Goal: Information Seeking & Learning: Learn about a topic

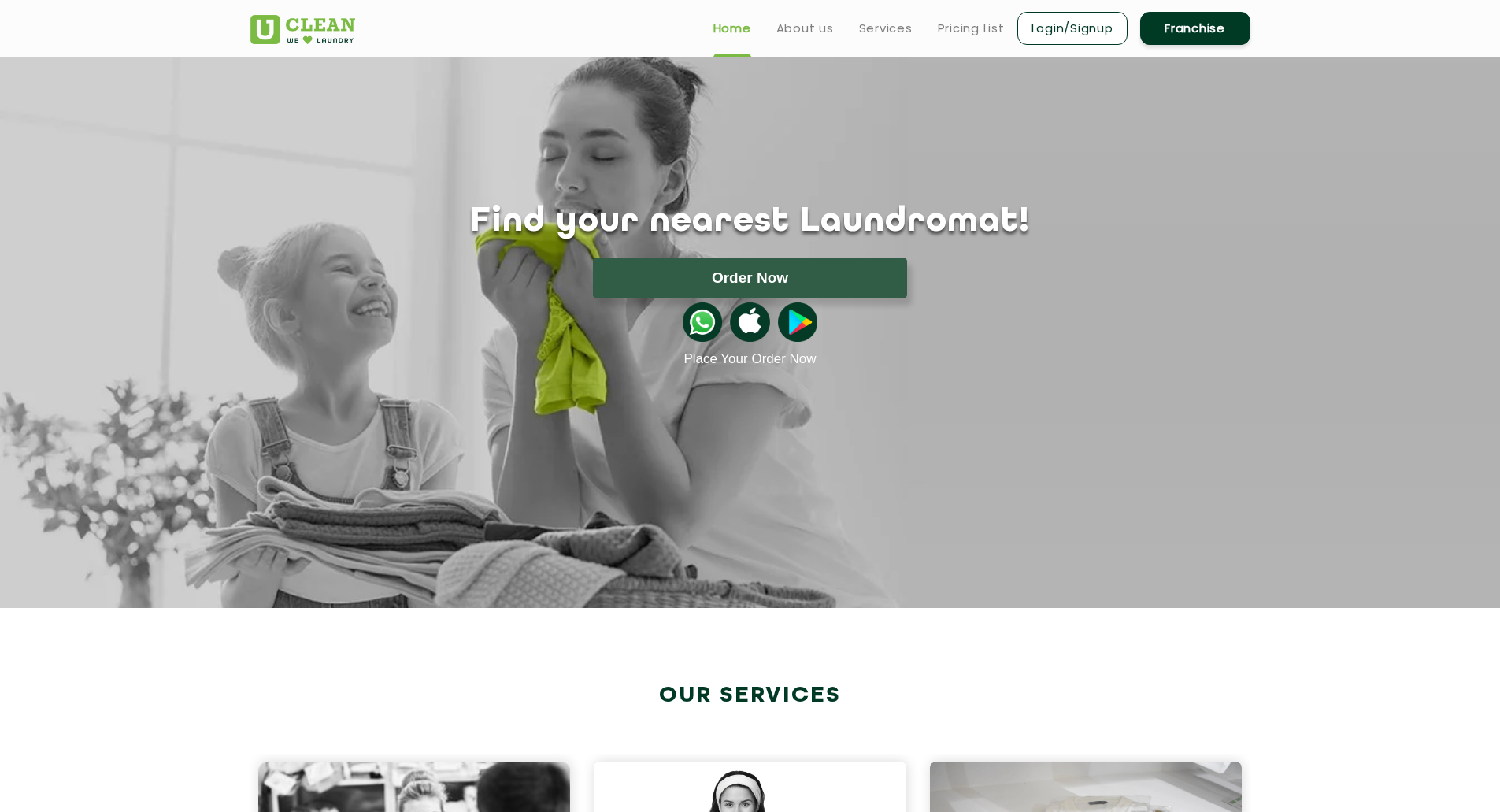
click at [415, 30] on div "Home About us Services Pricing List Login/Signup Franchise" at bounding box center [750, 25] width 1024 height 42
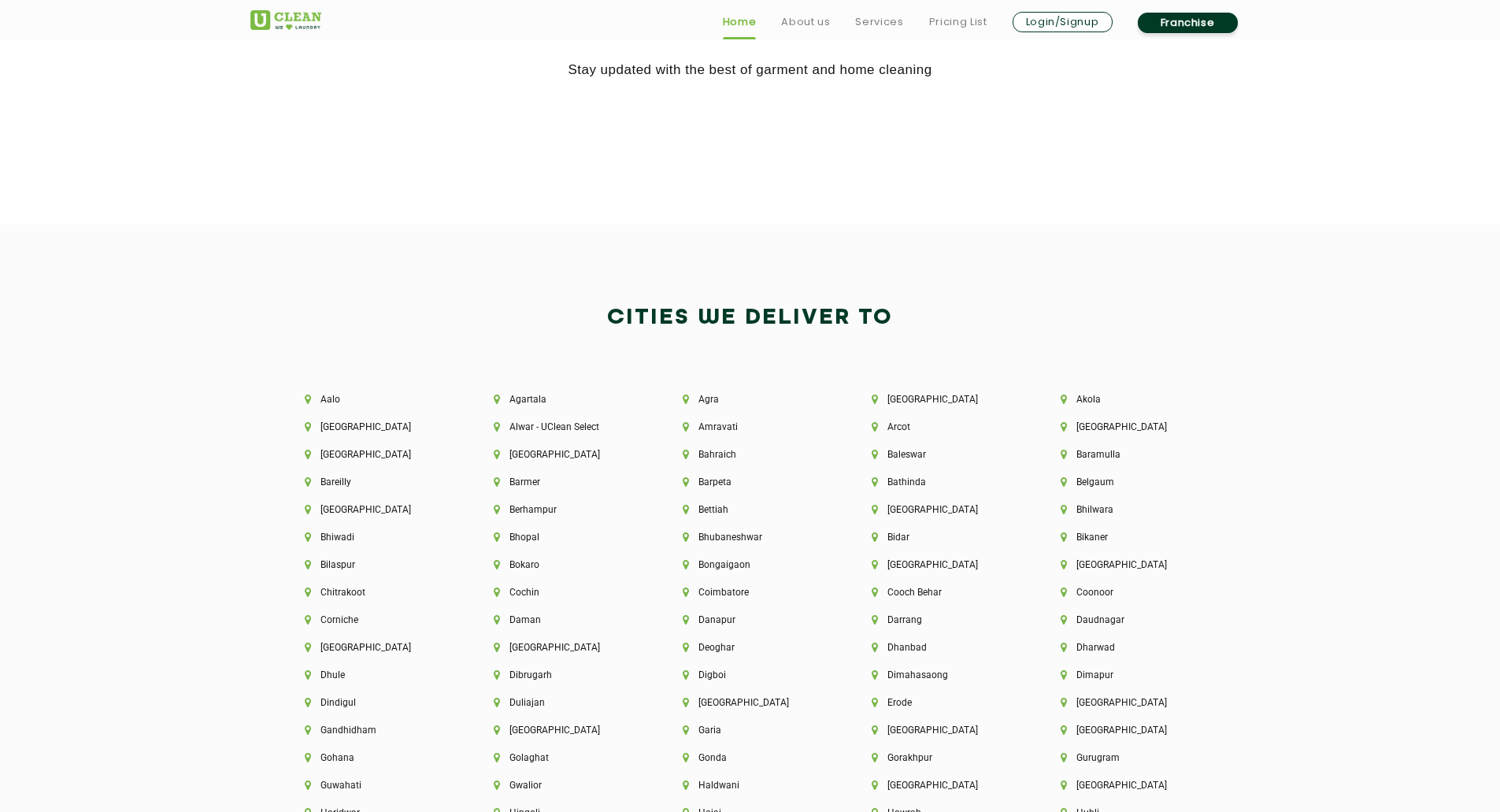
scroll to position [3306, 0]
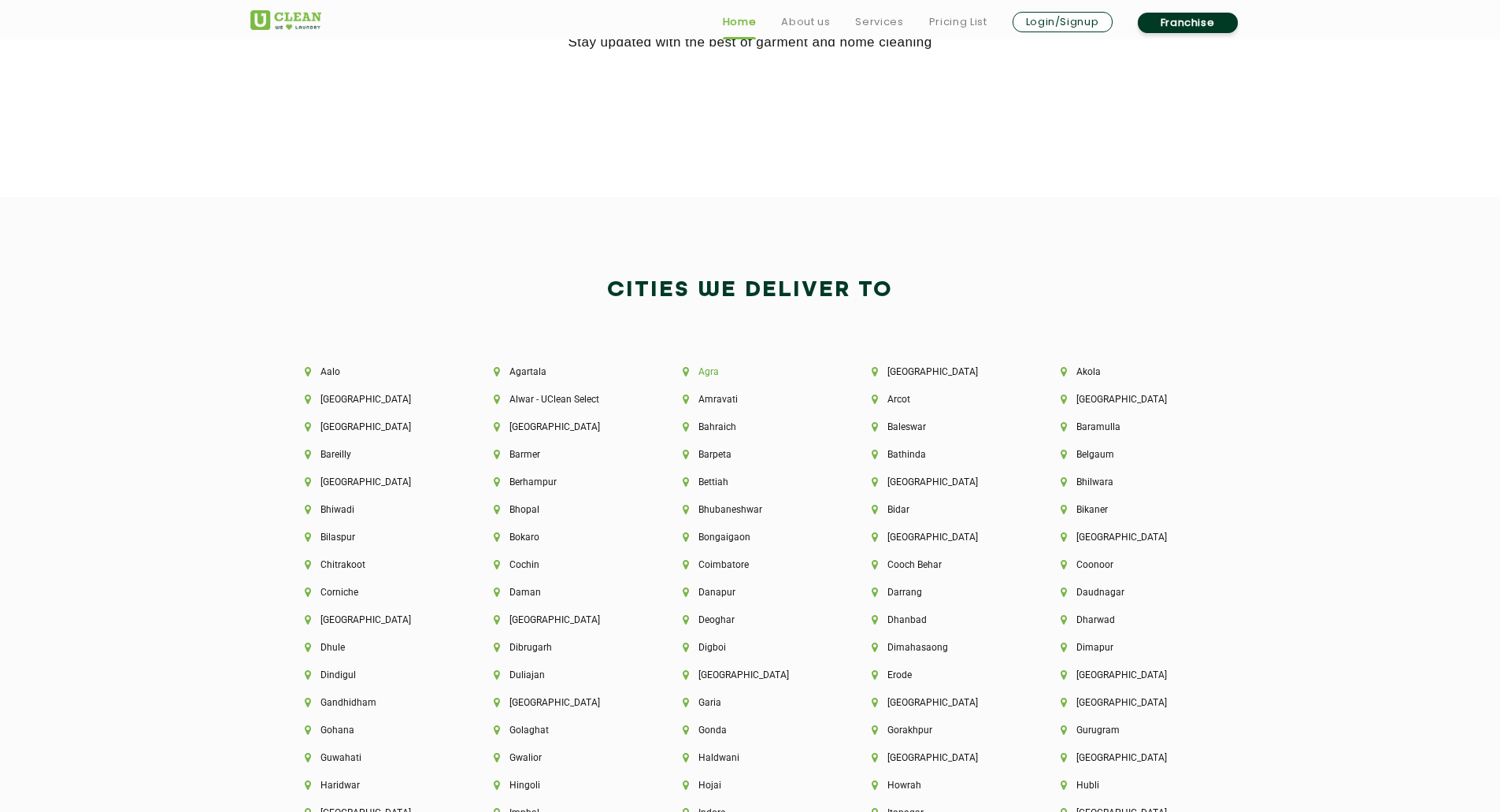
click at [712, 369] on li "Agra" at bounding box center [750, 371] width 135 height 11
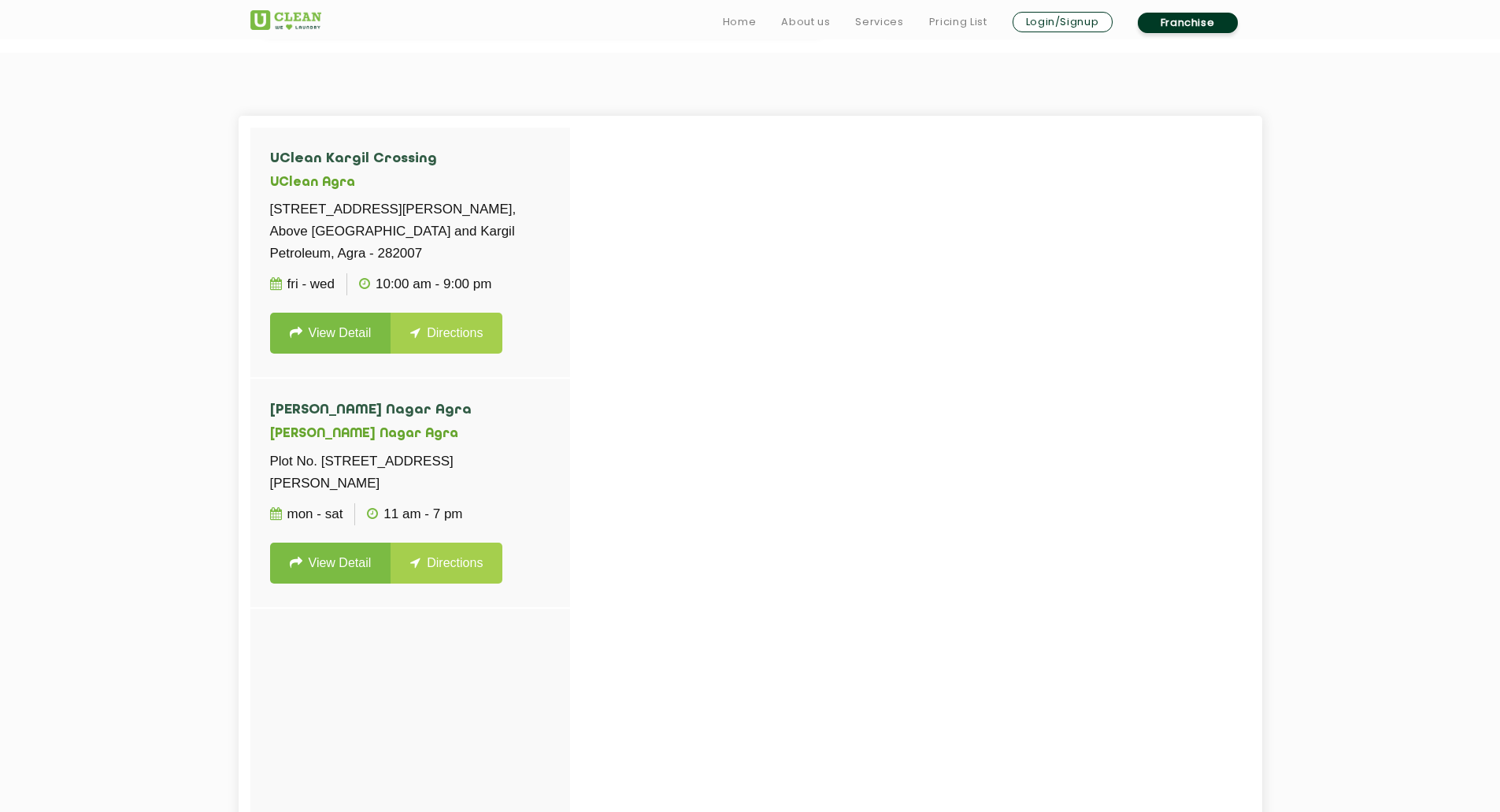
scroll to position [473, 0]
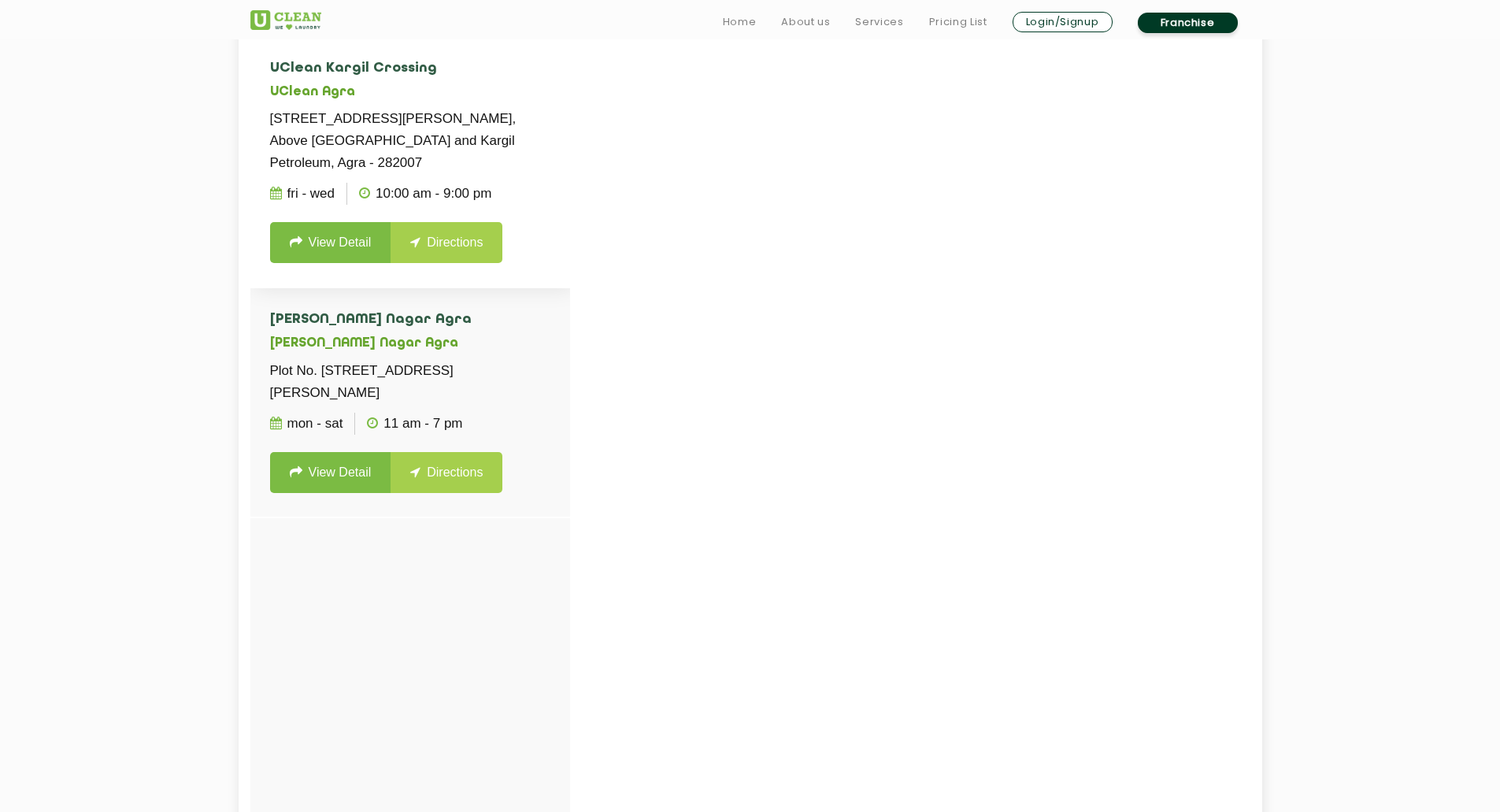
click at [327, 238] on link "View Detail" at bounding box center [331, 242] width 121 height 41
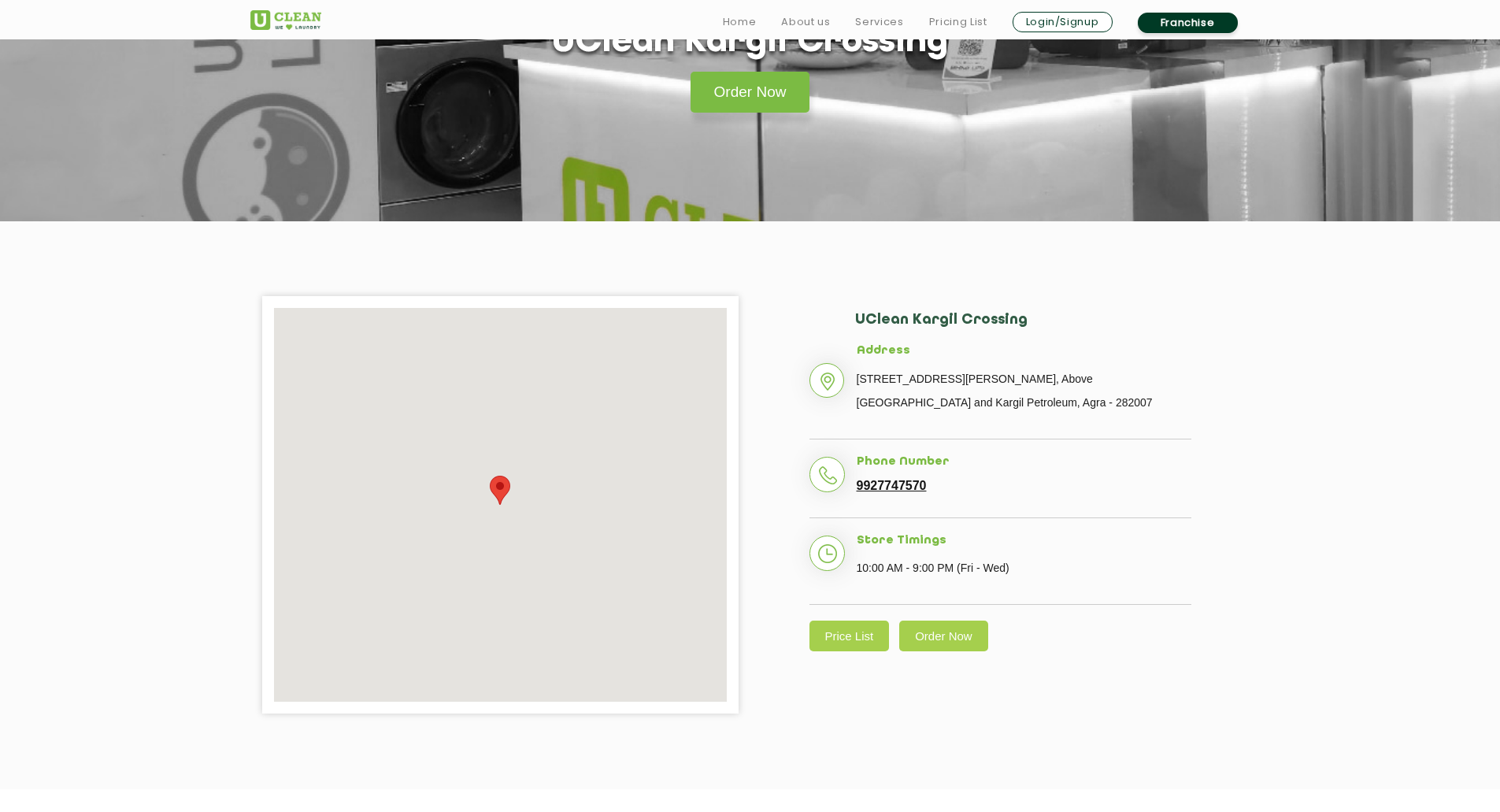
scroll to position [157, 0]
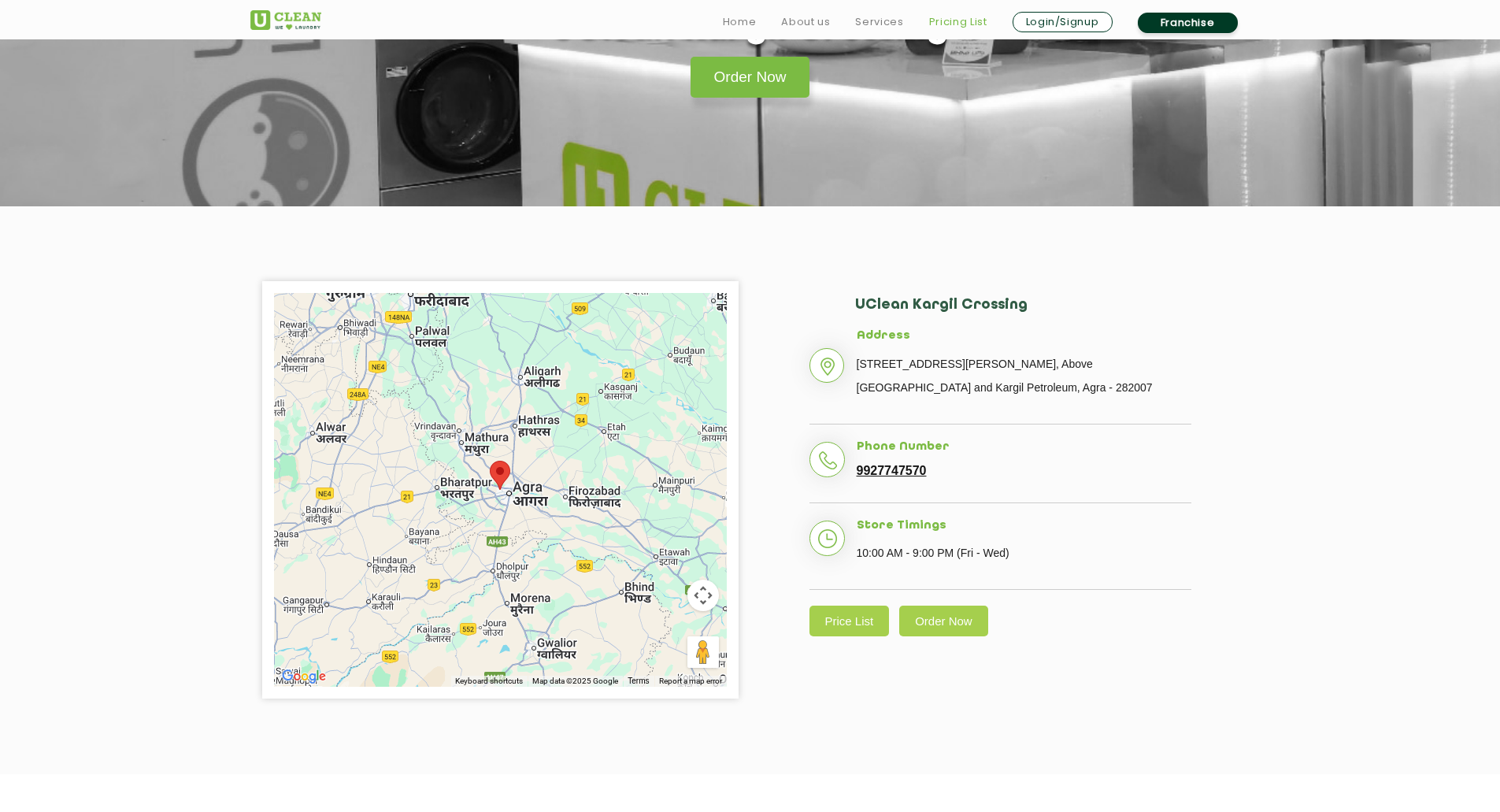
click at [948, 22] on link "Pricing List" at bounding box center [958, 21] width 58 height 19
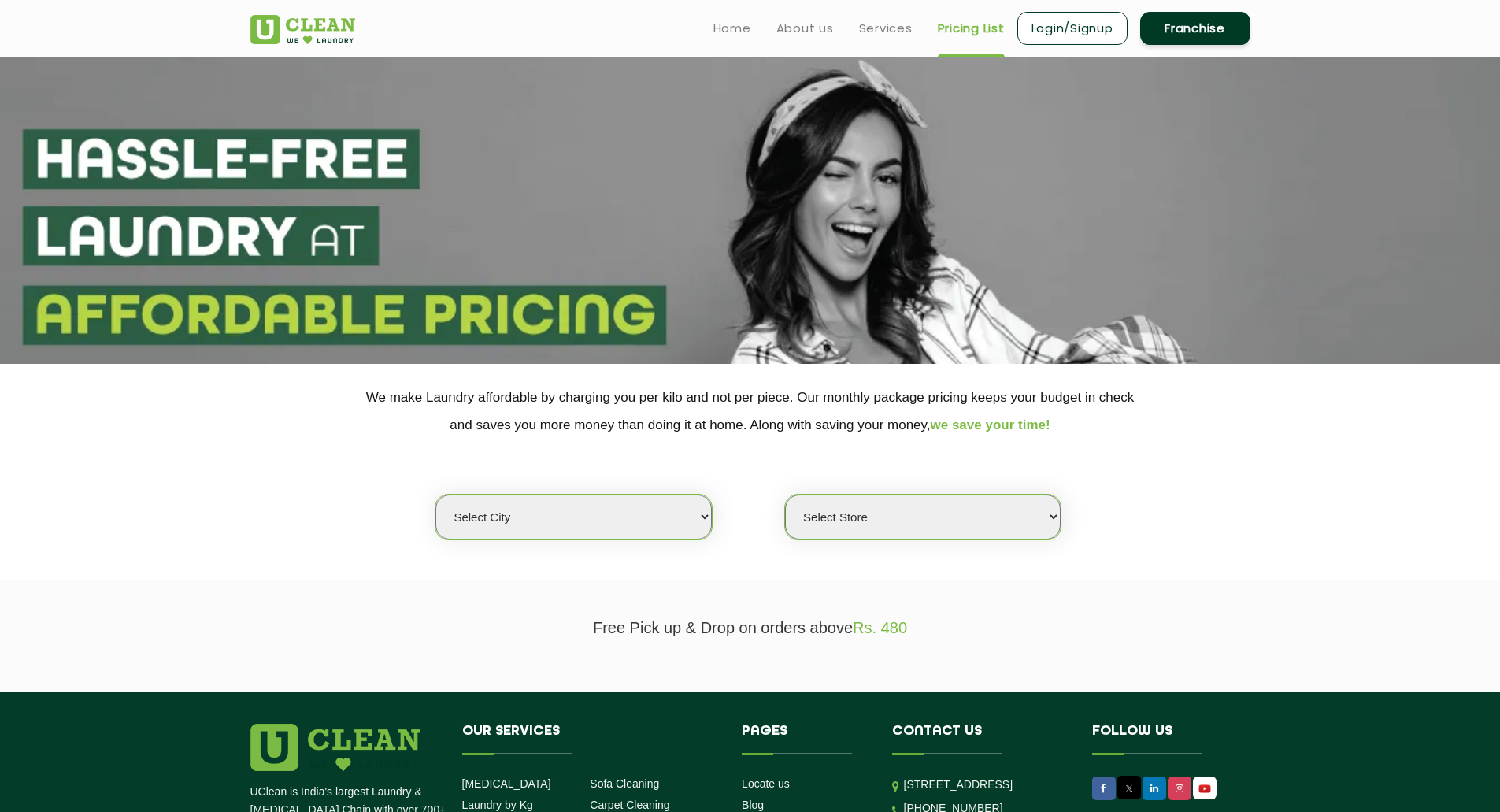
click at [674, 520] on select "Select city [GEOGRAPHIC_DATA] [GEOGRAPHIC_DATA] [GEOGRAPHIC_DATA] [GEOGRAPHIC_D…" at bounding box center [574, 517] width 276 height 45
select select "40"
click at [436, 495] on select "Select city [GEOGRAPHIC_DATA] [GEOGRAPHIC_DATA] [GEOGRAPHIC_DATA] [GEOGRAPHIC_D…" at bounding box center [574, 517] width 276 height 45
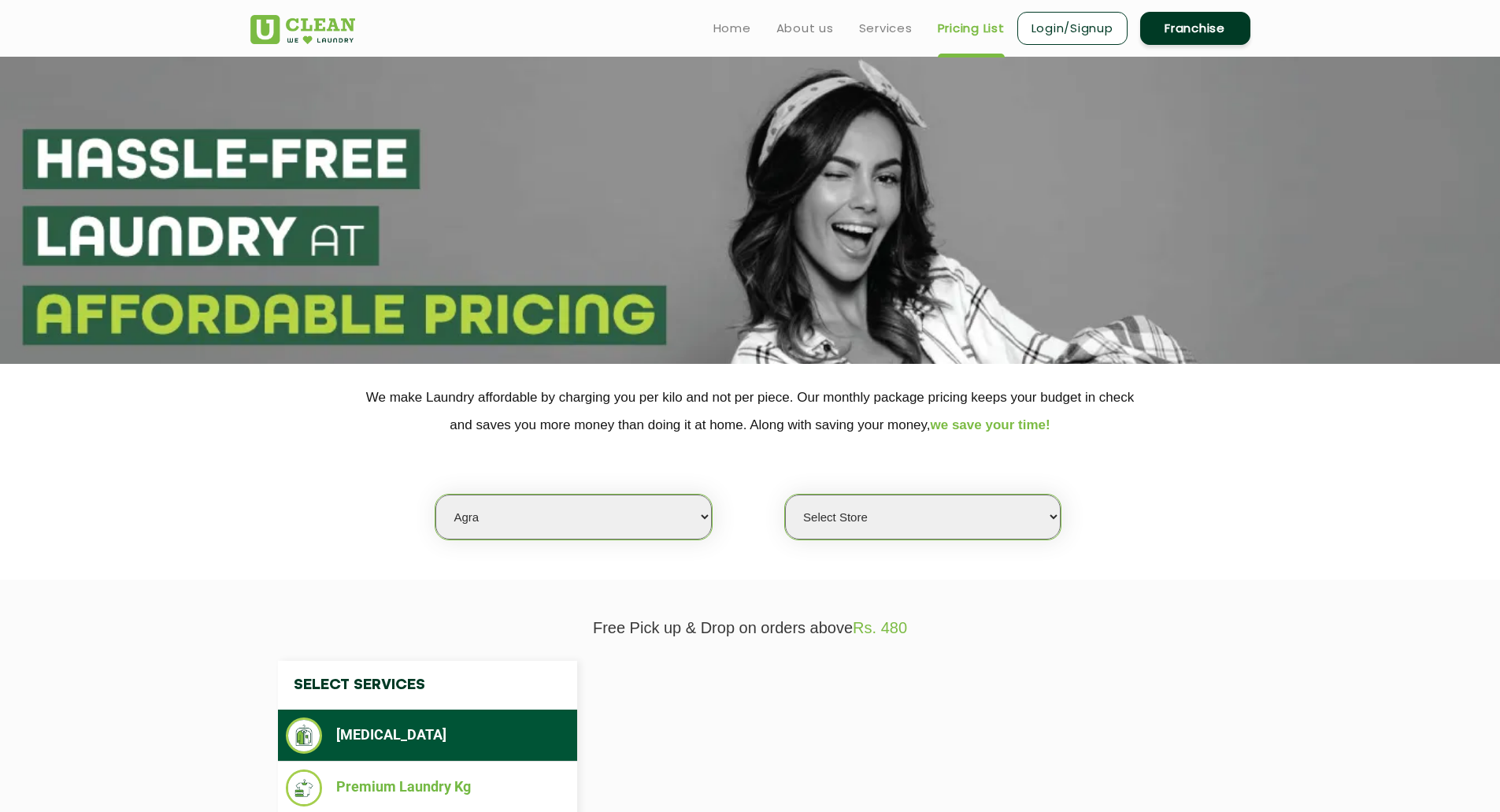
click at [912, 520] on select "Select Store" at bounding box center [923, 517] width 276 height 45
click at [904, 503] on select "Select Store" at bounding box center [923, 517] width 276 height 45
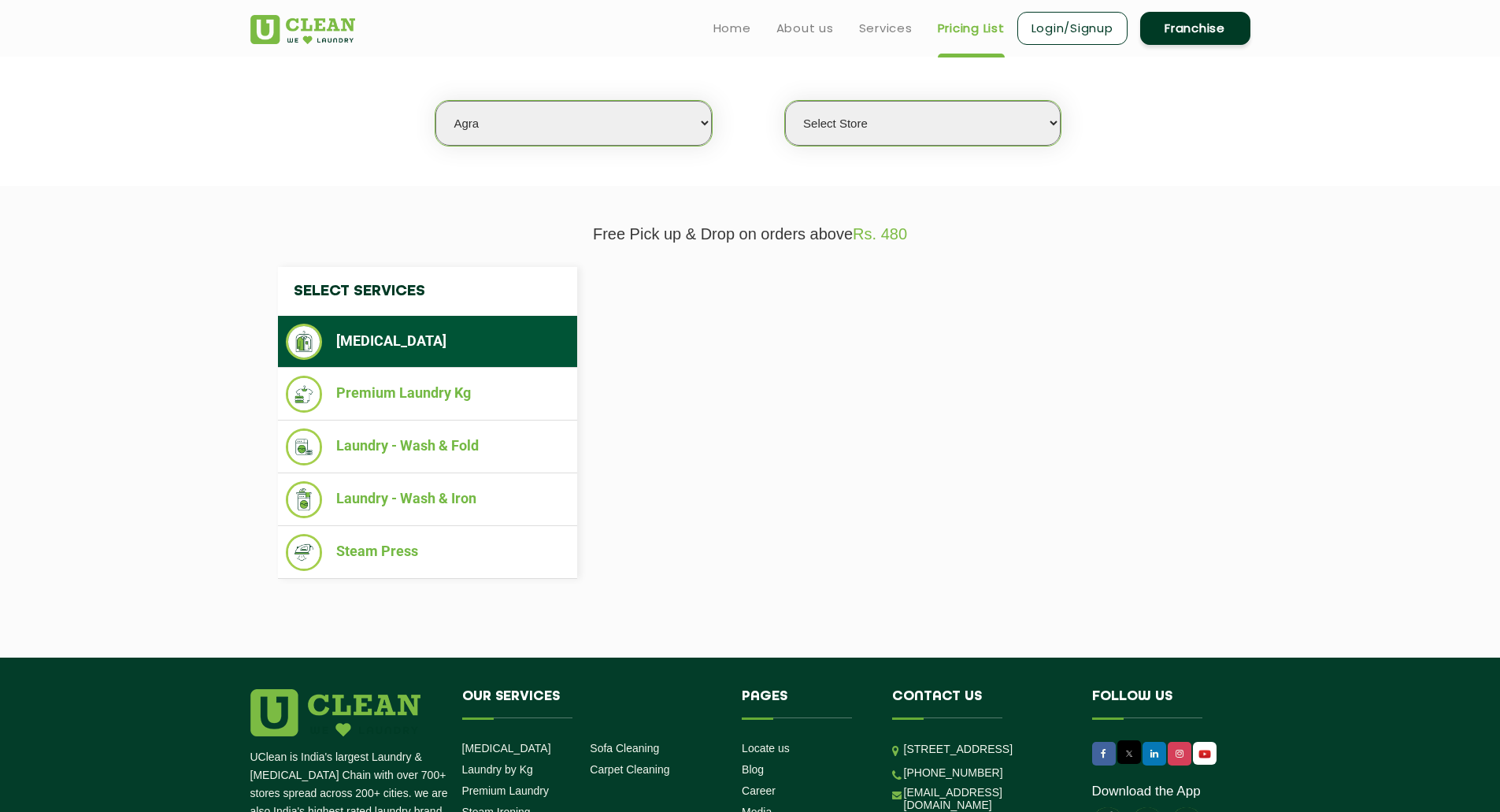
scroll to position [315, 0]
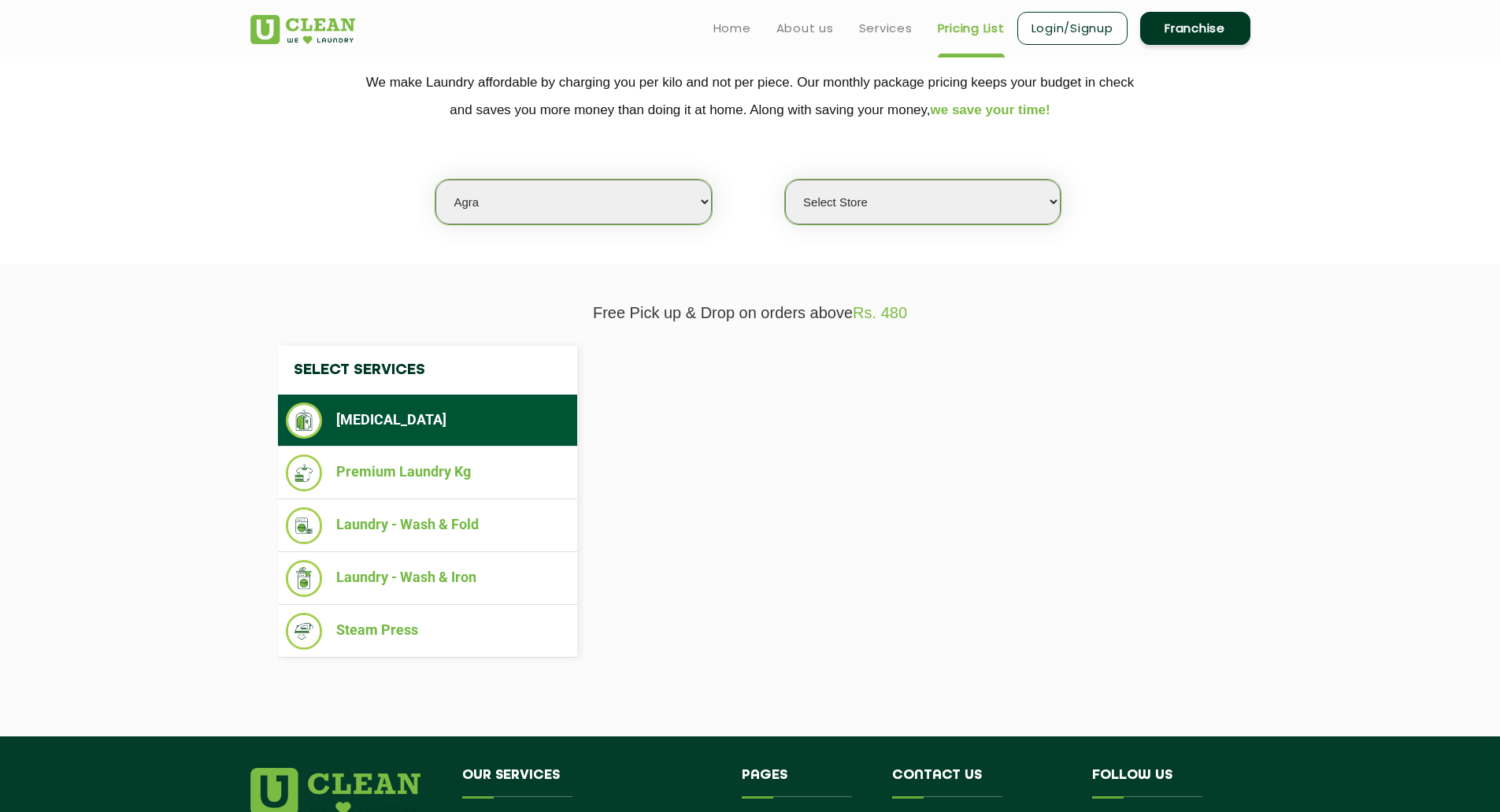
click at [881, 205] on select "Select Store" at bounding box center [923, 201] width 276 height 45
click at [365, 421] on li "[MEDICAL_DATA]" at bounding box center [427, 420] width 284 height 36
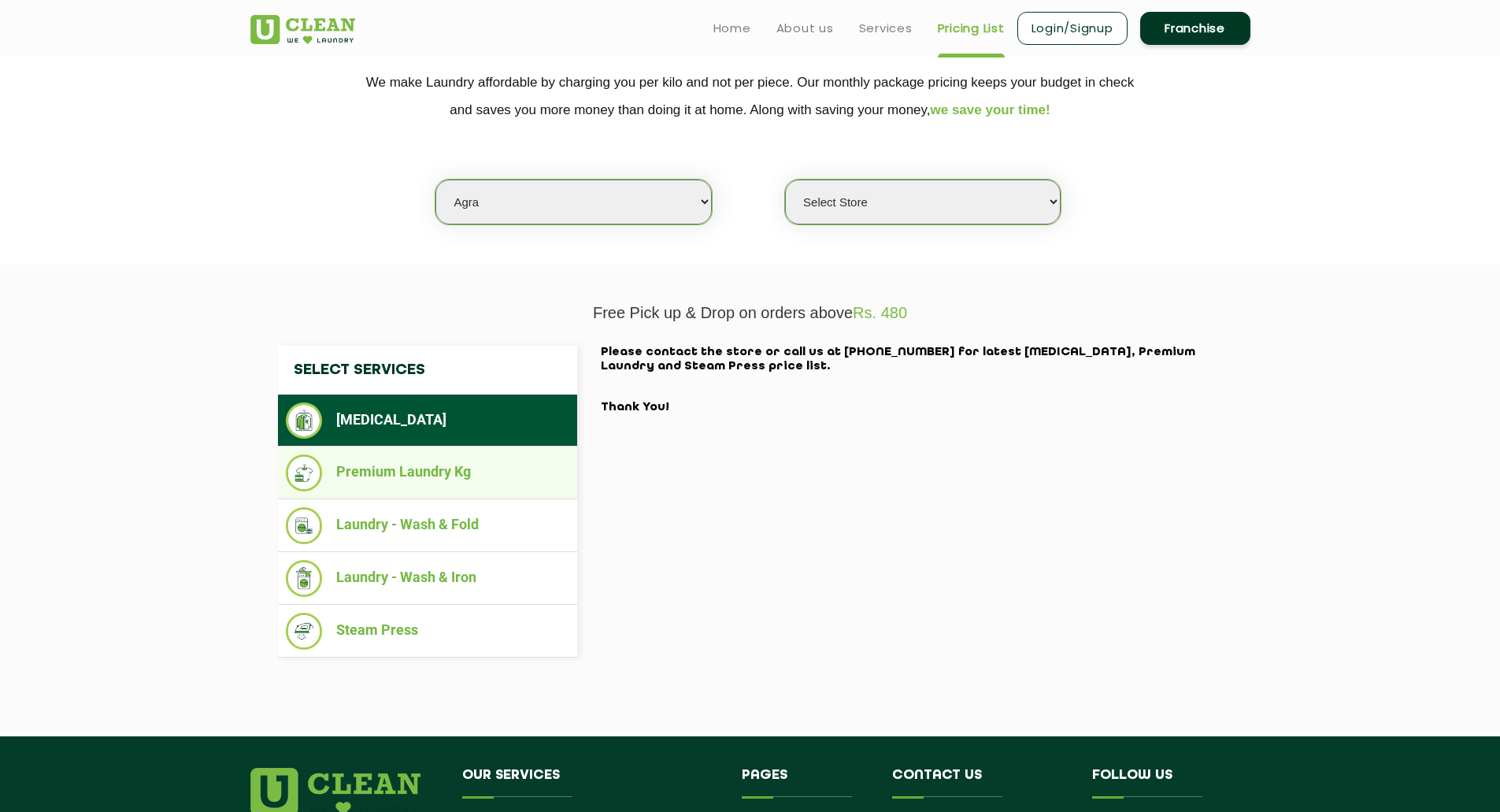
click at [405, 491] on li "Premium Laundry Kg" at bounding box center [427, 473] width 284 height 37
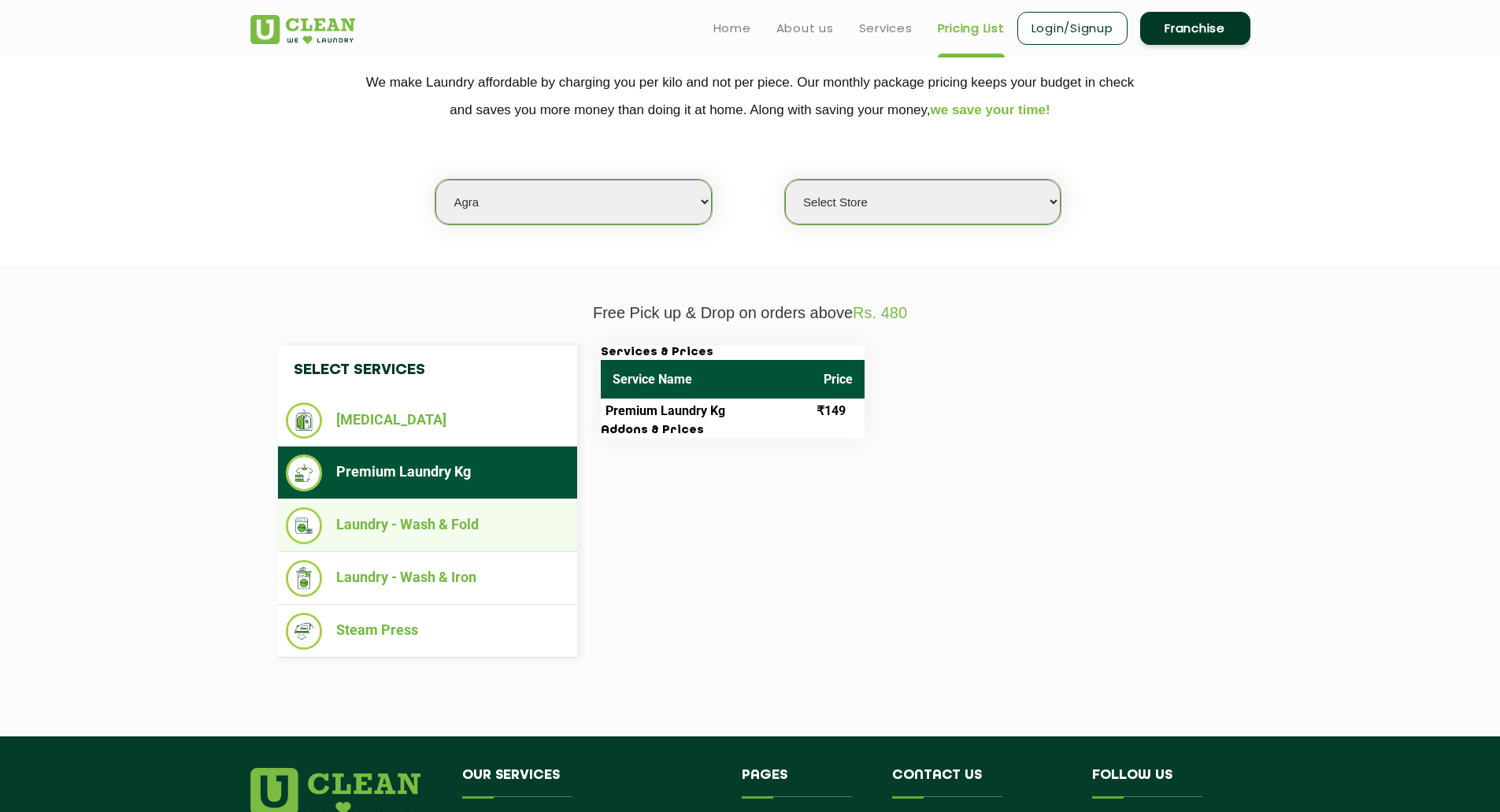
select select "0"
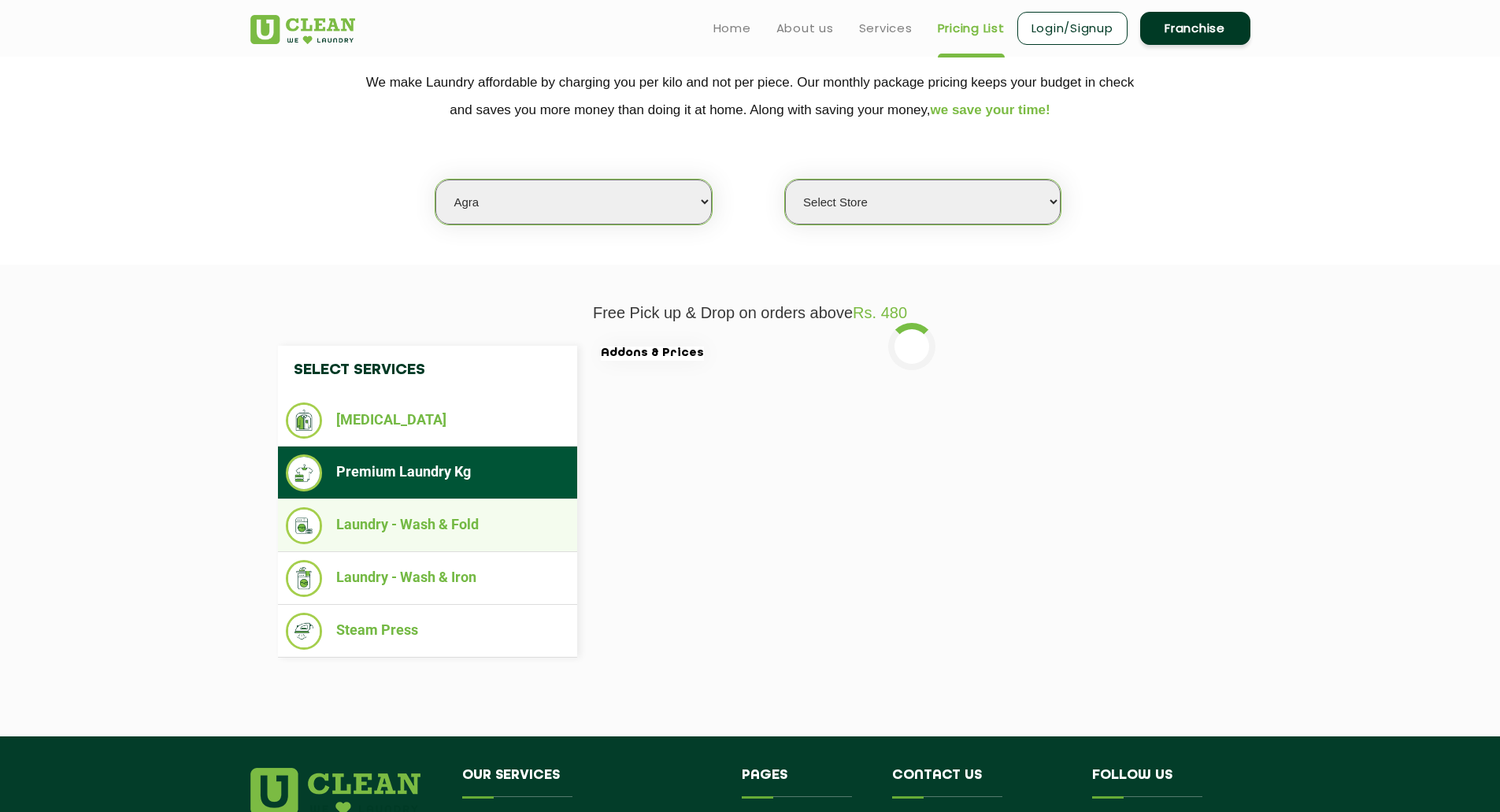
click at [431, 544] on li "Laundry - Wash & Fold" at bounding box center [427, 526] width 284 height 37
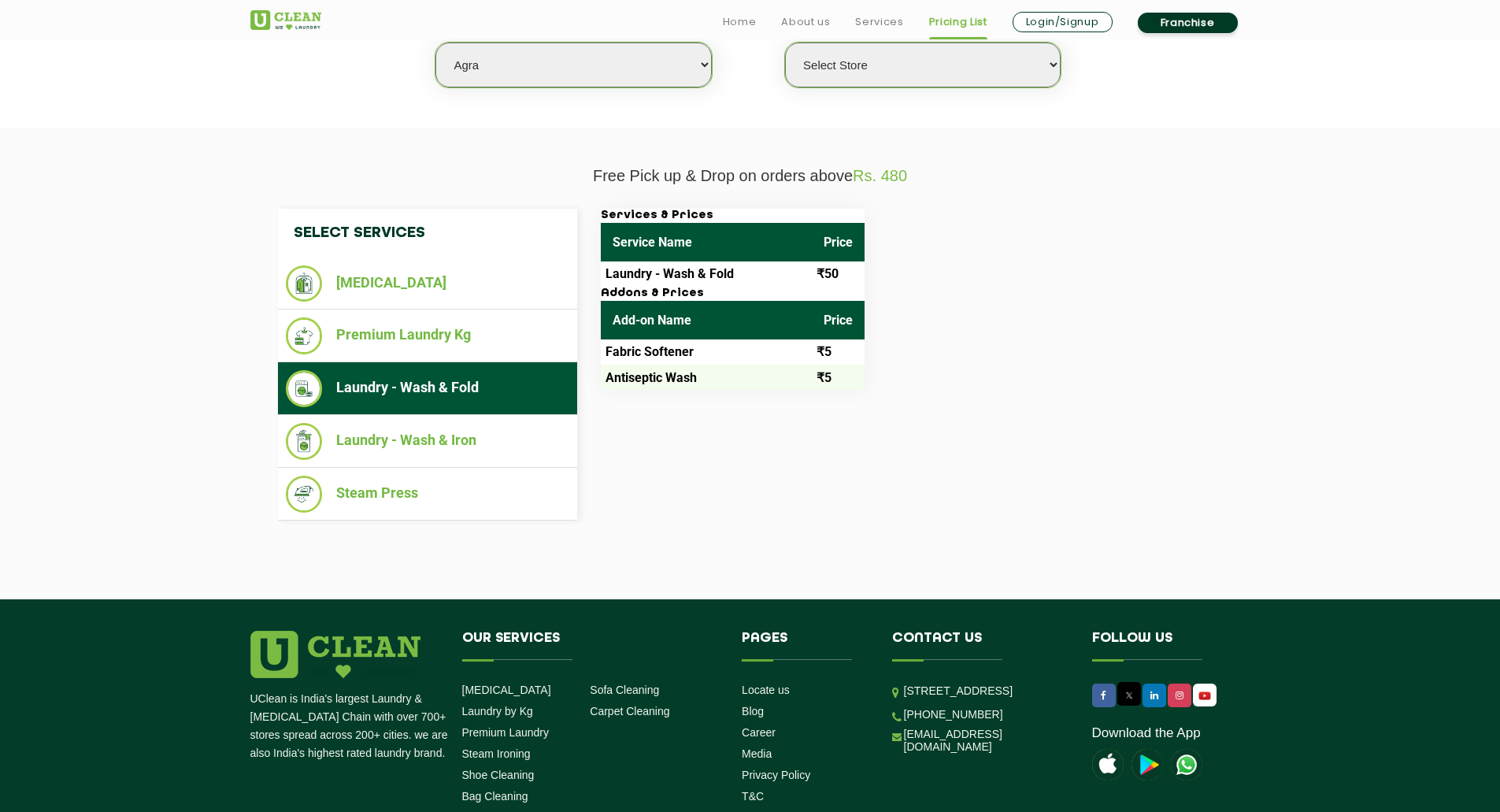
scroll to position [473, 0]
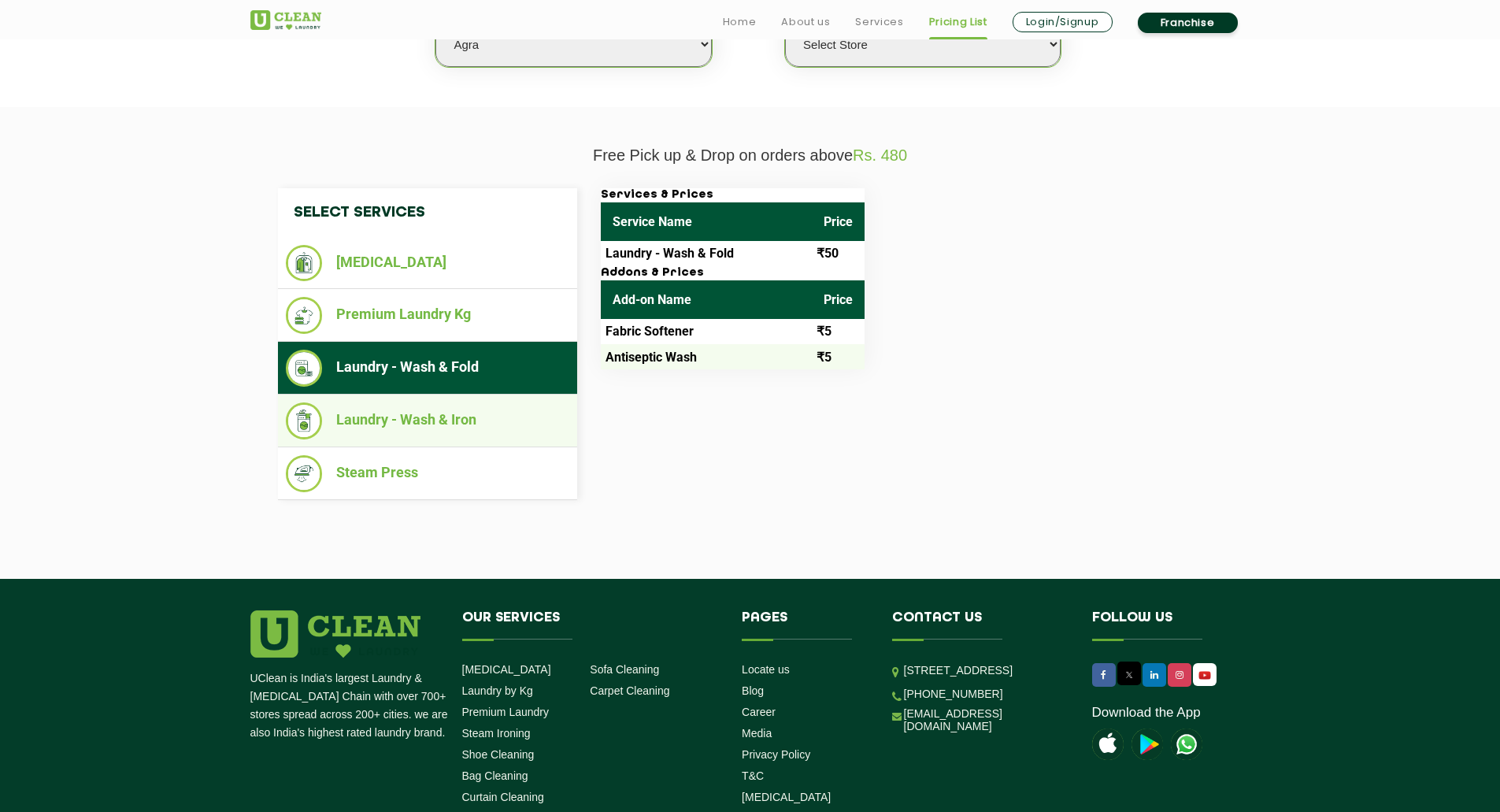
click at [437, 439] on li "Laundry - Wash & Iron" at bounding box center [427, 421] width 284 height 37
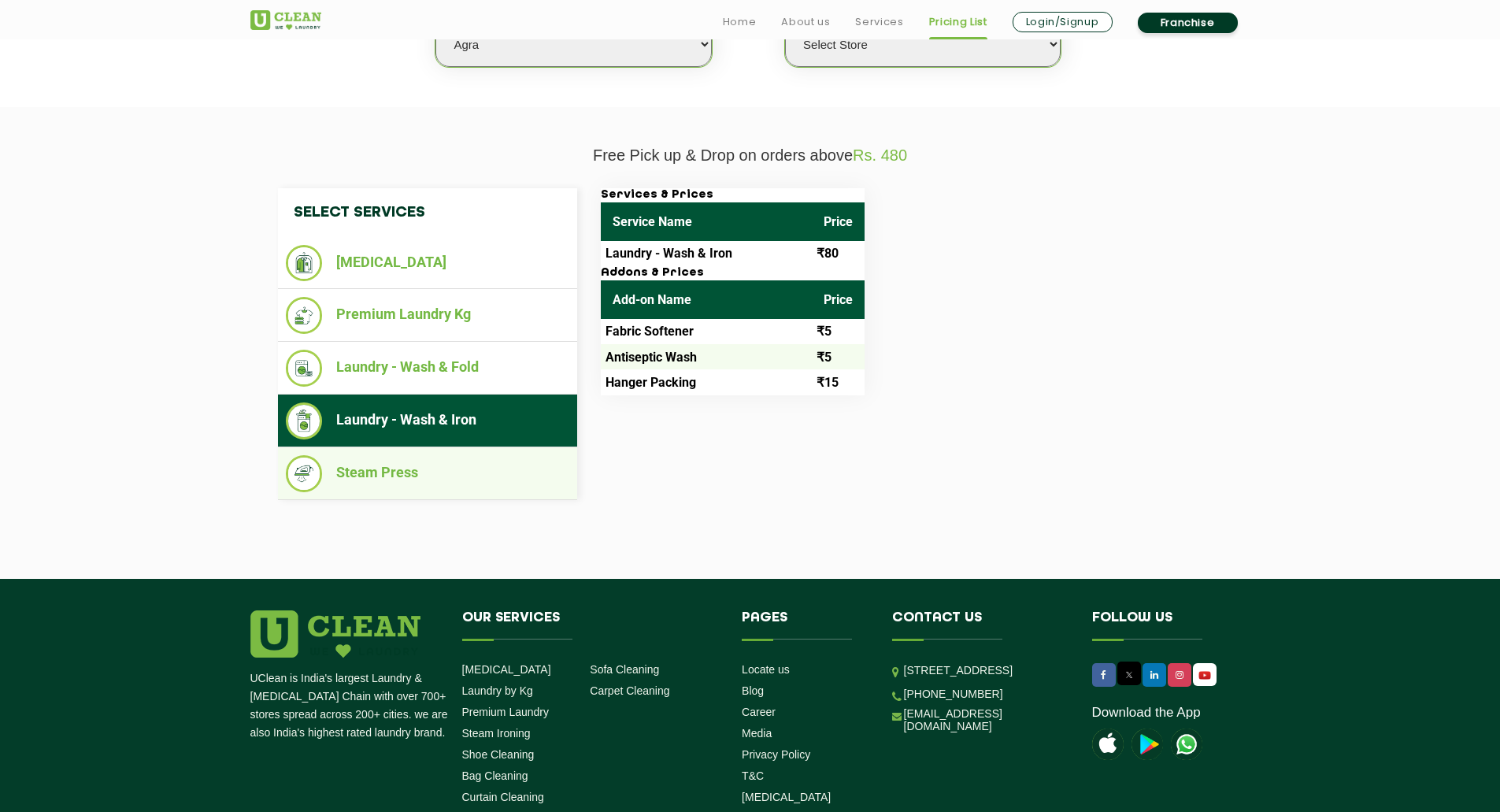
click at [436, 492] on li "Steam Press" at bounding box center [427, 474] width 284 height 37
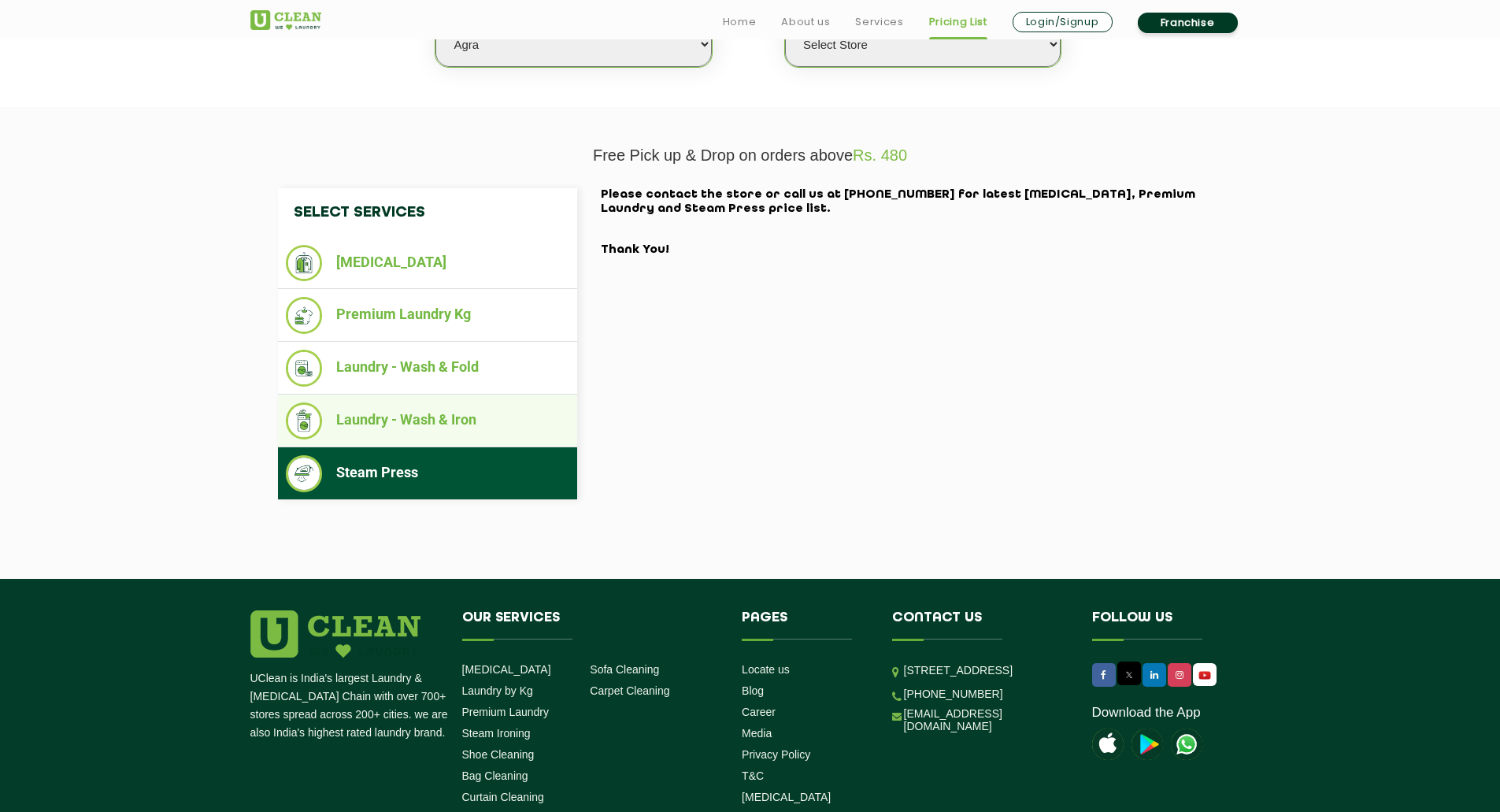
click at [488, 439] on li "Laundry - Wash & Iron" at bounding box center [427, 421] width 284 height 37
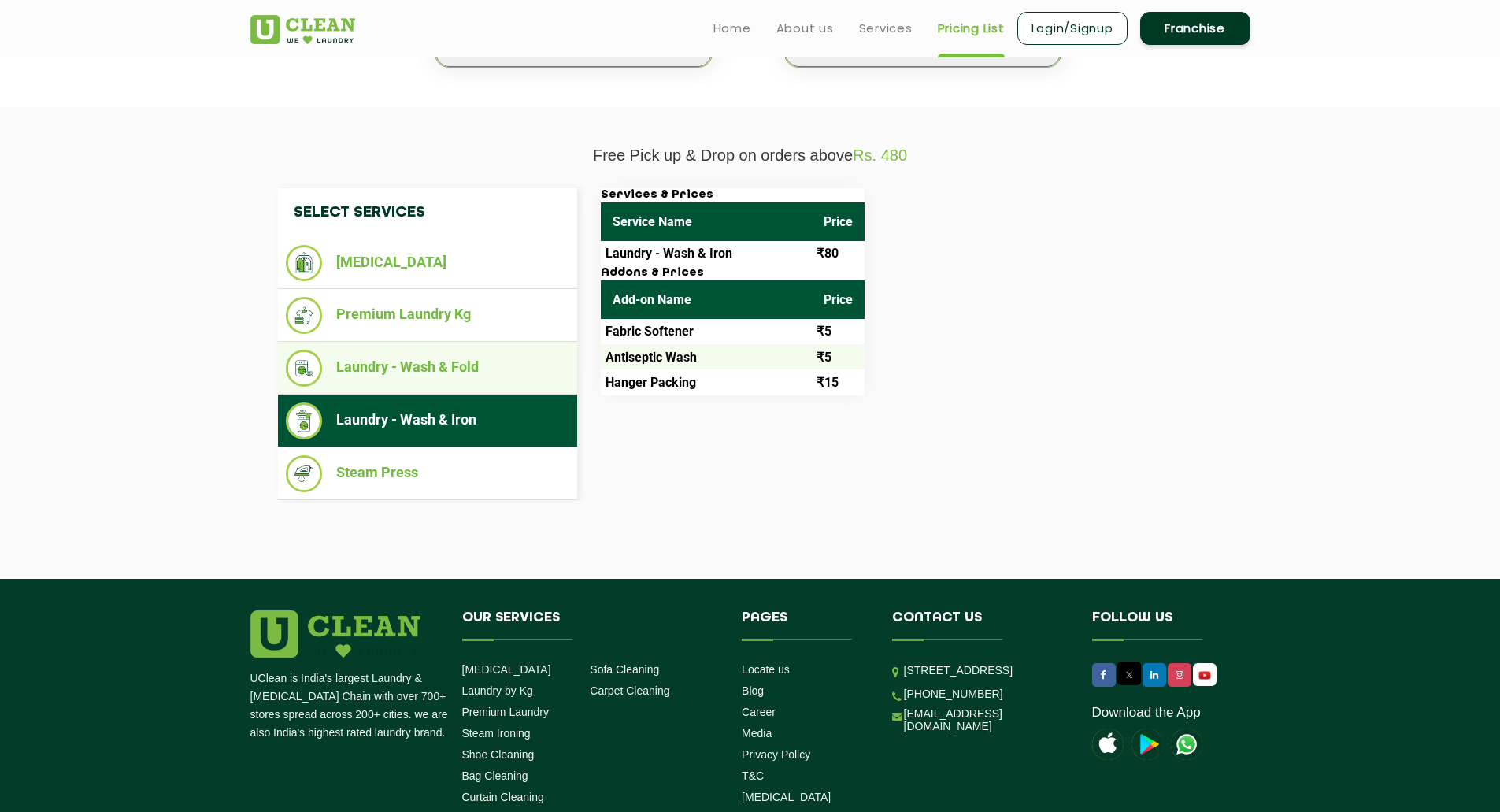
scroll to position [394, 0]
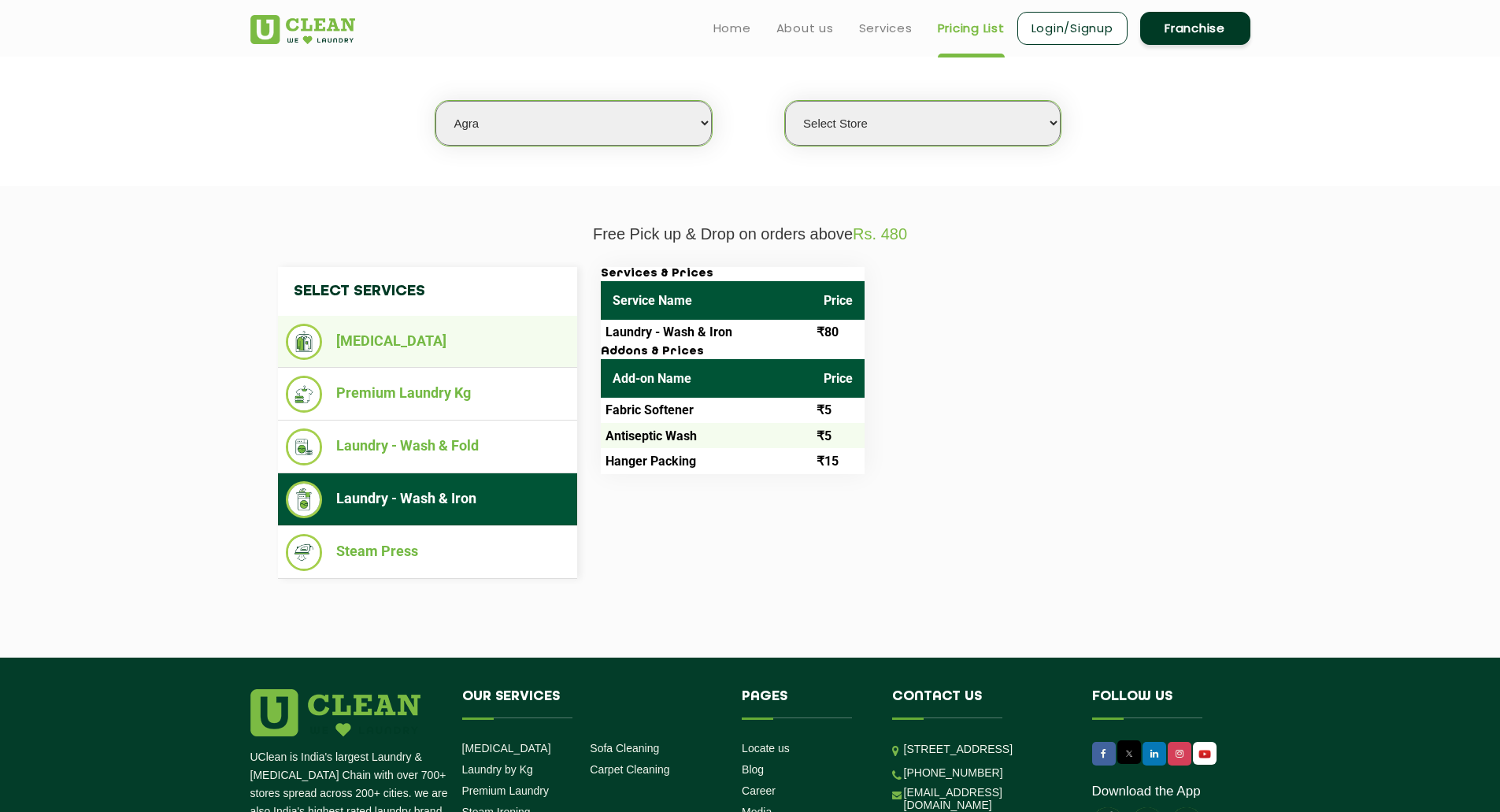
click at [415, 353] on li "[MEDICAL_DATA]" at bounding box center [427, 341] width 284 height 36
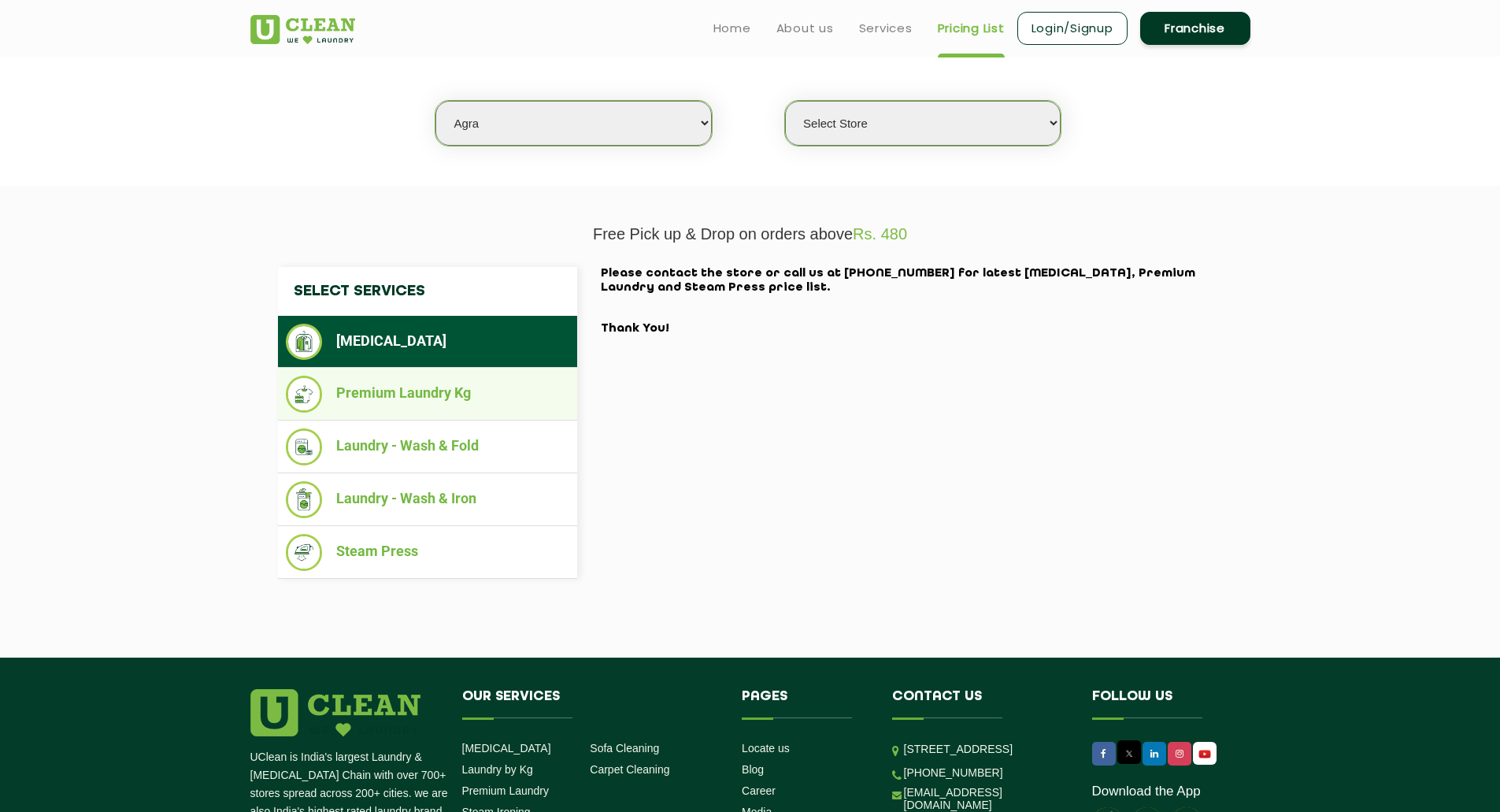
click at [460, 413] on li "Premium Laundry Kg" at bounding box center [427, 394] width 284 height 37
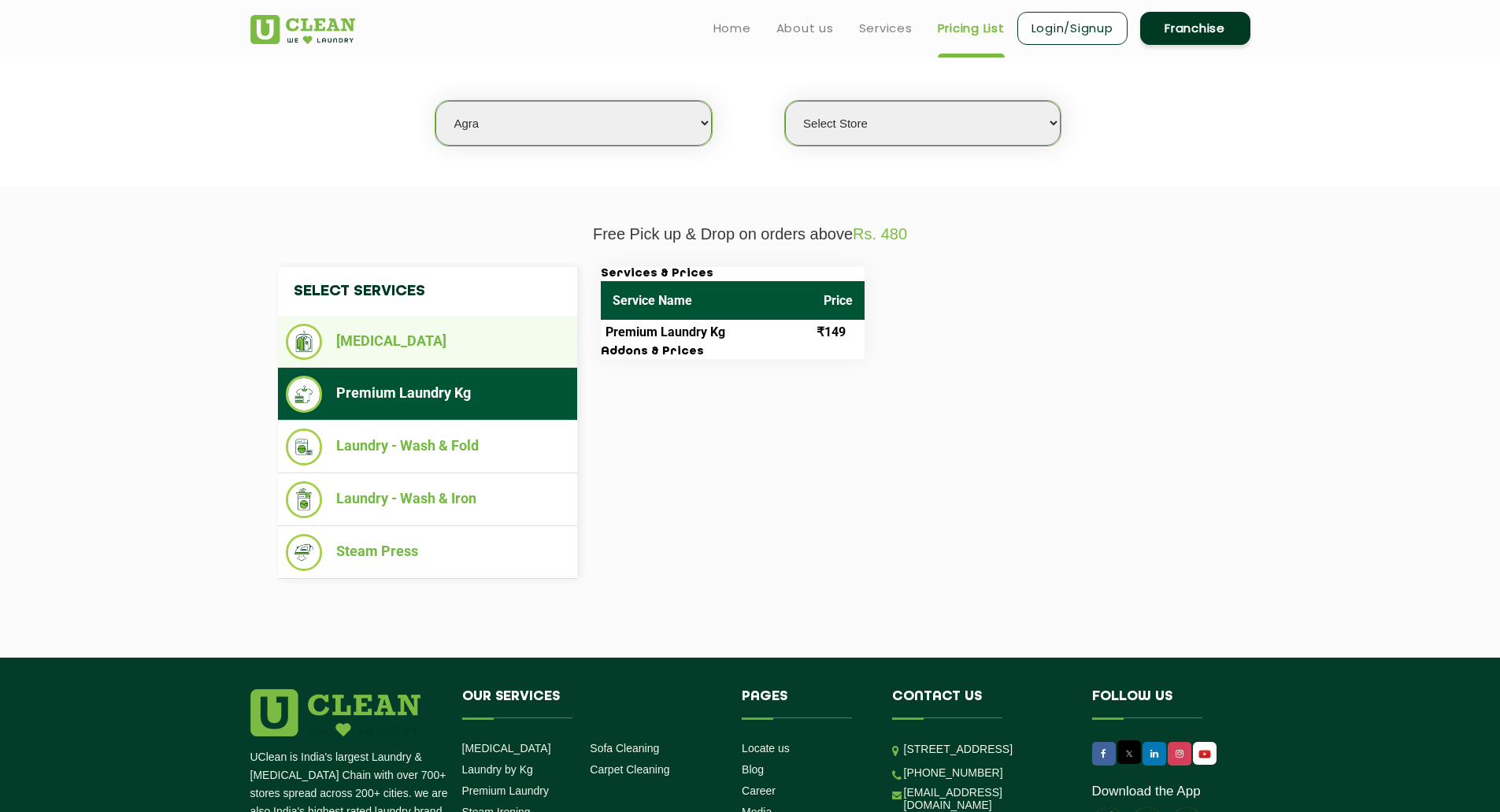
click at [439, 353] on li "[MEDICAL_DATA]" at bounding box center [427, 341] width 284 height 36
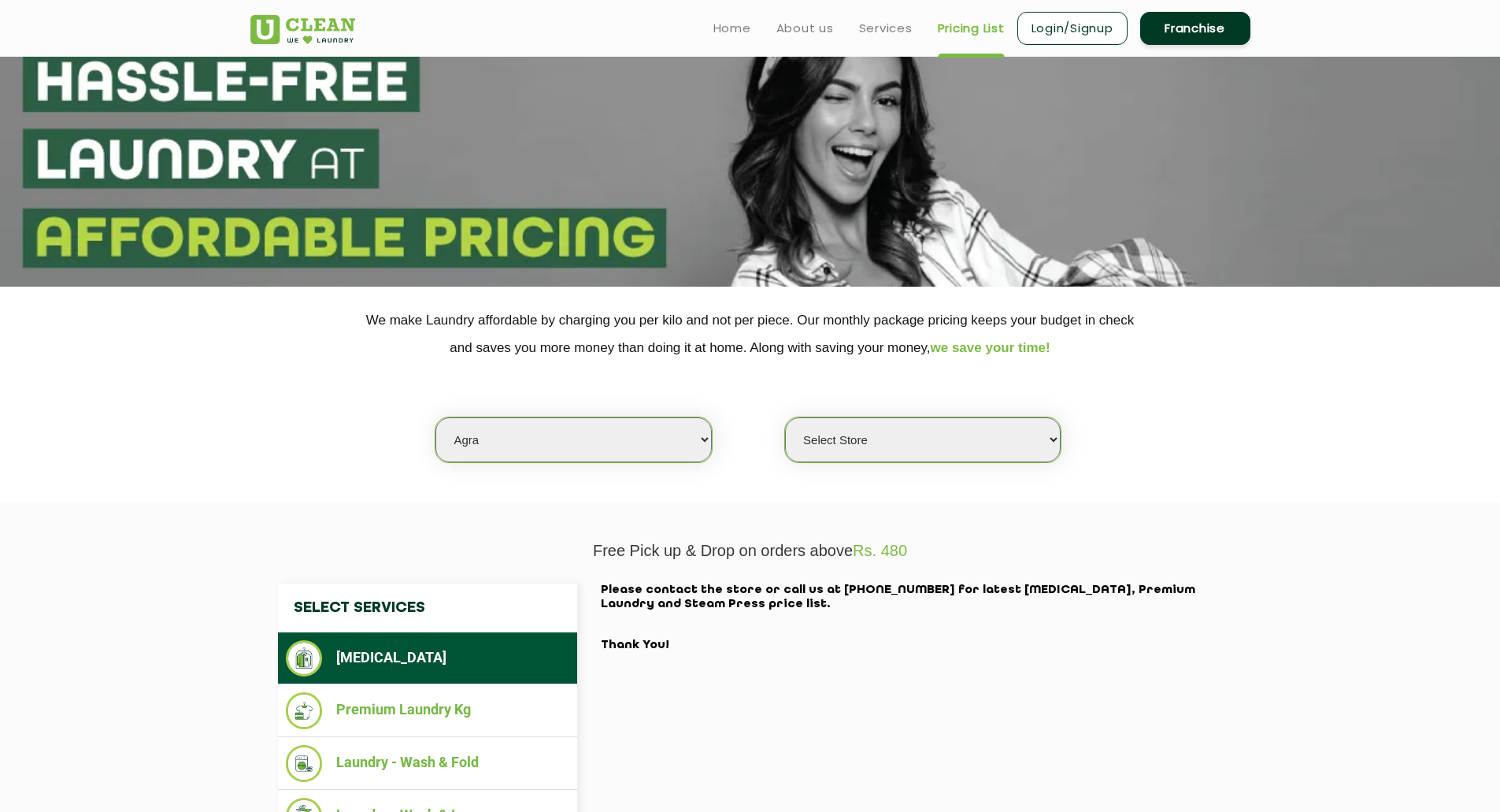
scroll to position [0, 0]
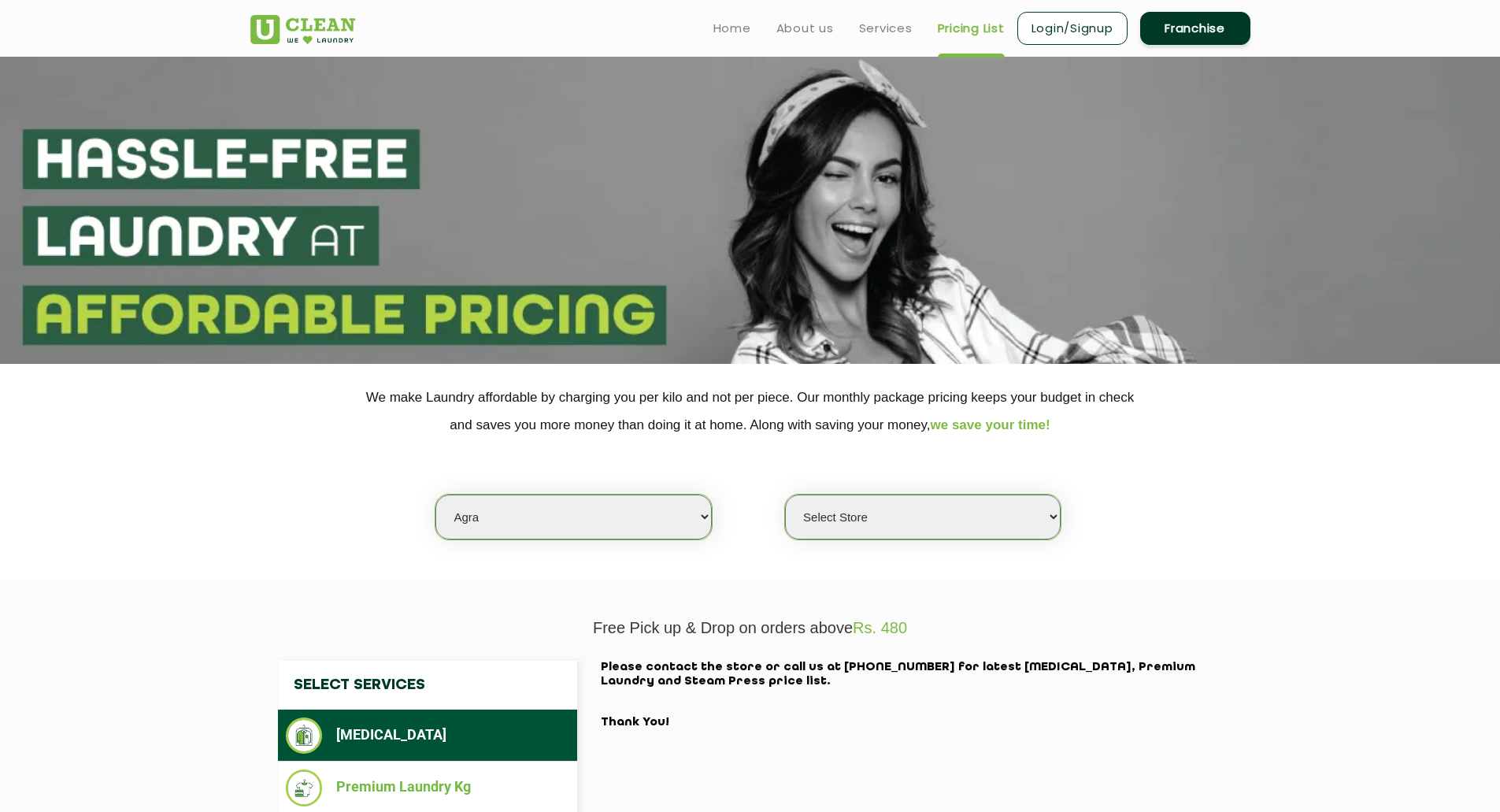
click at [323, 32] on img at bounding box center [302, 29] width 105 height 29
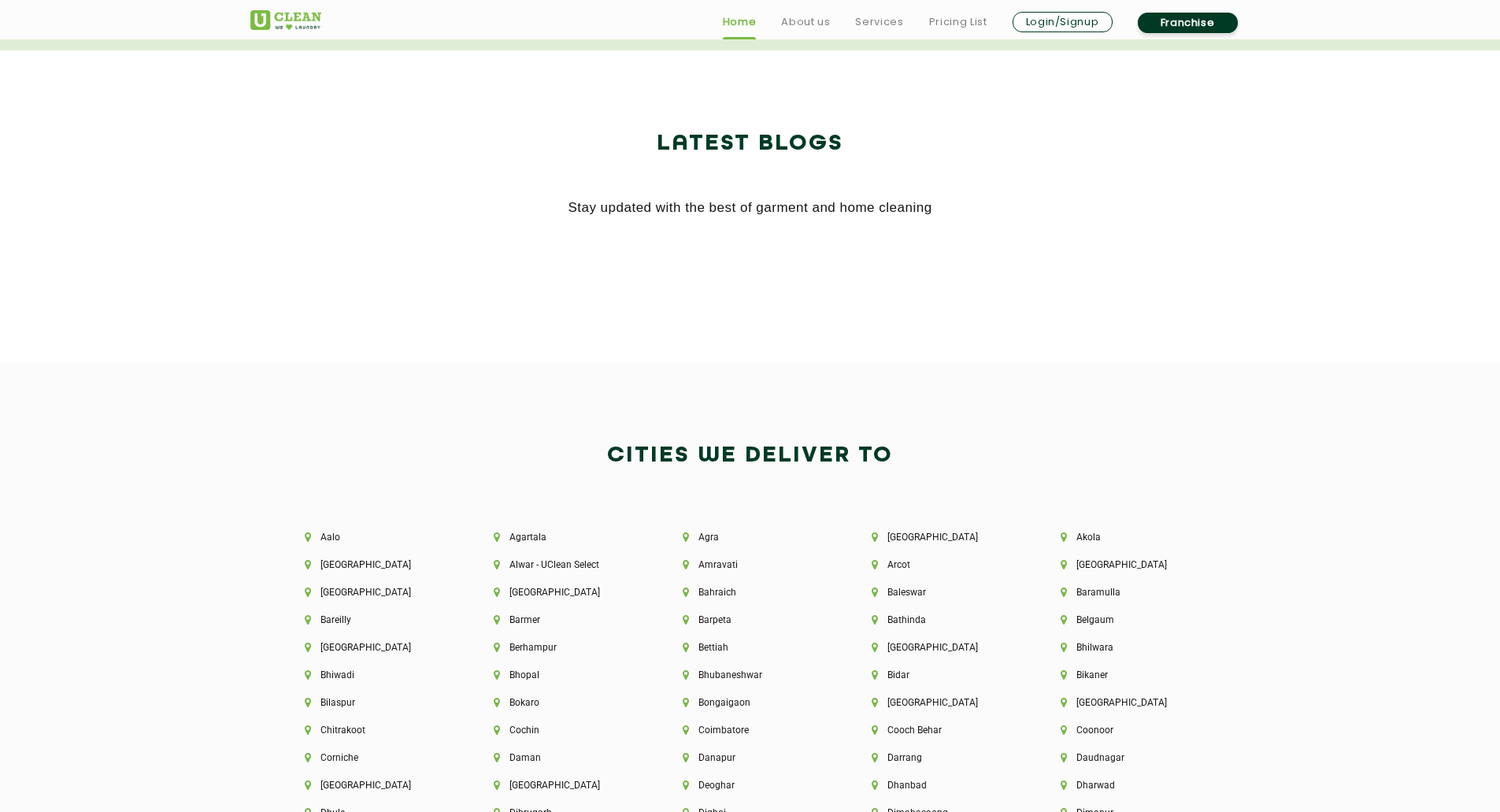
scroll to position [3149, 0]
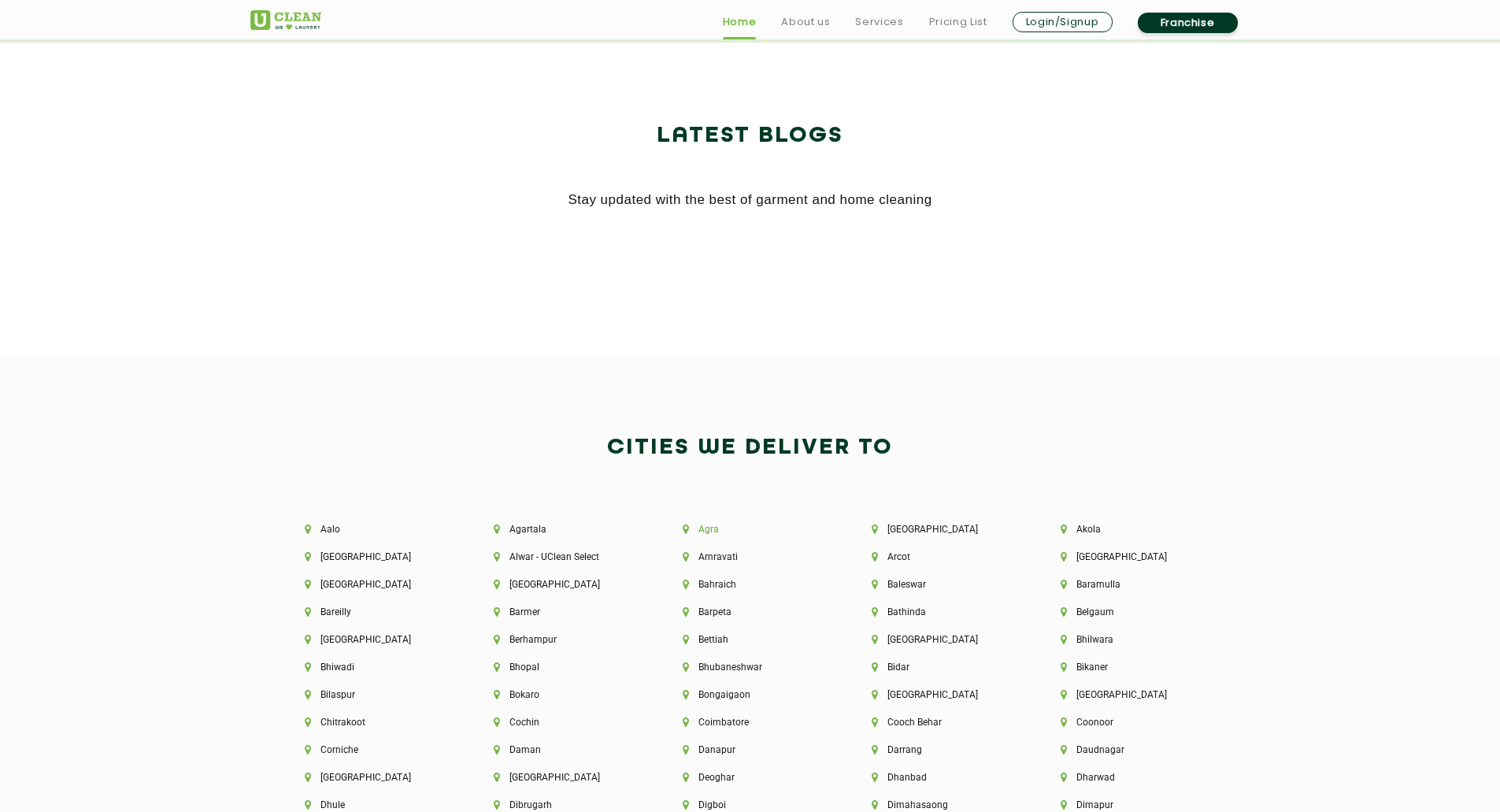
click at [708, 527] on li "Agra" at bounding box center [750, 529] width 135 height 11
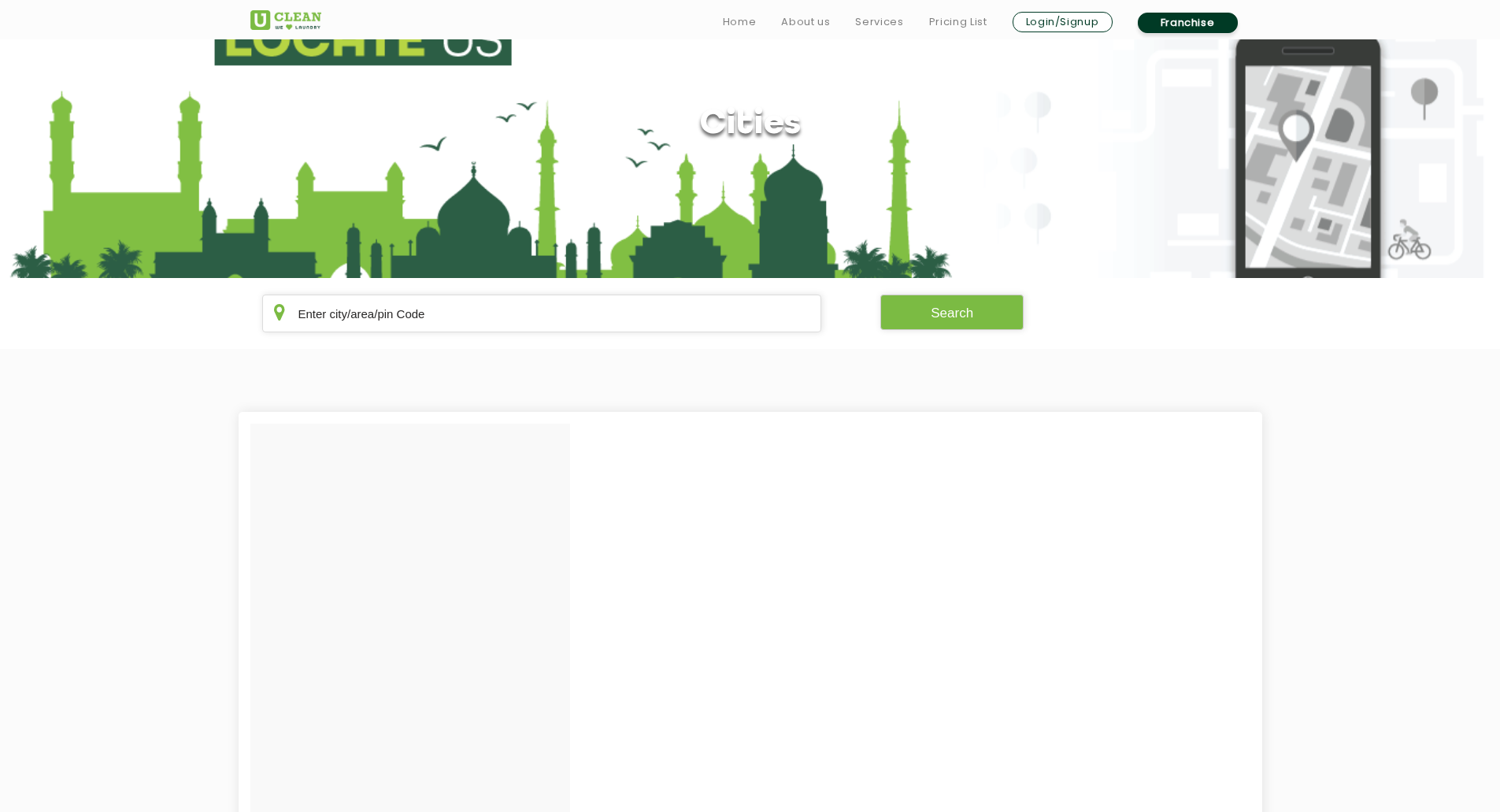
scroll to position [236, 0]
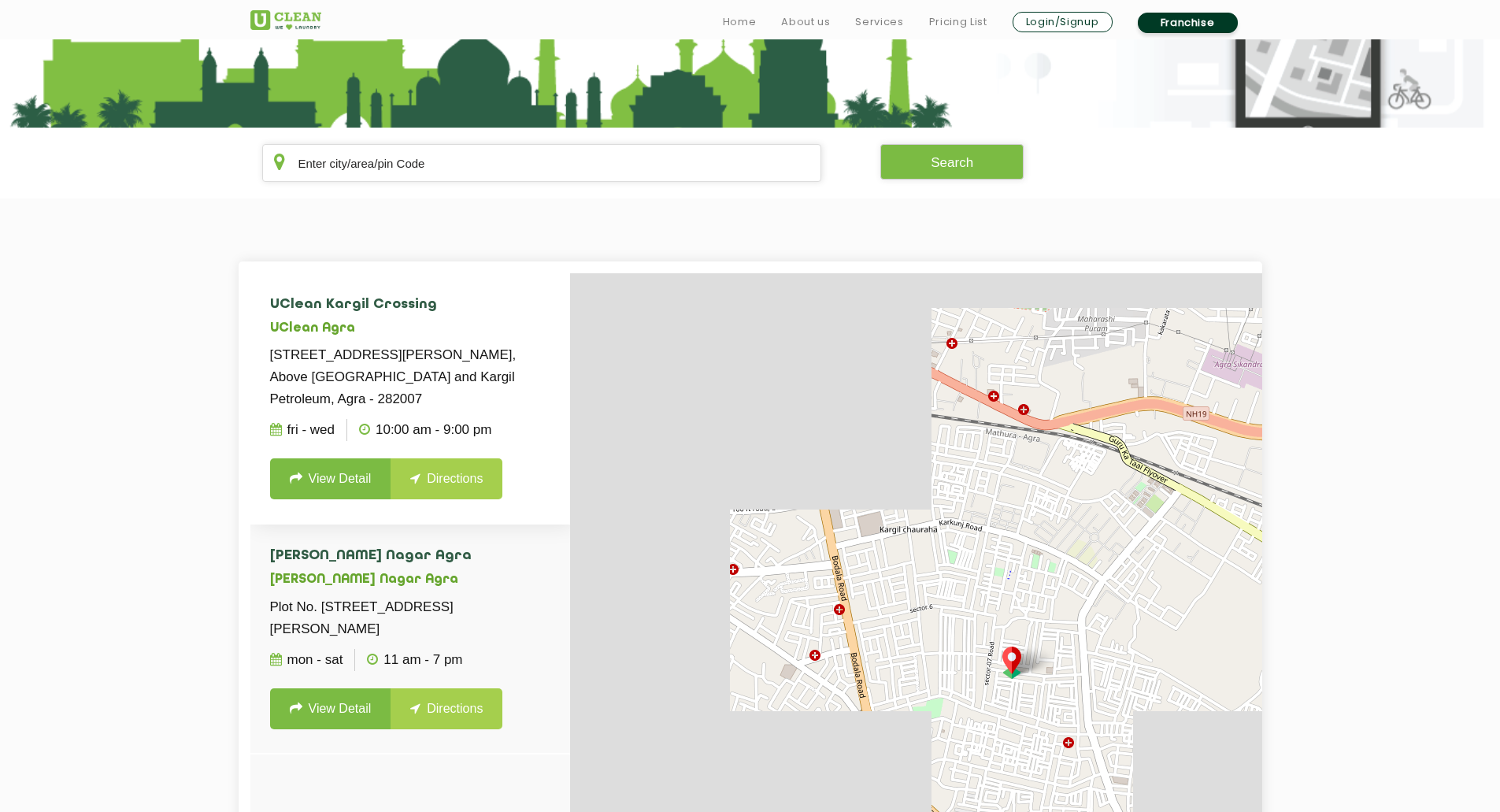
click at [340, 478] on link "View Detail" at bounding box center [331, 479] width 121 height 41
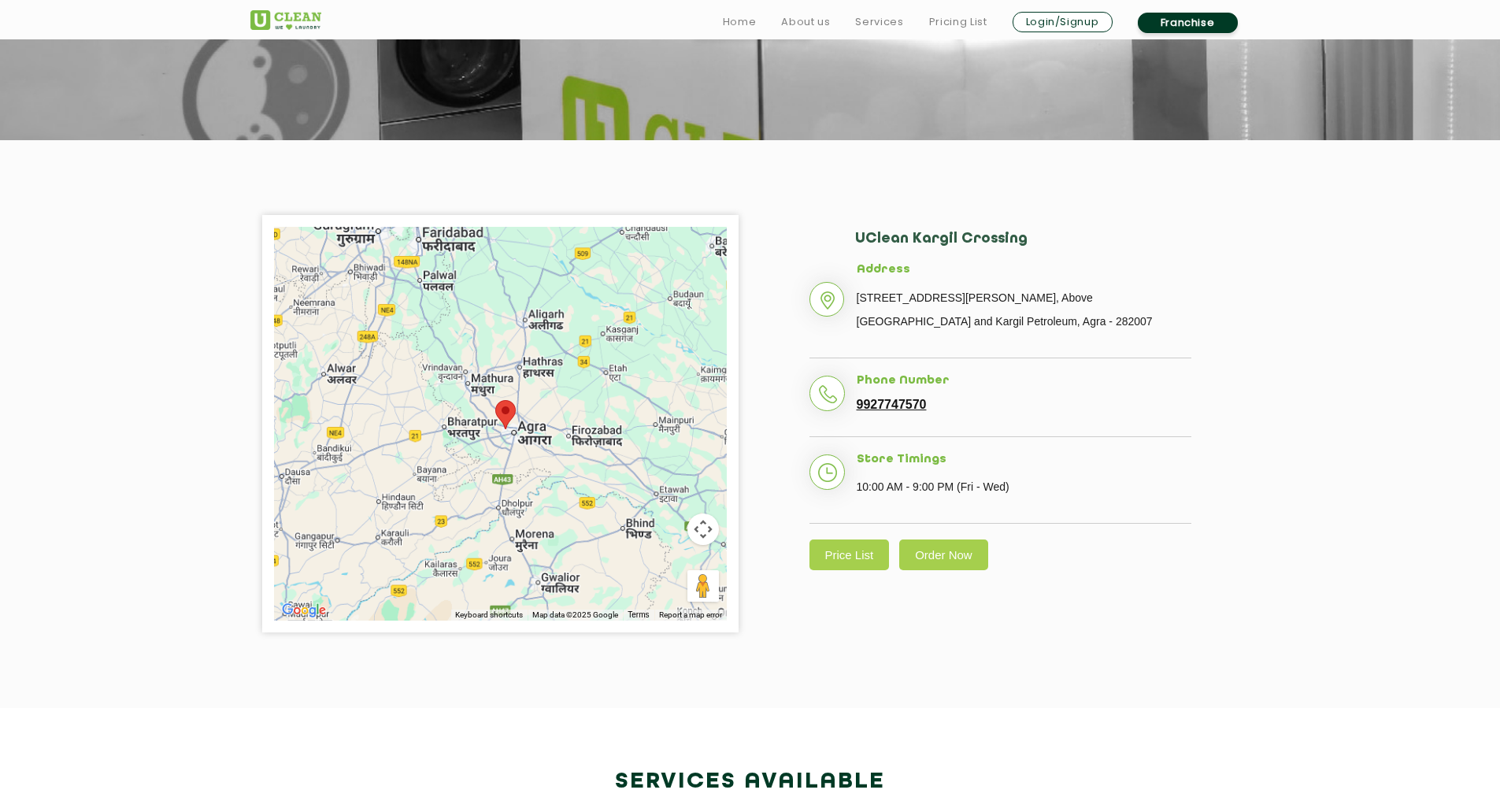
scroll to position [236, 0]
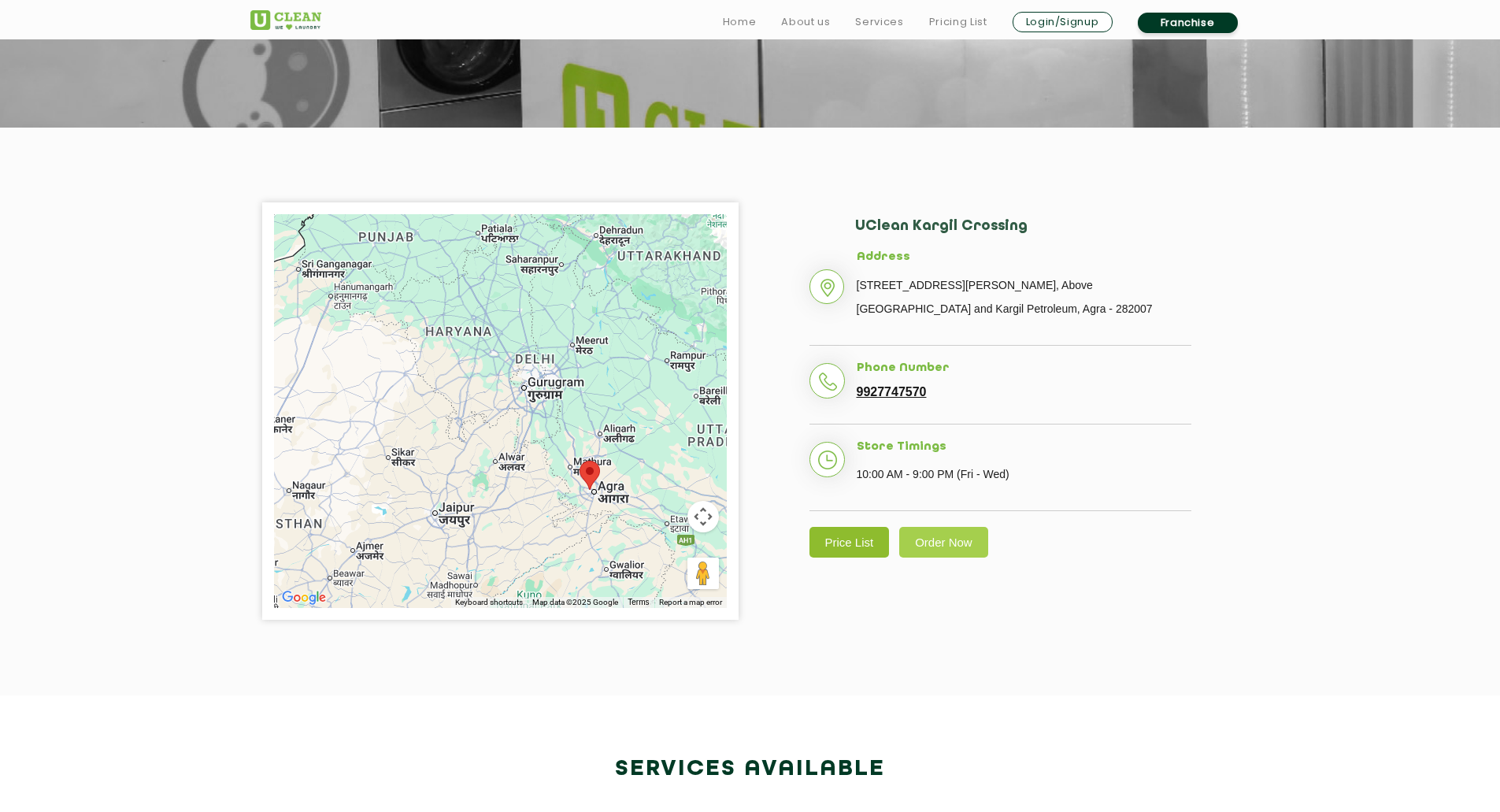
click at [848, 543] on link "Price List" at bounding box center [849, 542] width 80 height 31
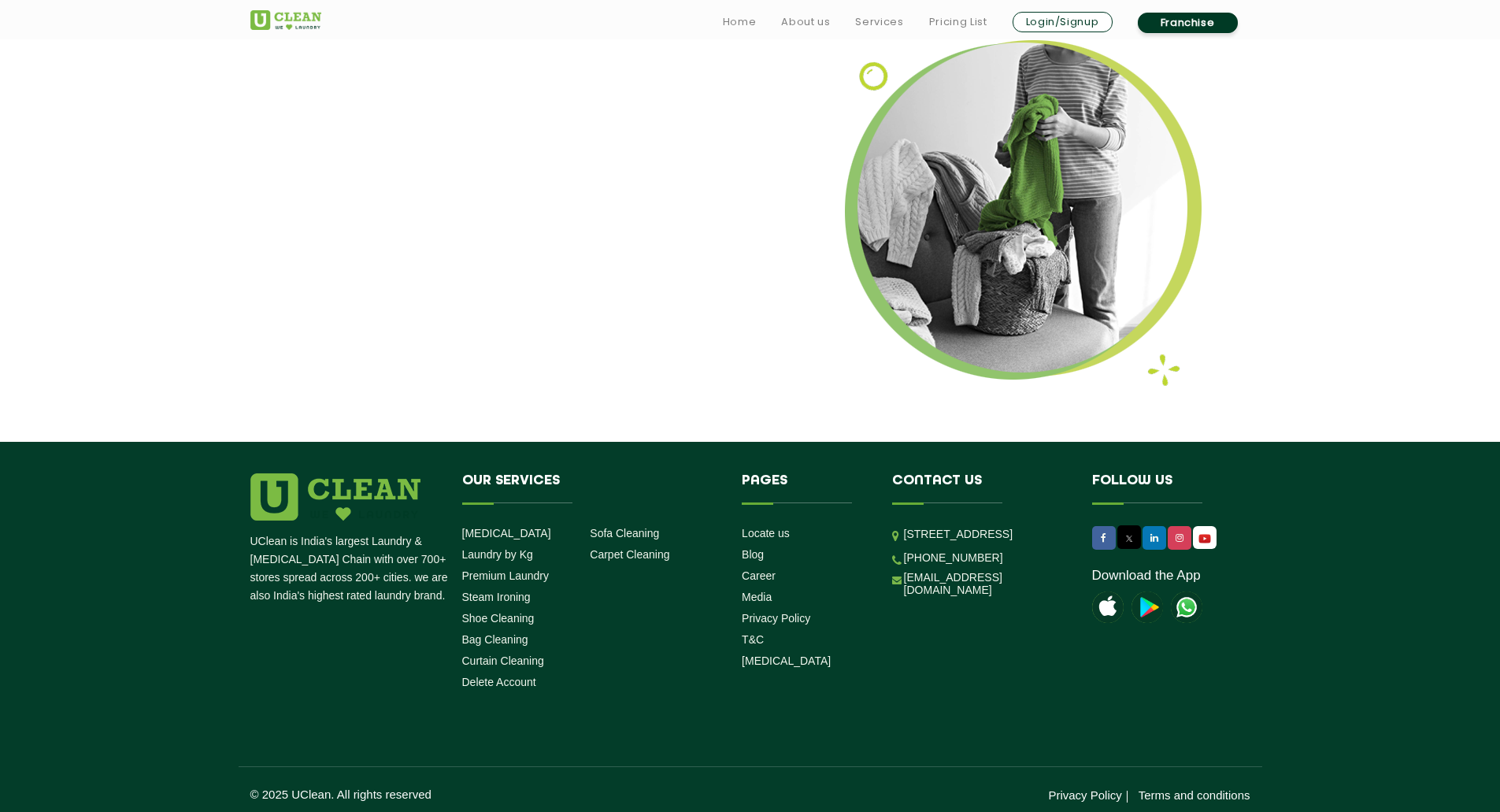
scroll to position [1901, 0]
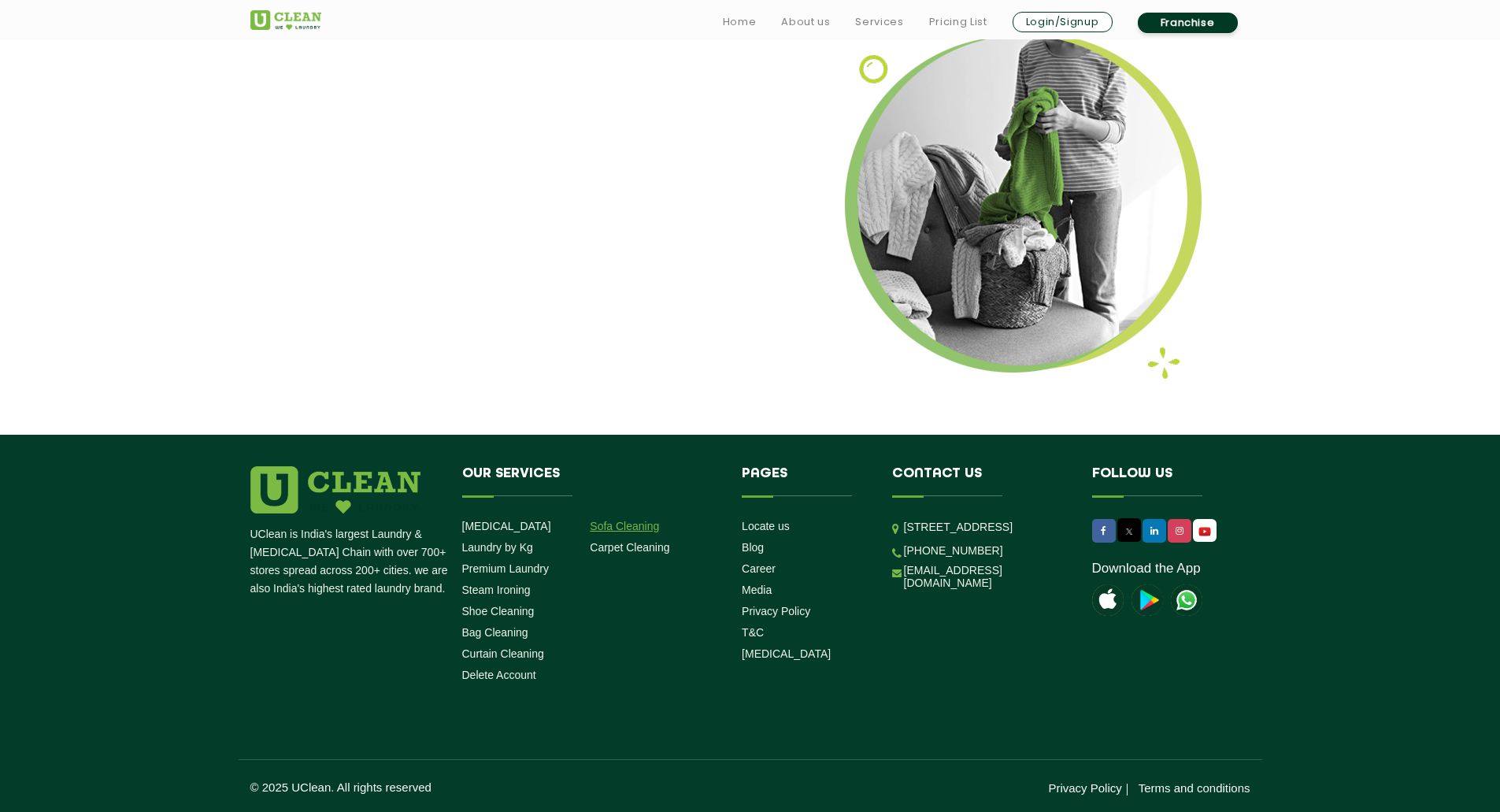
click at [636, 524] on link "Sofa Cleaning" at bounding box center [624, 526] width 69 height 12
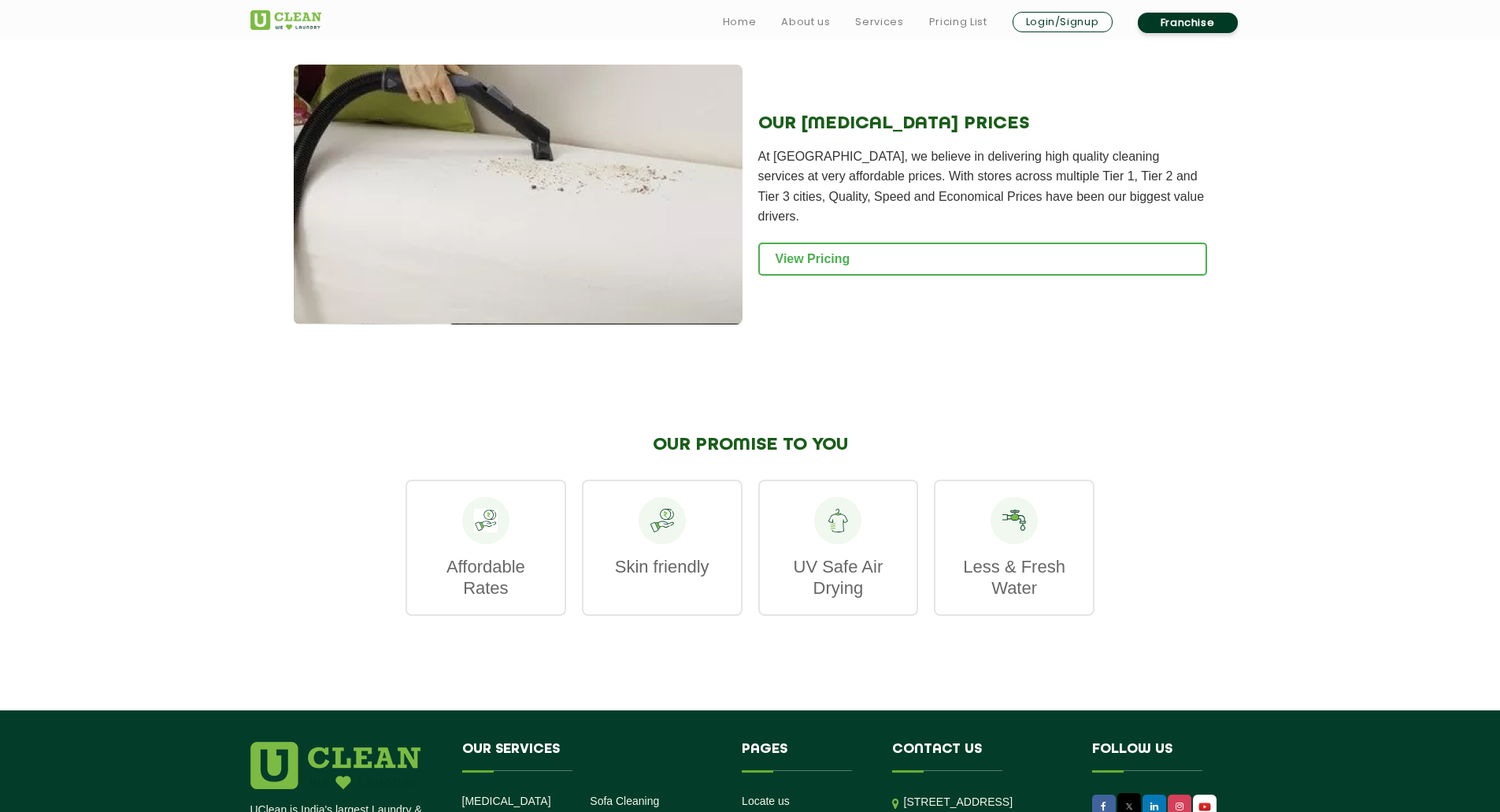
scroll to position [1575, 0]
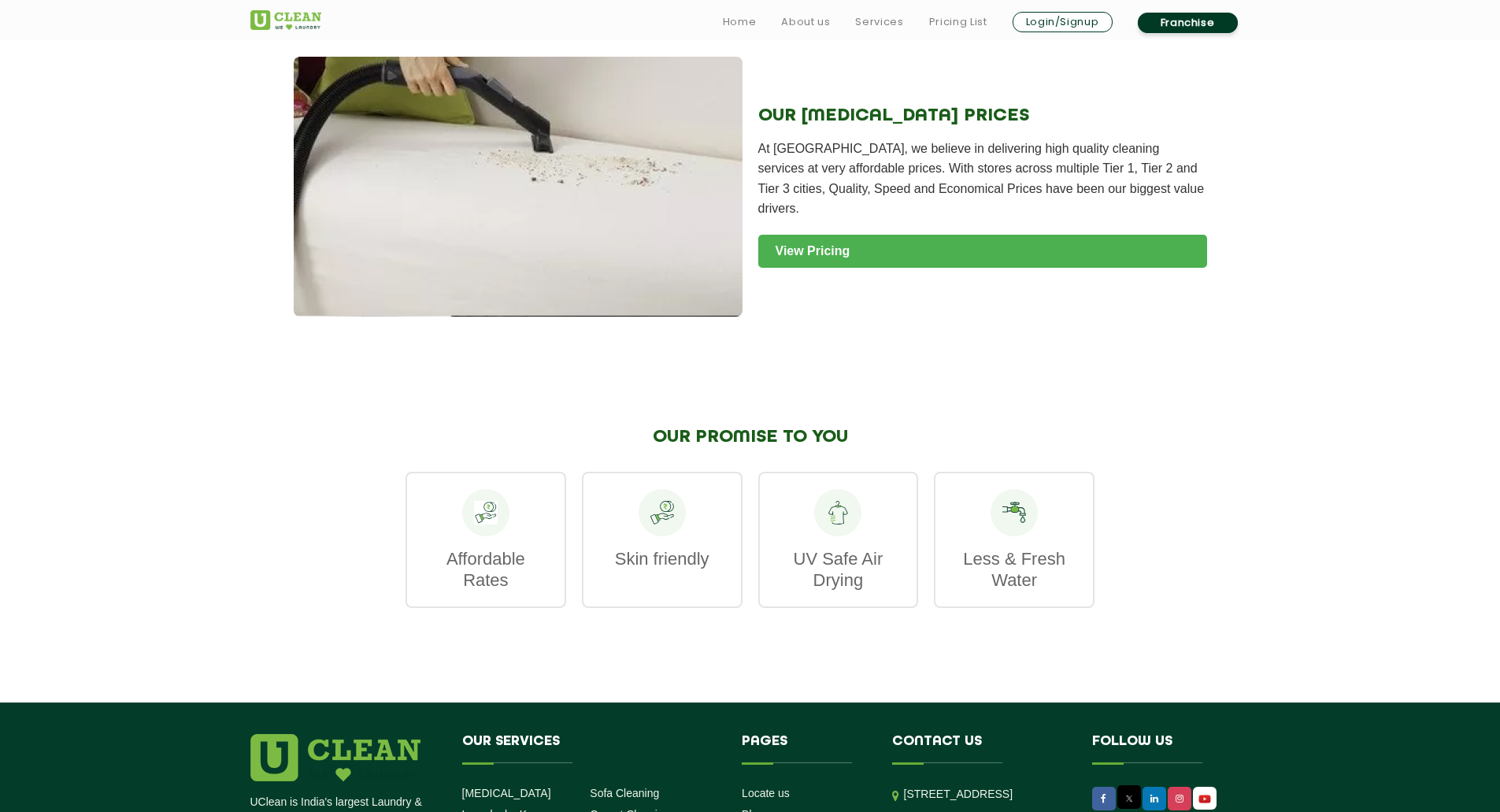
click at [874, 235] on link "View Pricing" at bounding box center [983, 251] width 449 height 33
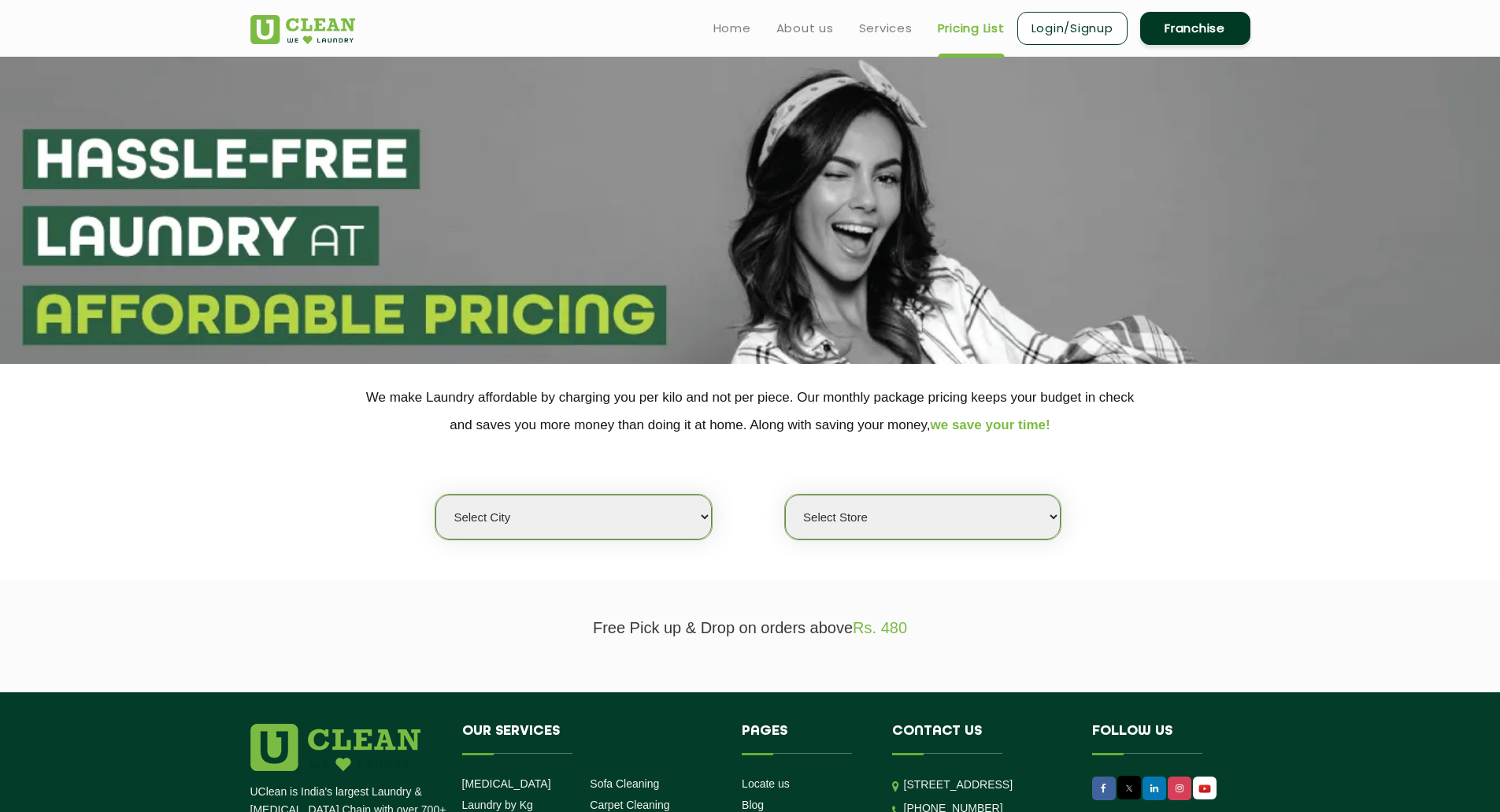
click at [636, 510] on select "Select city [GEOGRAPHIC_DATA] [GEOGRAPHIC_DATA] [GEOGRAPHIC_DATA] [GEOGRAPHIC_D…" at bounding box center [574, 517] width 276 height 45
select select "40"
click at [436, 495] on select "Select city [GEOGRAPHIC_DATA] [GEOGRAPHIC_DATA] [GEOGRAPHIC_DATA] [GEOGRAPHIC_D…" at bounding box center [574, 517] width 276 height 45
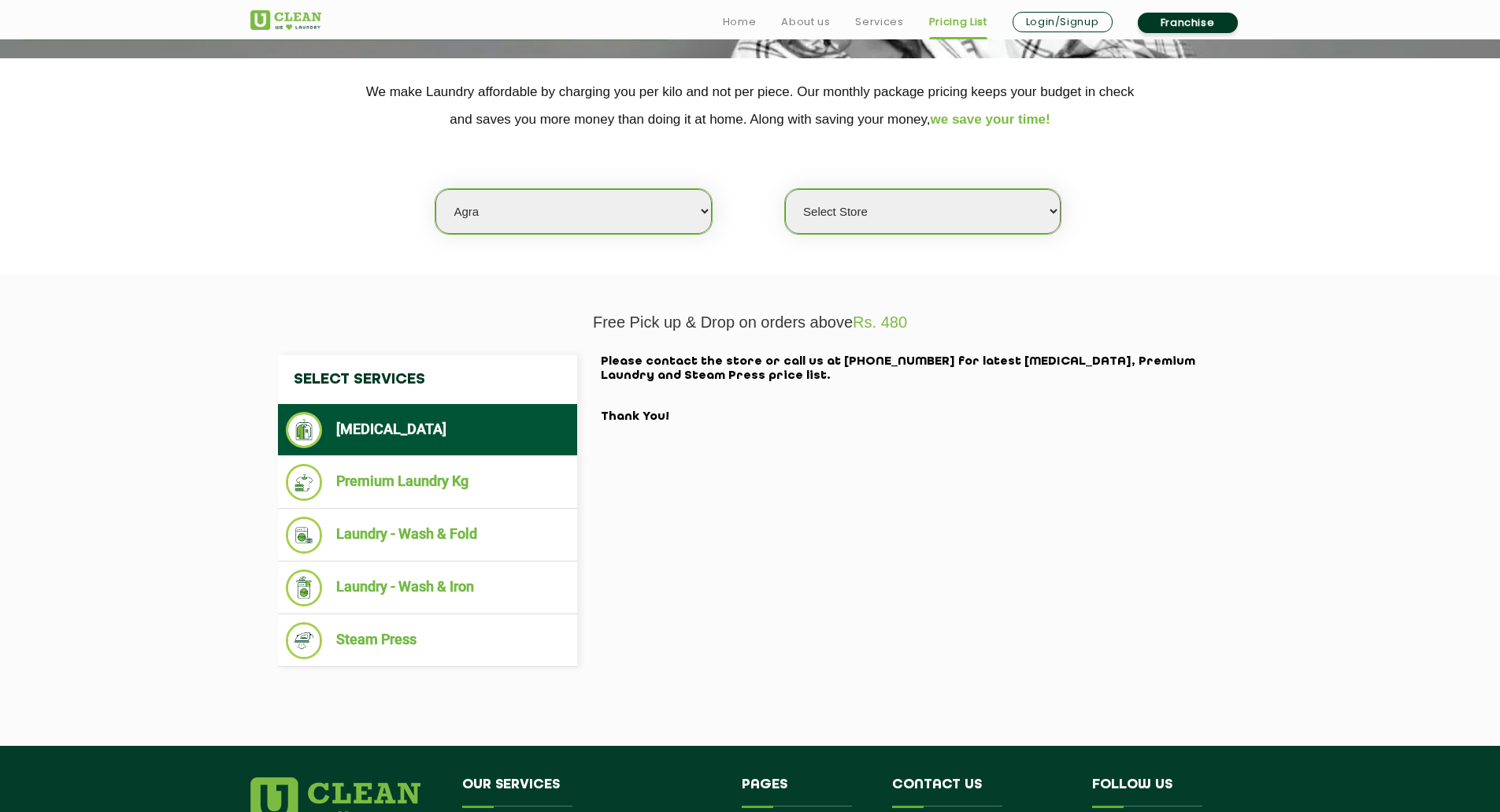
scroll to position [315, 0]
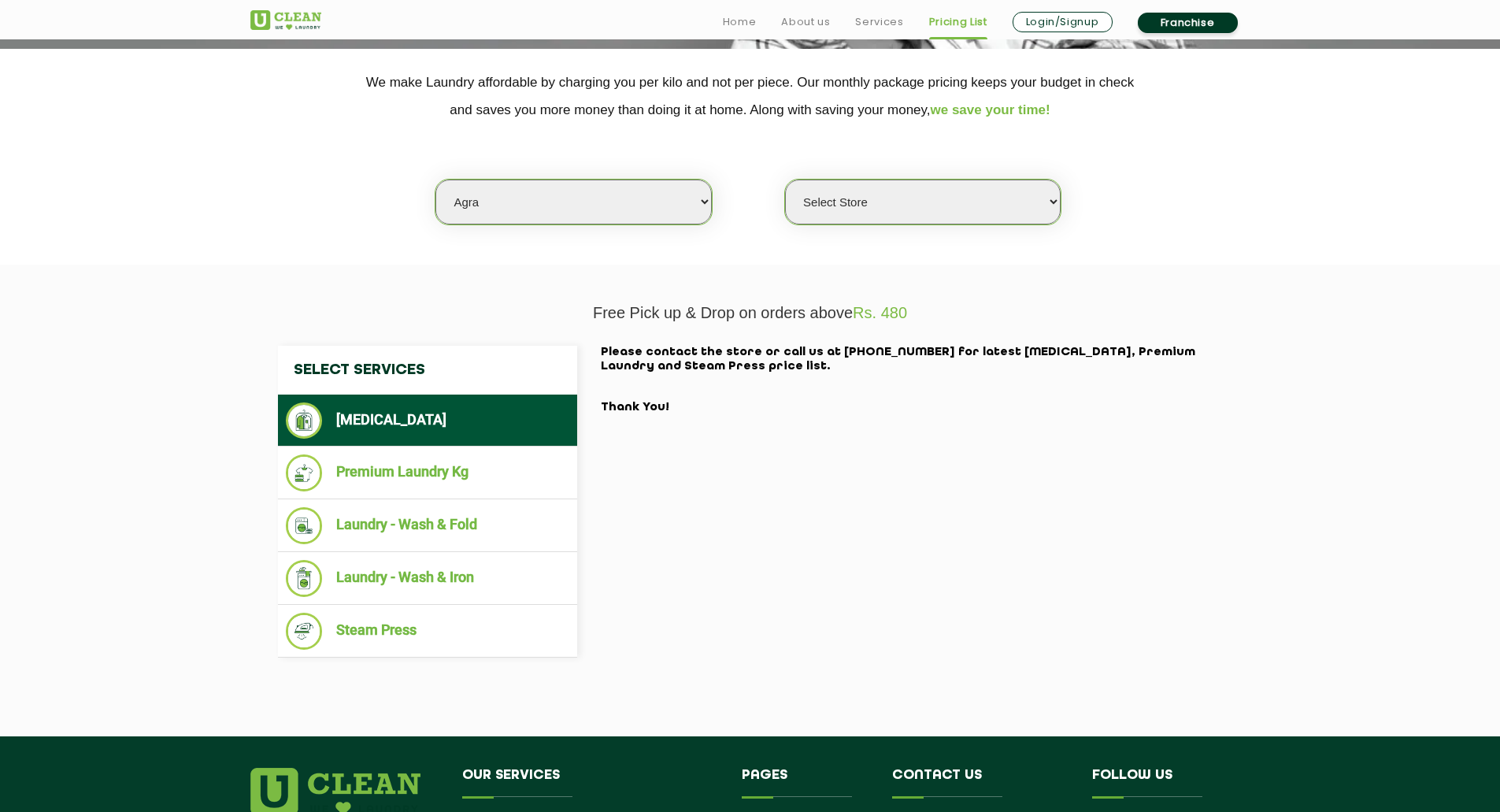
click at [956, 207] on select "Select Store [GEOGRAPHIC_DATA] [PERSON_NAME][GEOGRAPHIC_DATA]" at bounding box center [923, 201] width 276 height 45
select select "365"
click at [785, 179] on select "Select Store [GEOGRAPHIC_DATA] [PERSON_NAME][GEOGRAPHIC_DATA]" at bounding box center [923, 201] width 276 height 45
click at [429, 467] on li "Premium Laundry Kg" at bounding box center [427, 473] width 284 height 37
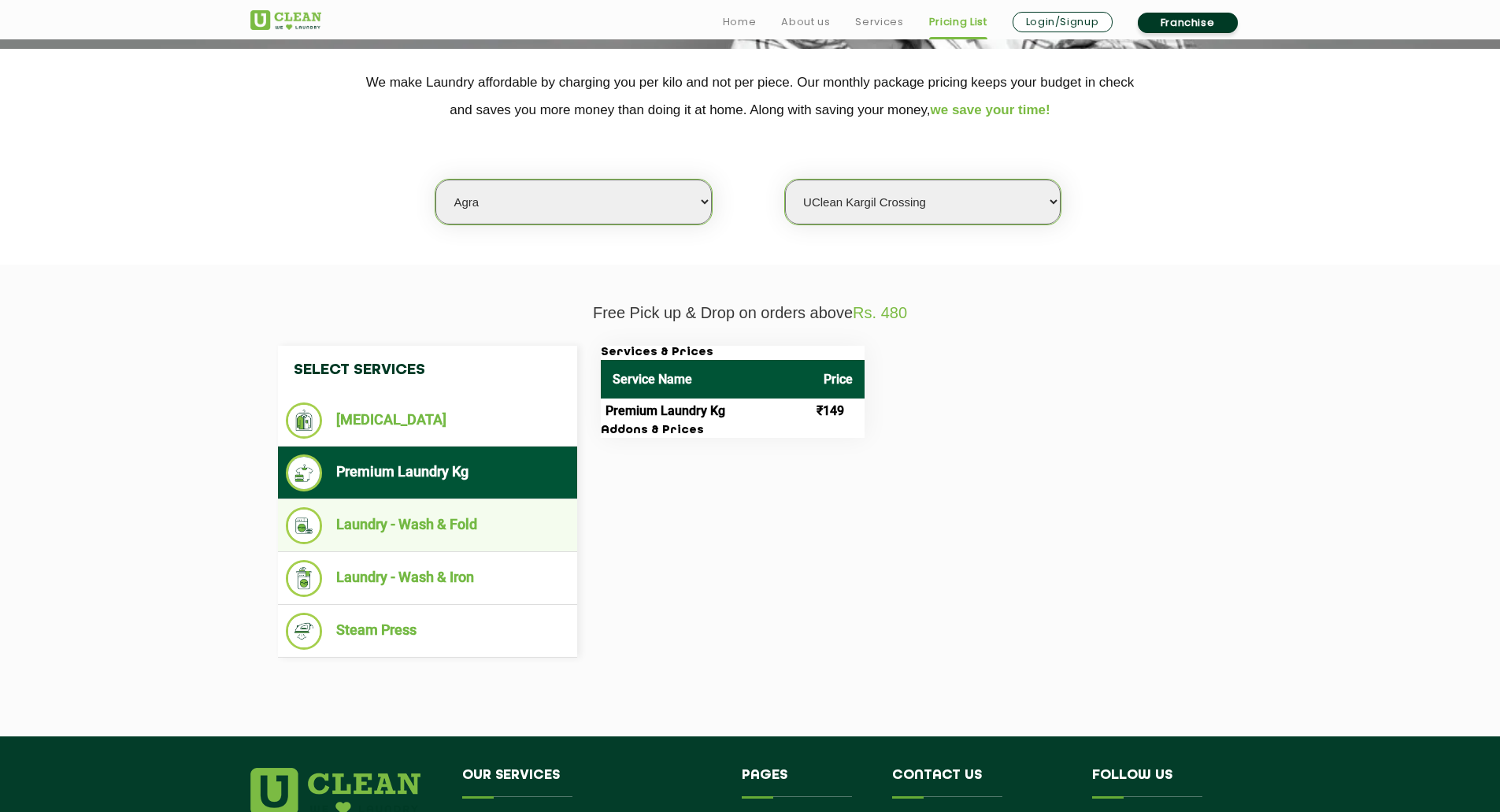
click at [407, 508] on li "Laundry - Wash & Fold" at bounding box center [427, 526] width 284 height 37
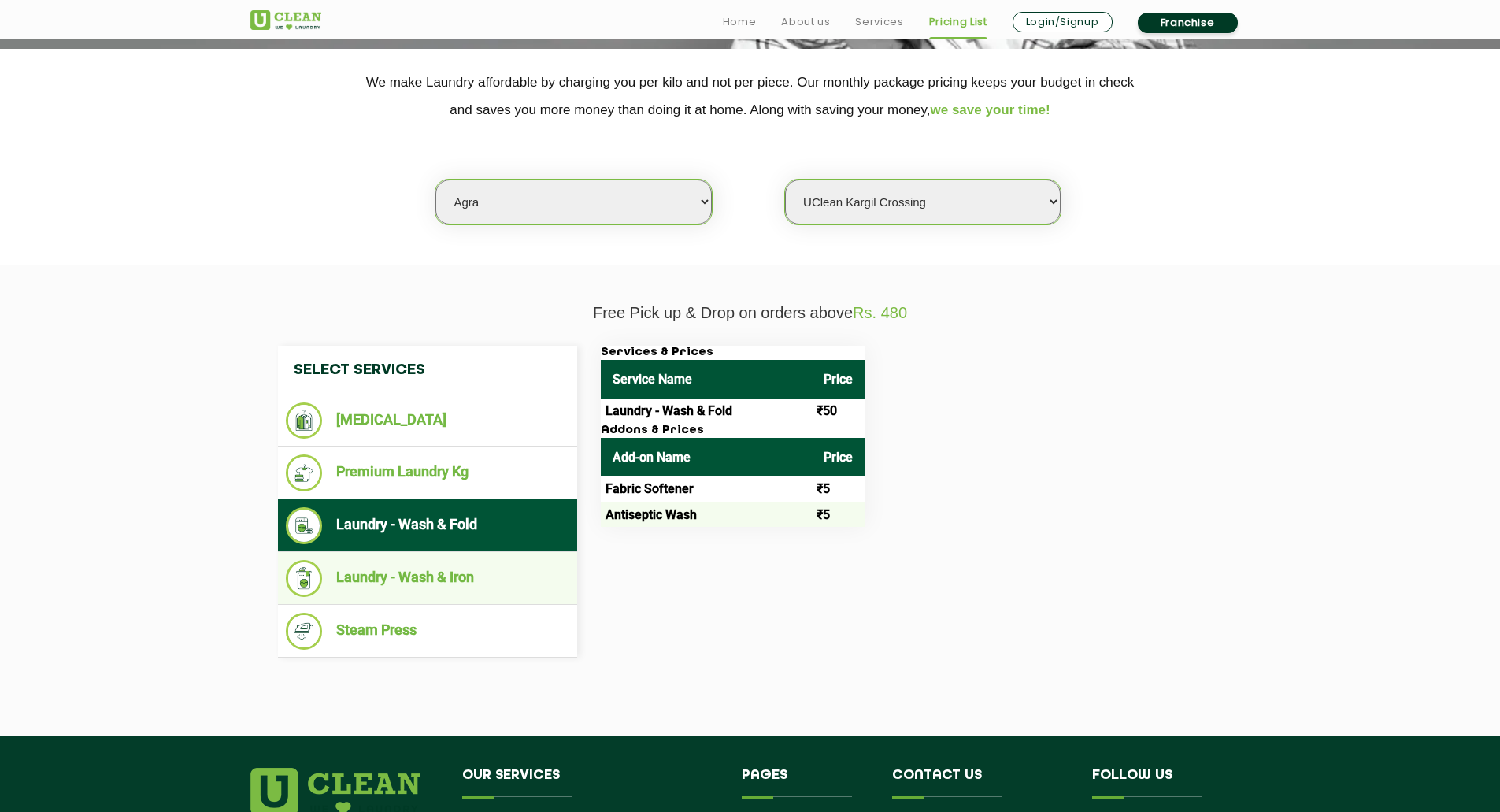
click at [412, 573] on li "Laundry - Wash & Iron" at bounding box center [427, 579] width 284 height 37
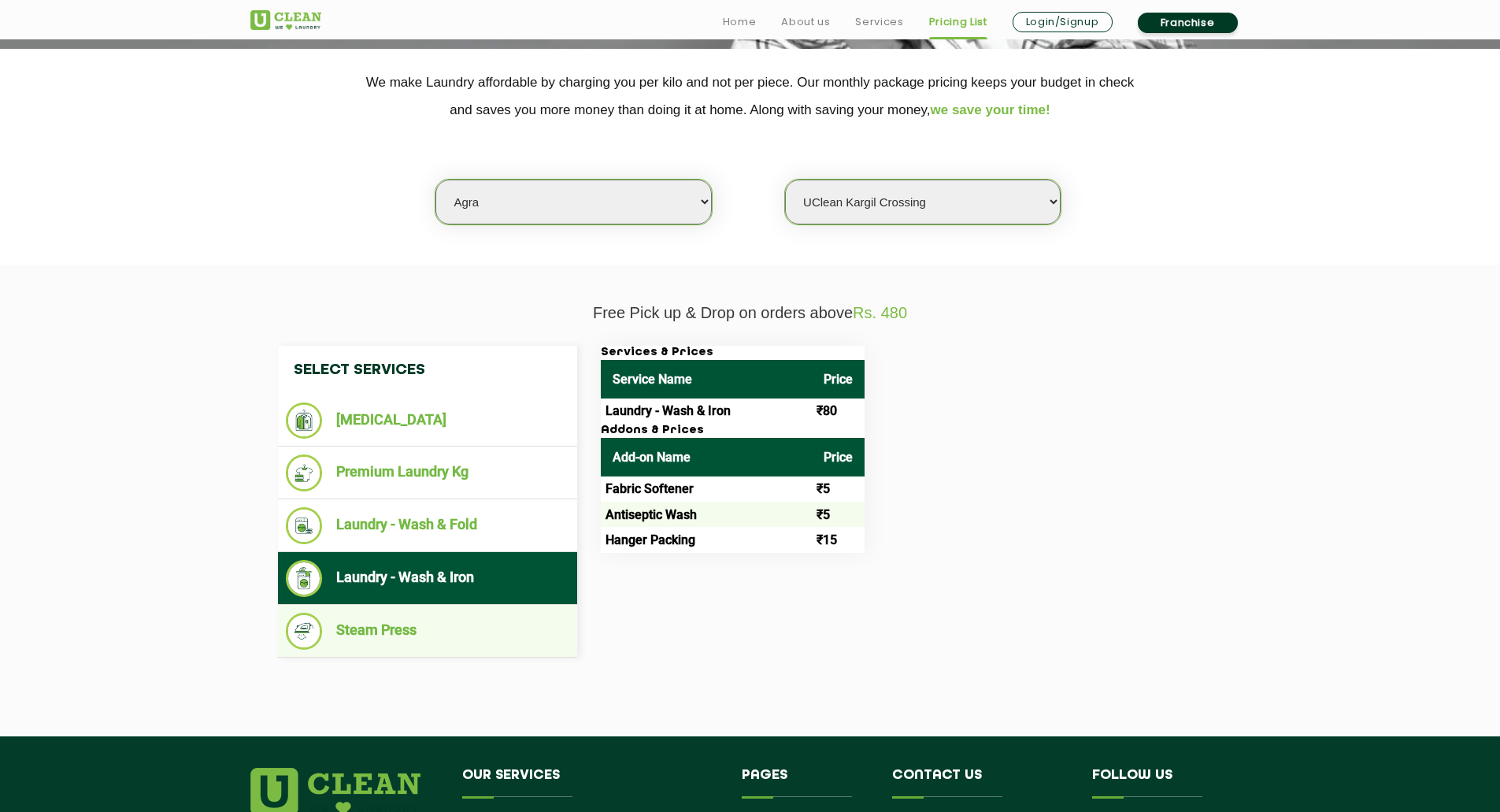
click at [408, 626] on li "Steam Press" at bounding box center [427, 631] width 284 height 37
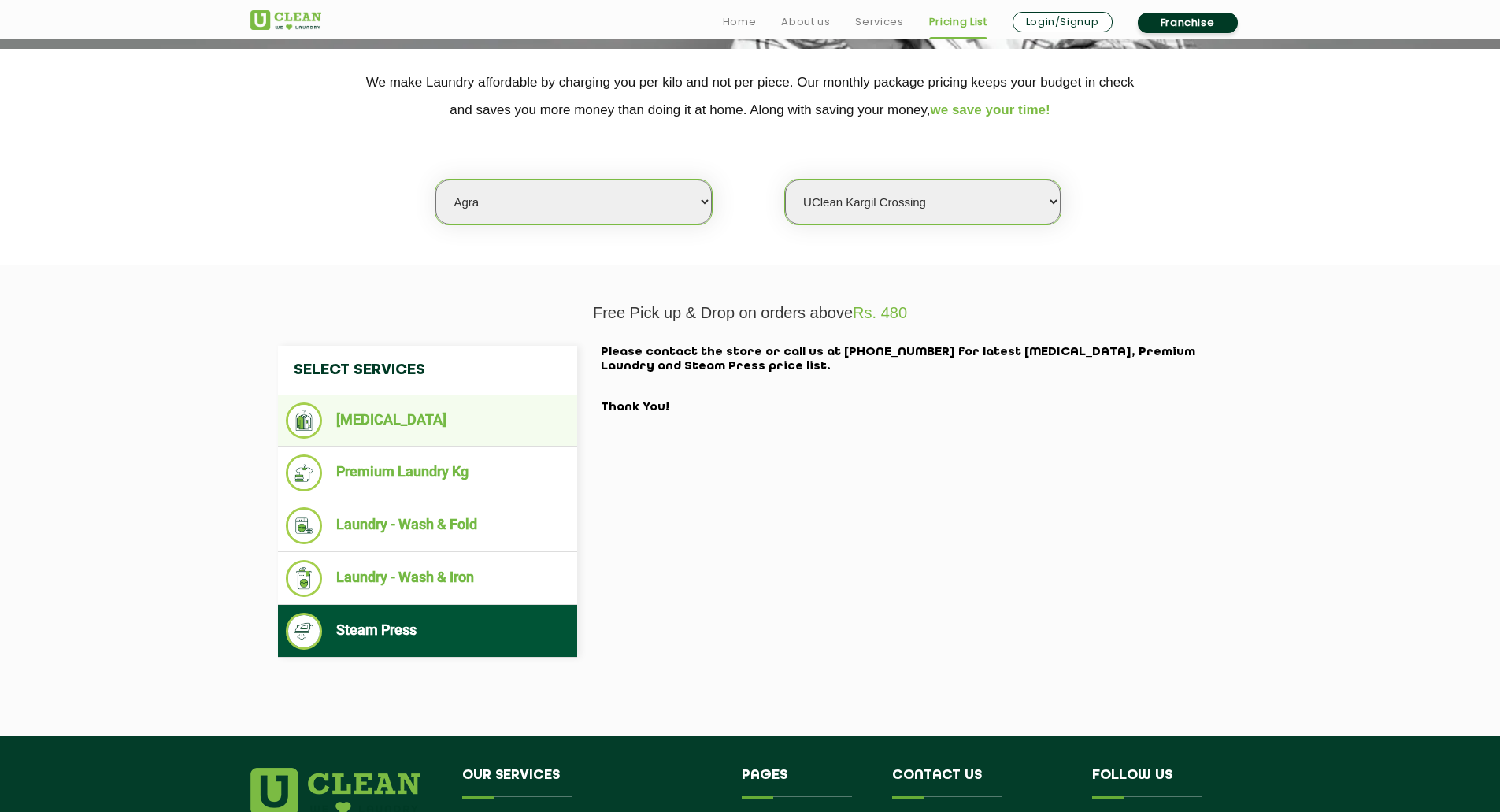
click at [434, 410] on li "[MEDICAL_DATA]" at bounding box center [427, 420] width 284 height 36
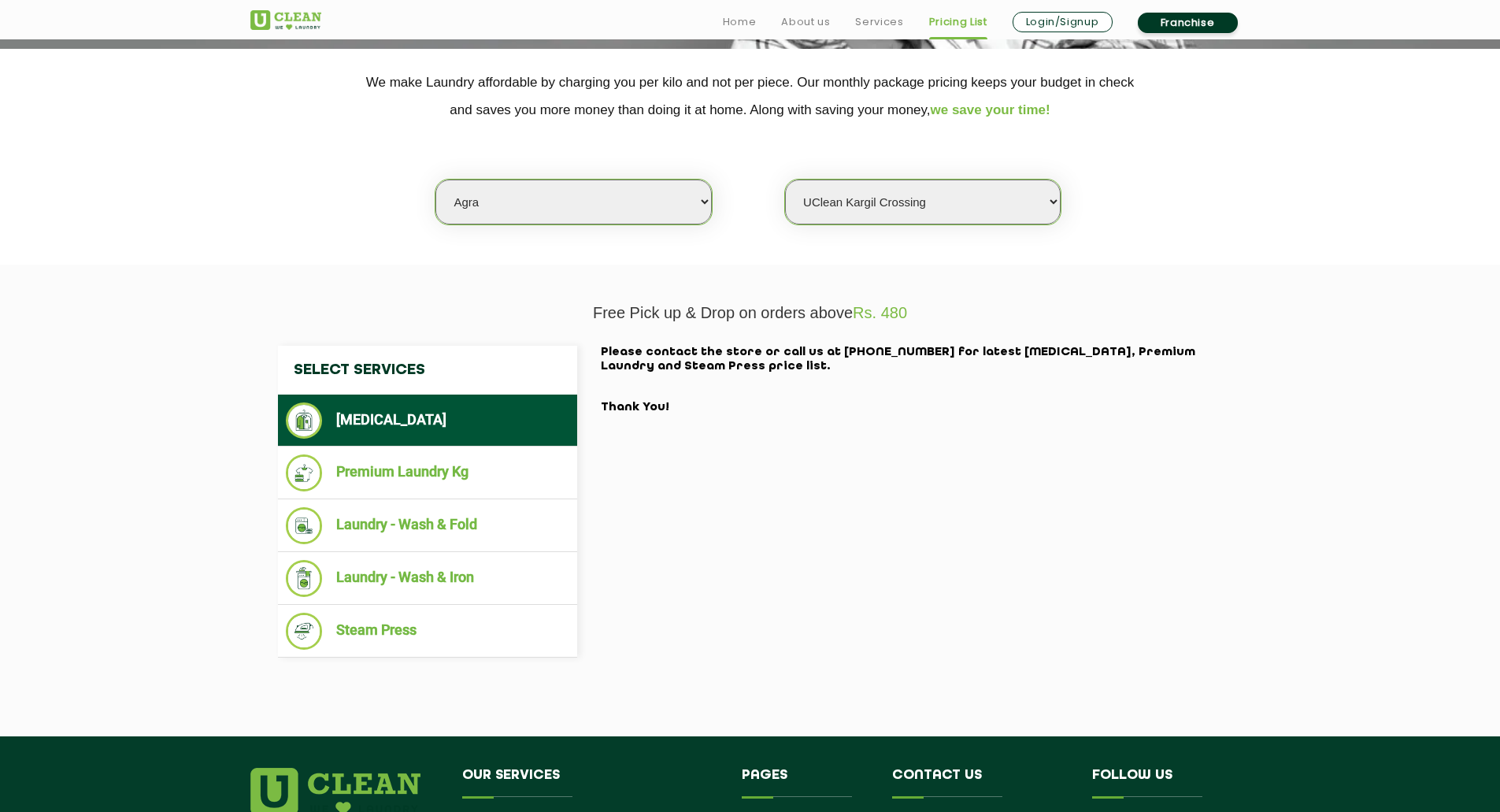
click at [935, 197] on select "Select Store [GEOGRAPHIC_DATA] [PERSON_NAME][GEOGRAPHIC_DATA]" at bounding box center [923, 201] width 276 height 45
click at [409, 535] on li "Laundry - Wash & Fold" at bounding box center [427, 526] width 284 height 37
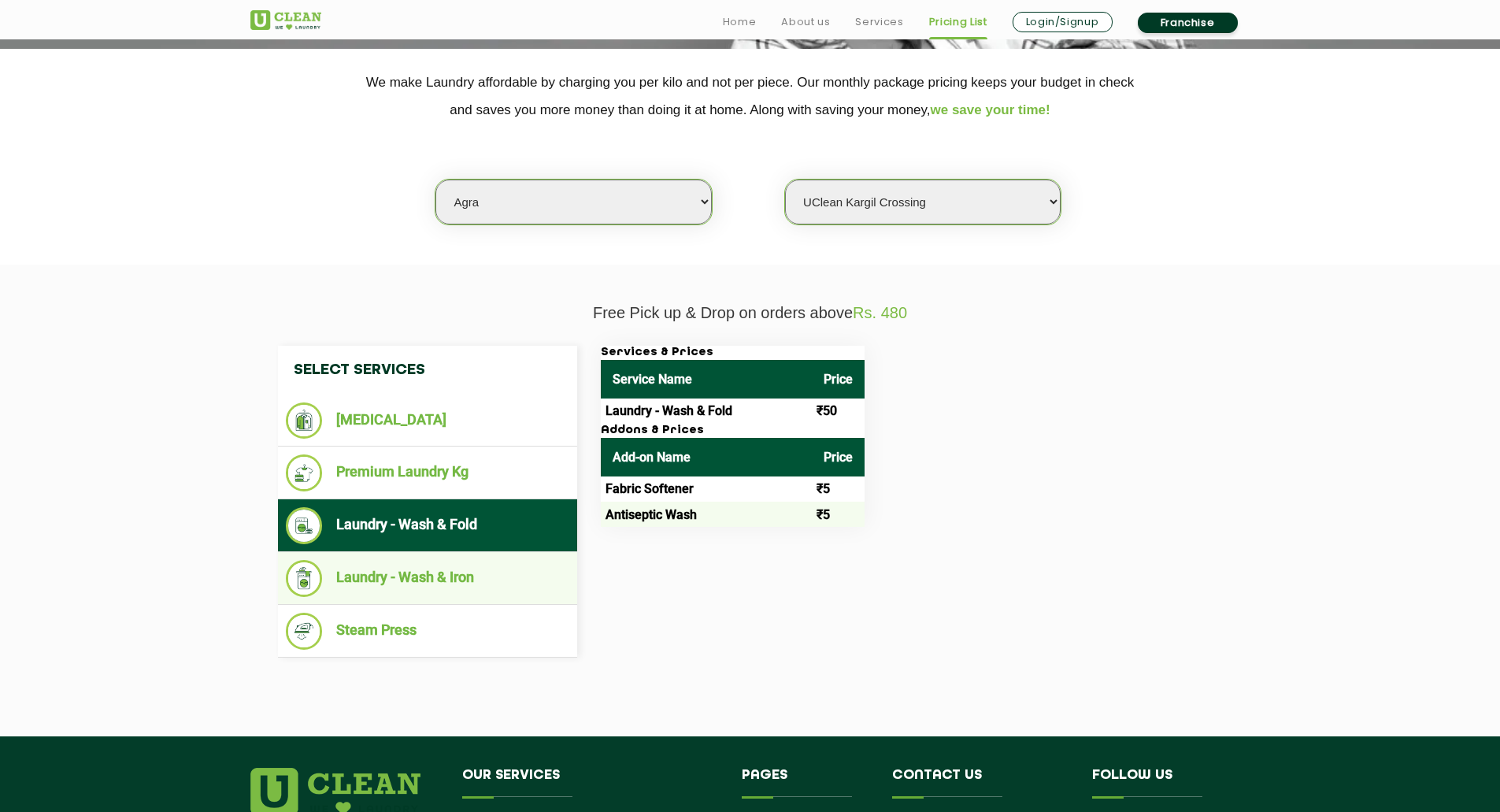
click at [415, 587] on li "Laundry - Wash & Iron" at bounding box center [427, 579] width 284 height 37
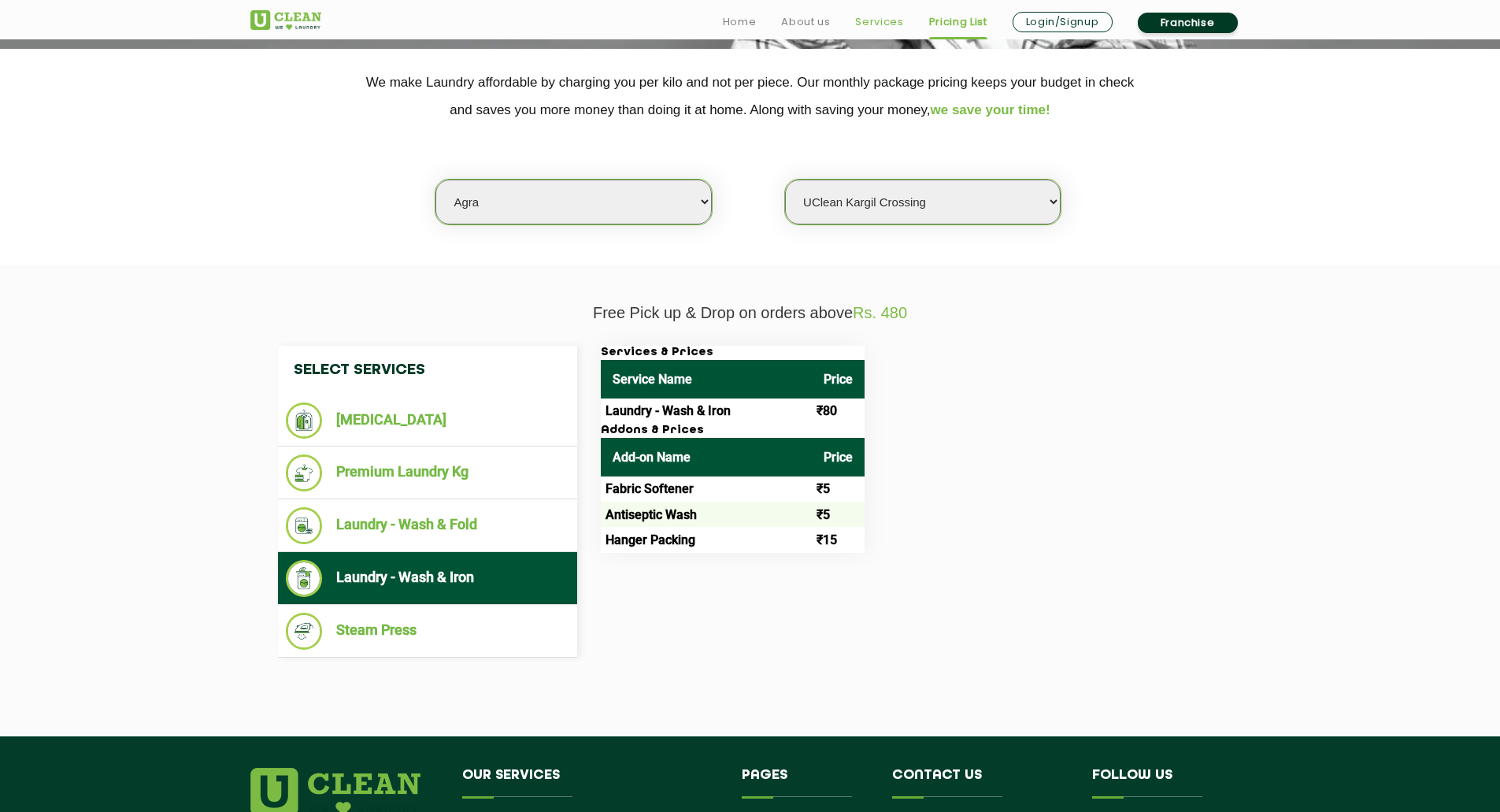
click at [879, 22] on link "Services" at bounding box center [879, 21] width 48 height 19
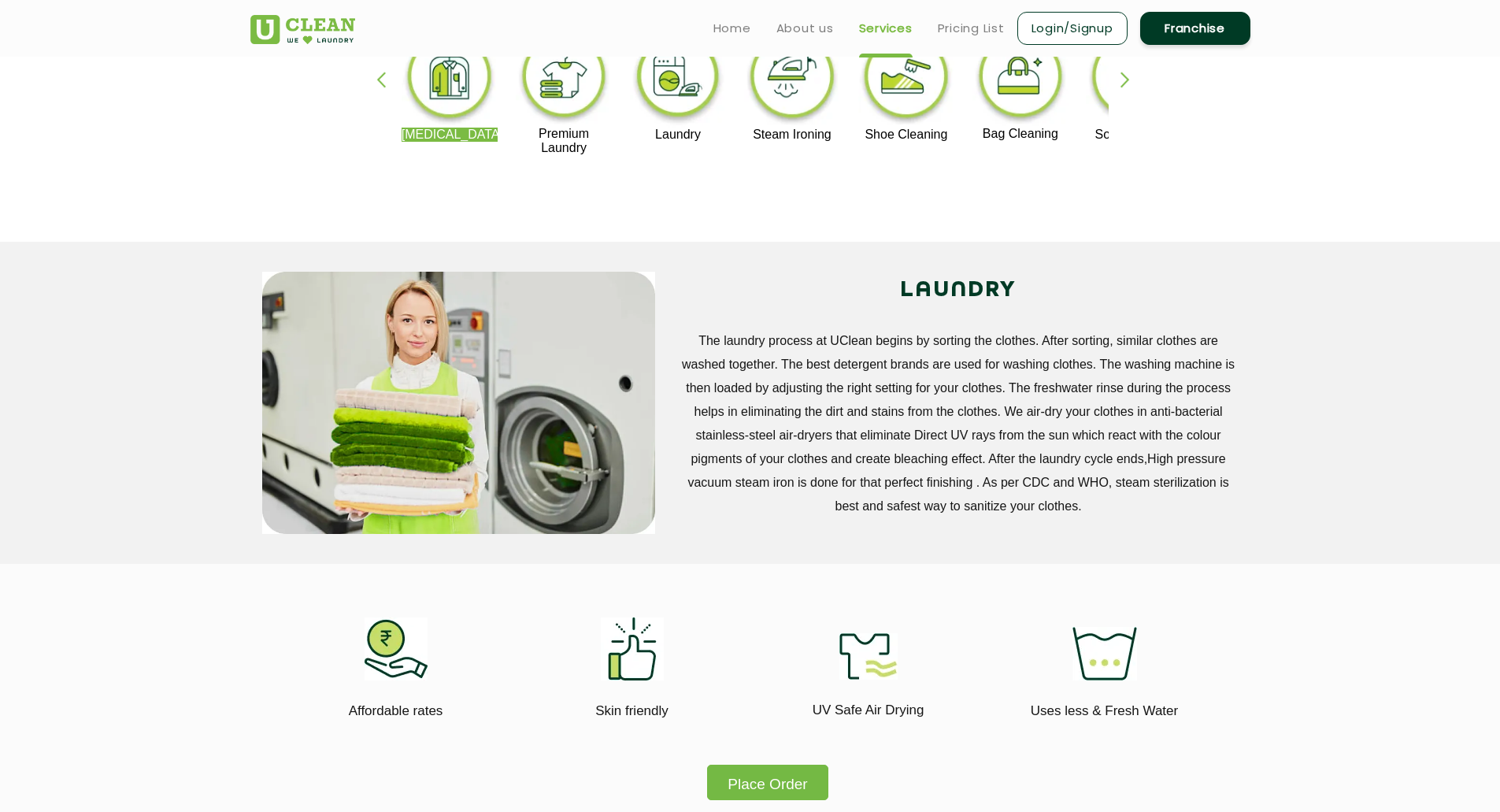
scroll to position [394, 0]
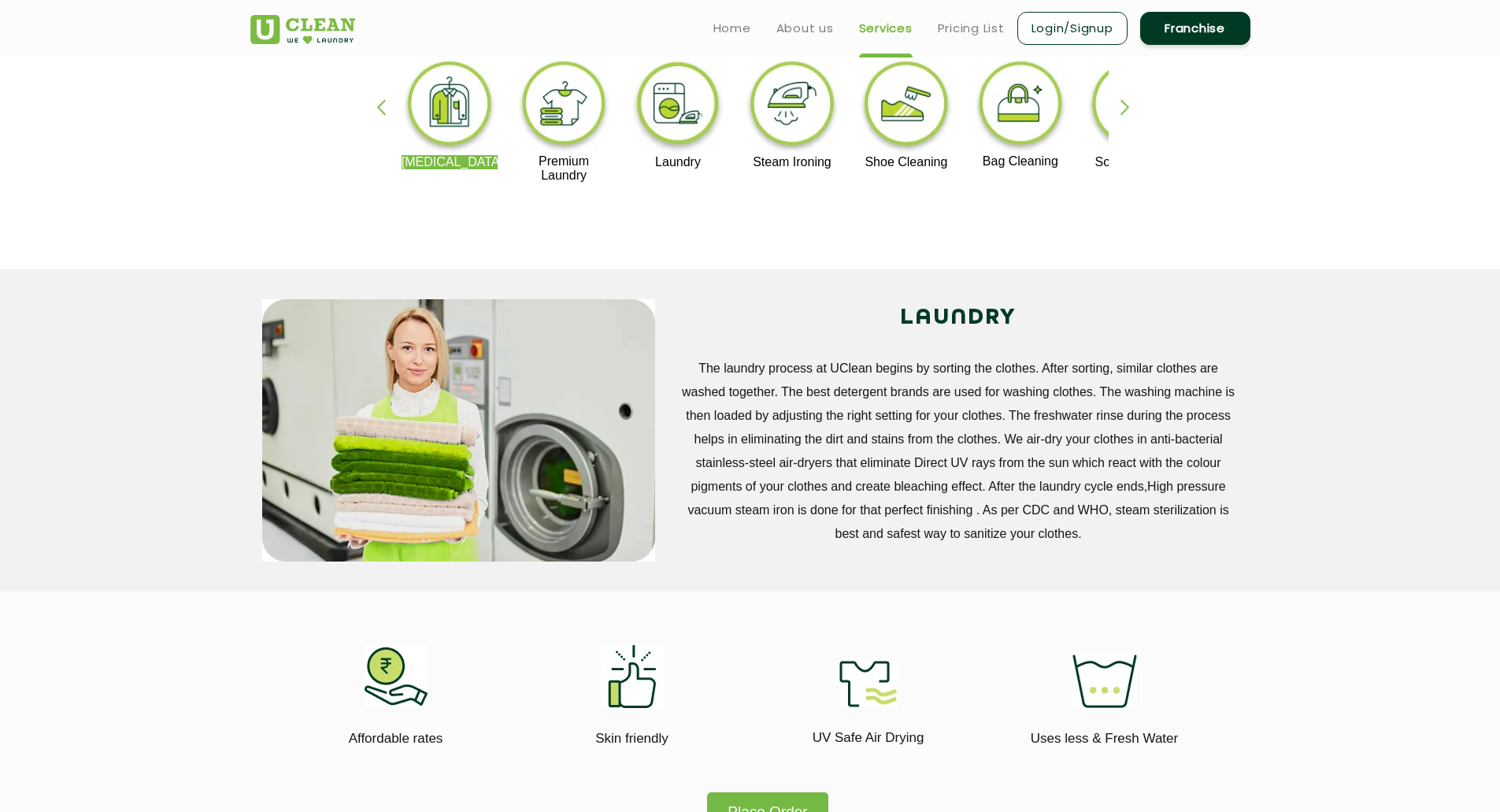
click at [556, 128] on img at bounding box center [565, 106] width 97 height 97
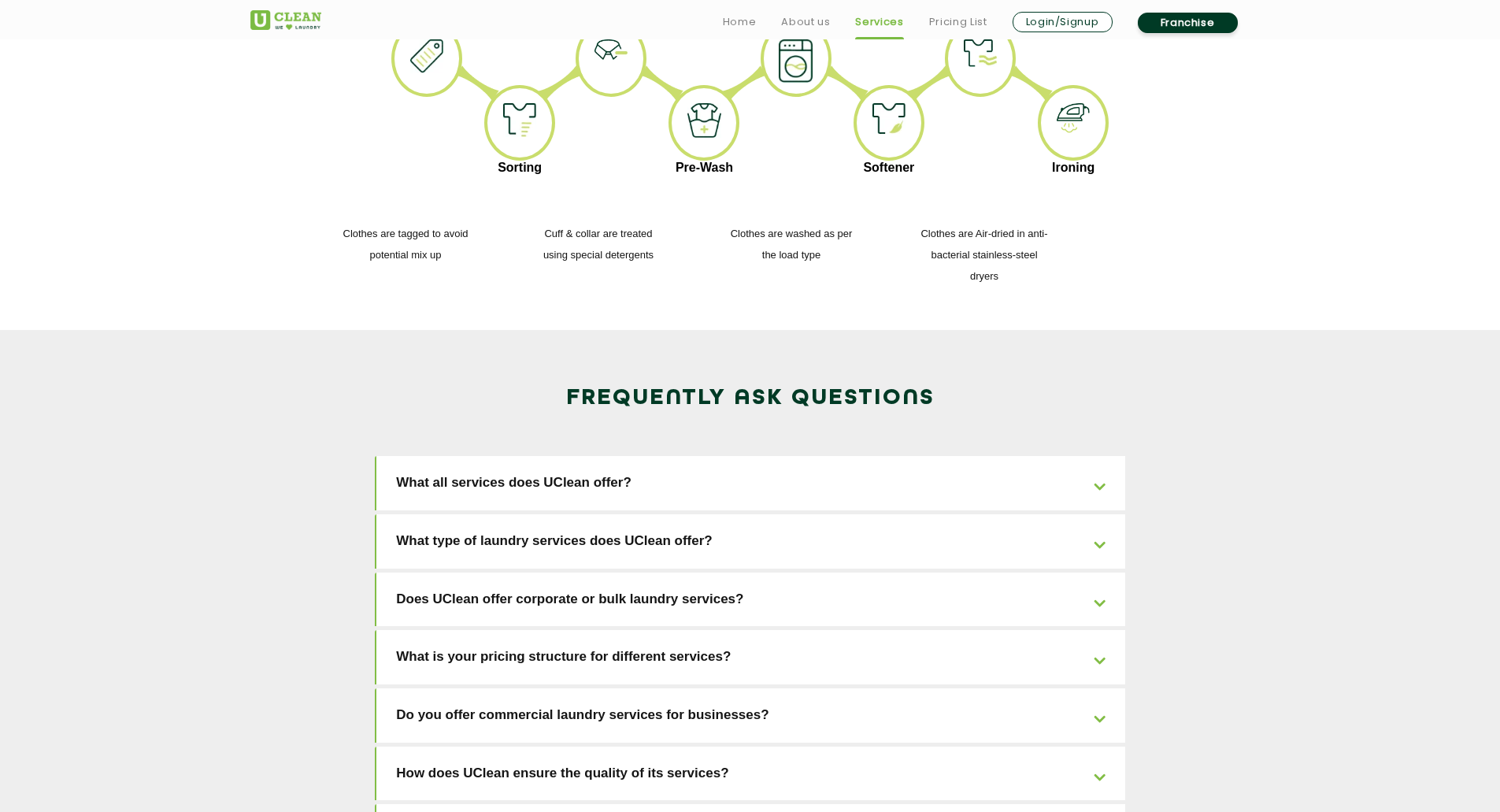
scroll to position [2205, 0]
click at [754, 454] on link "What all services does UClean offer?" at bounding box center [750, 481] width 749 height 54
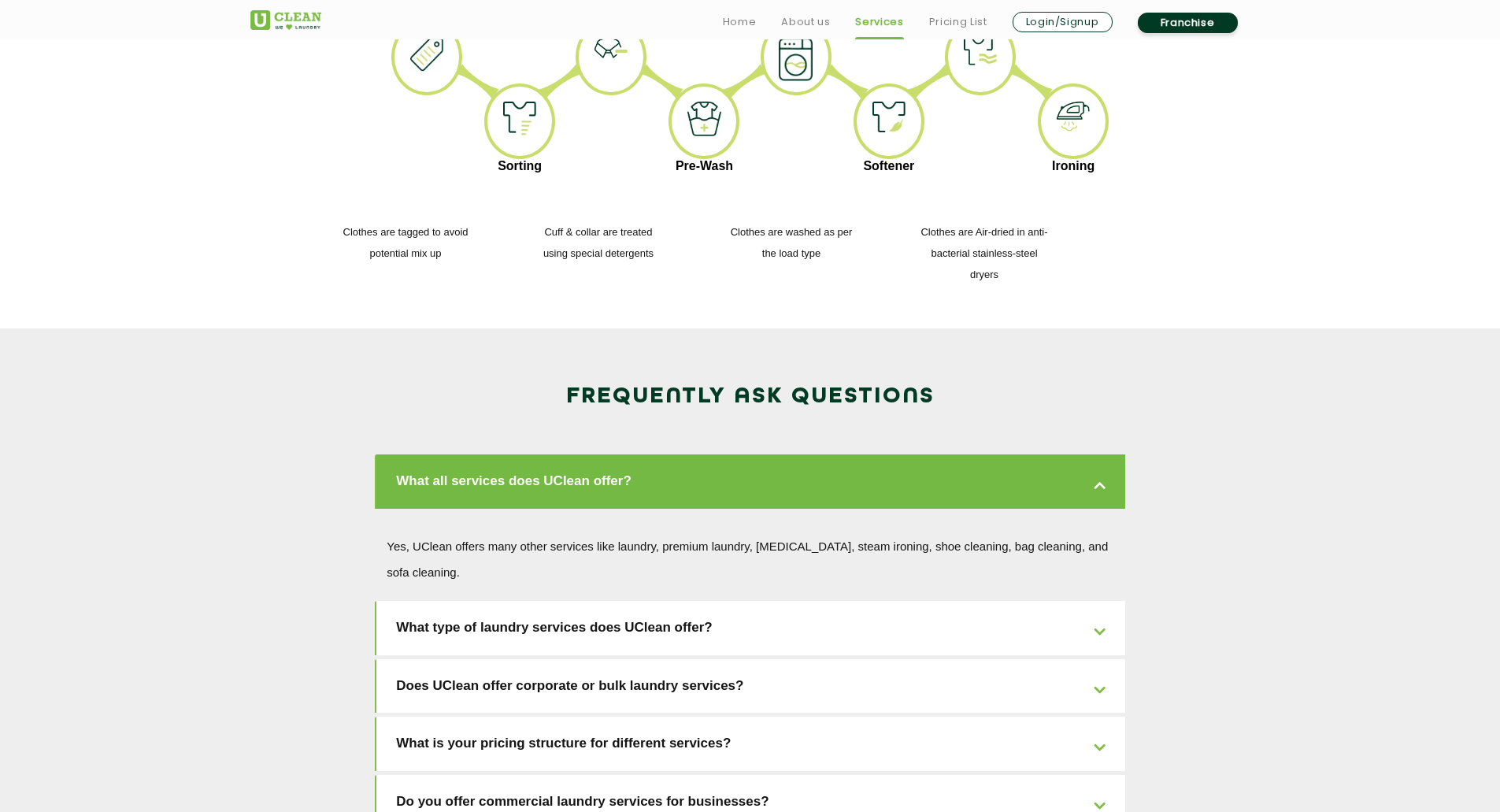
click at [773, 601] on link "What type of laundry services does UClean offer?" at bounding box center [750, 627] width 749 height 54
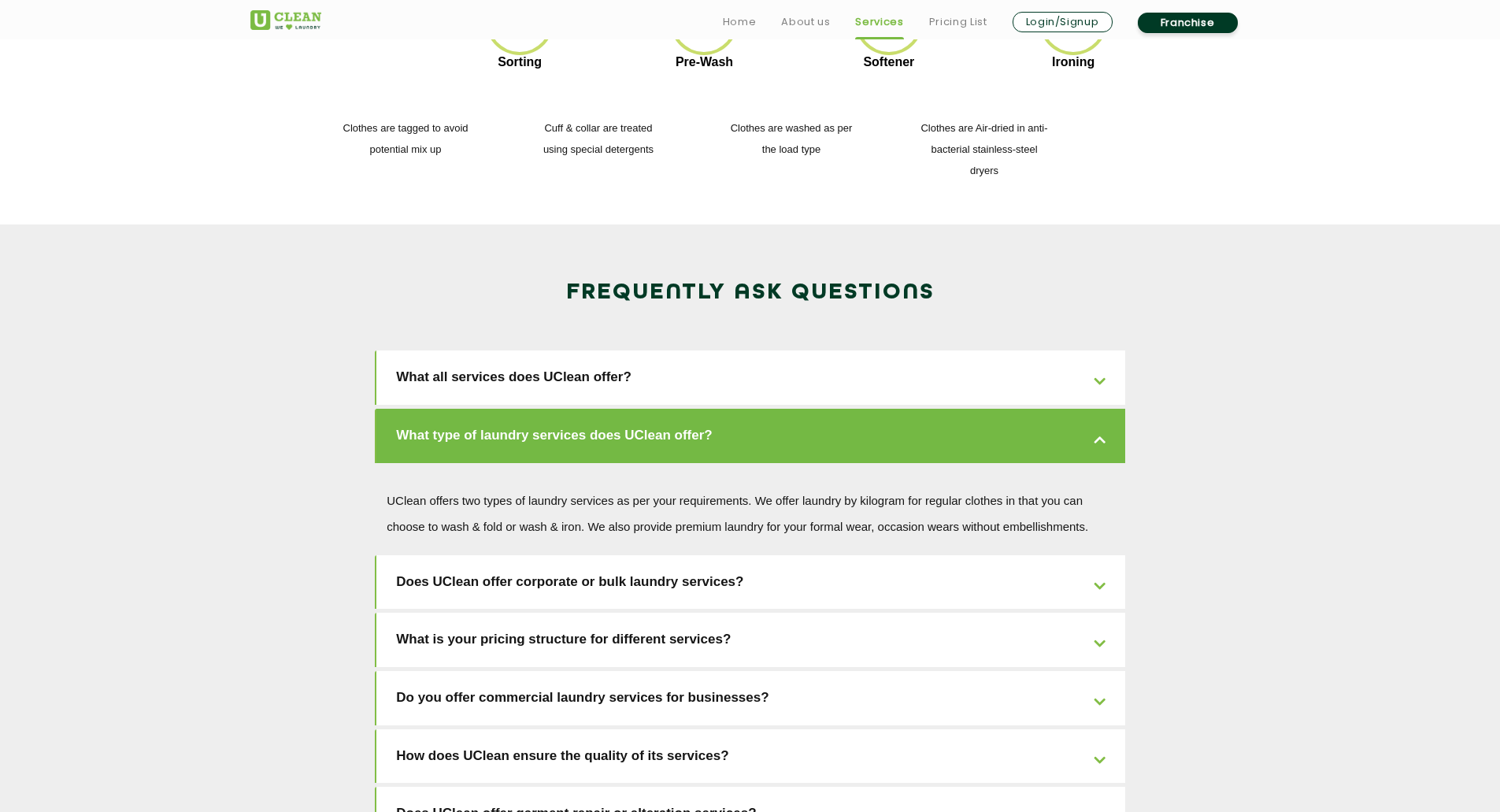
scroll to position [2362, 0]
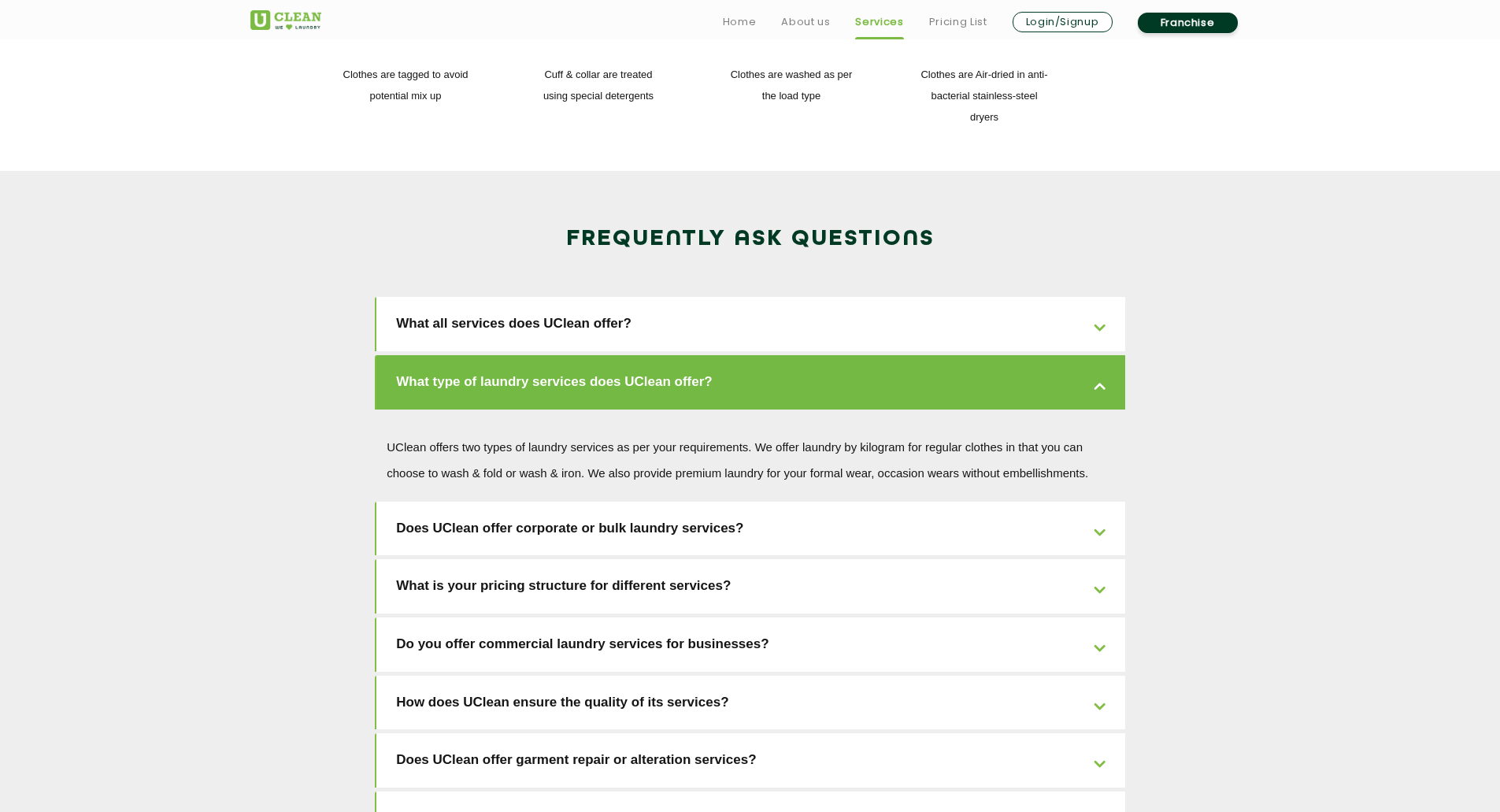
click at [764, 502] on link "Does UClean offer corporate or bulk laundry services?" at bounding box center [750, 528] width 749 height 54
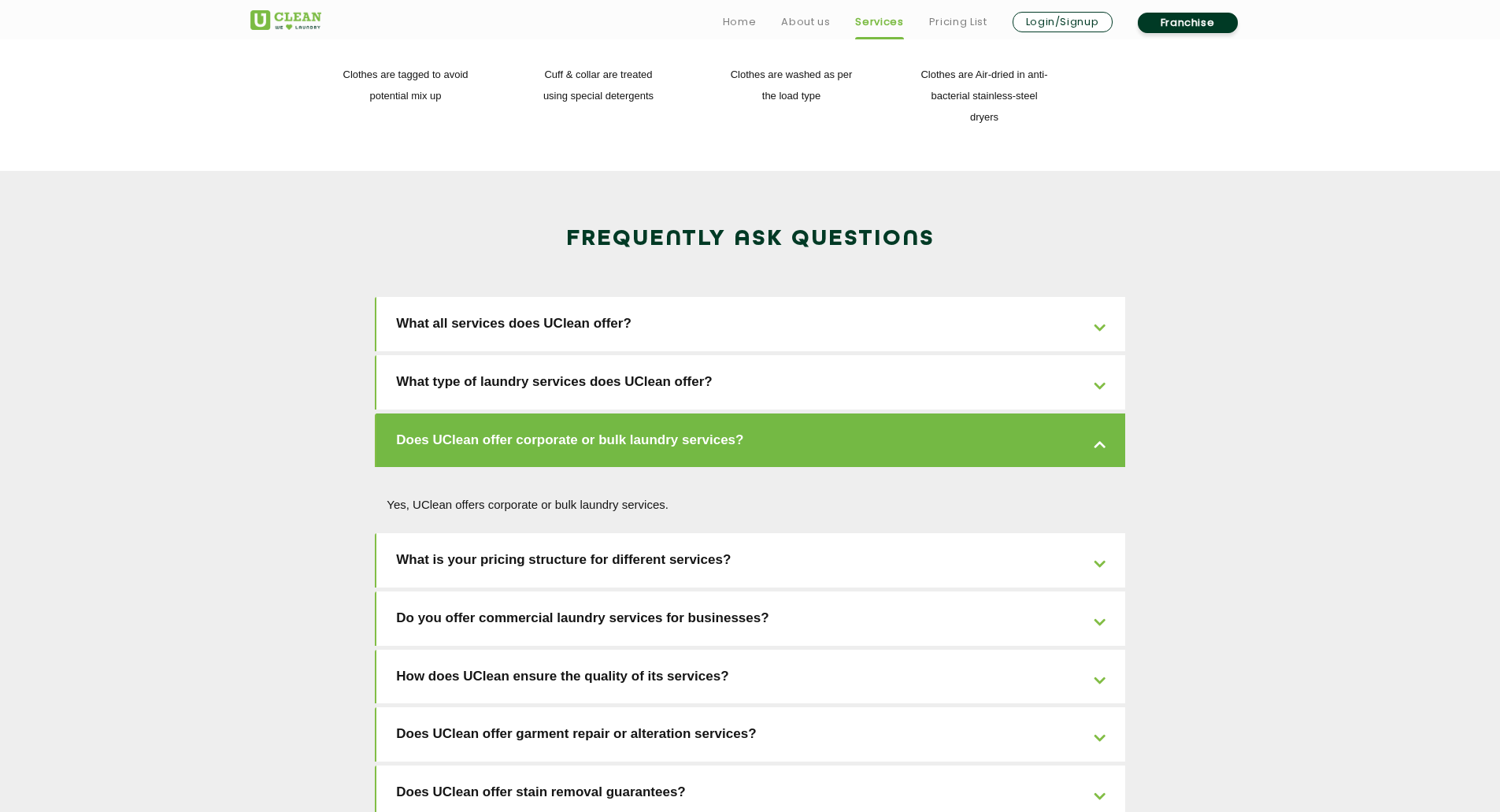
click at [763, 533] on link "What is your pricing structure for different services?" at bounding box center [750, 559] width 749 height 54
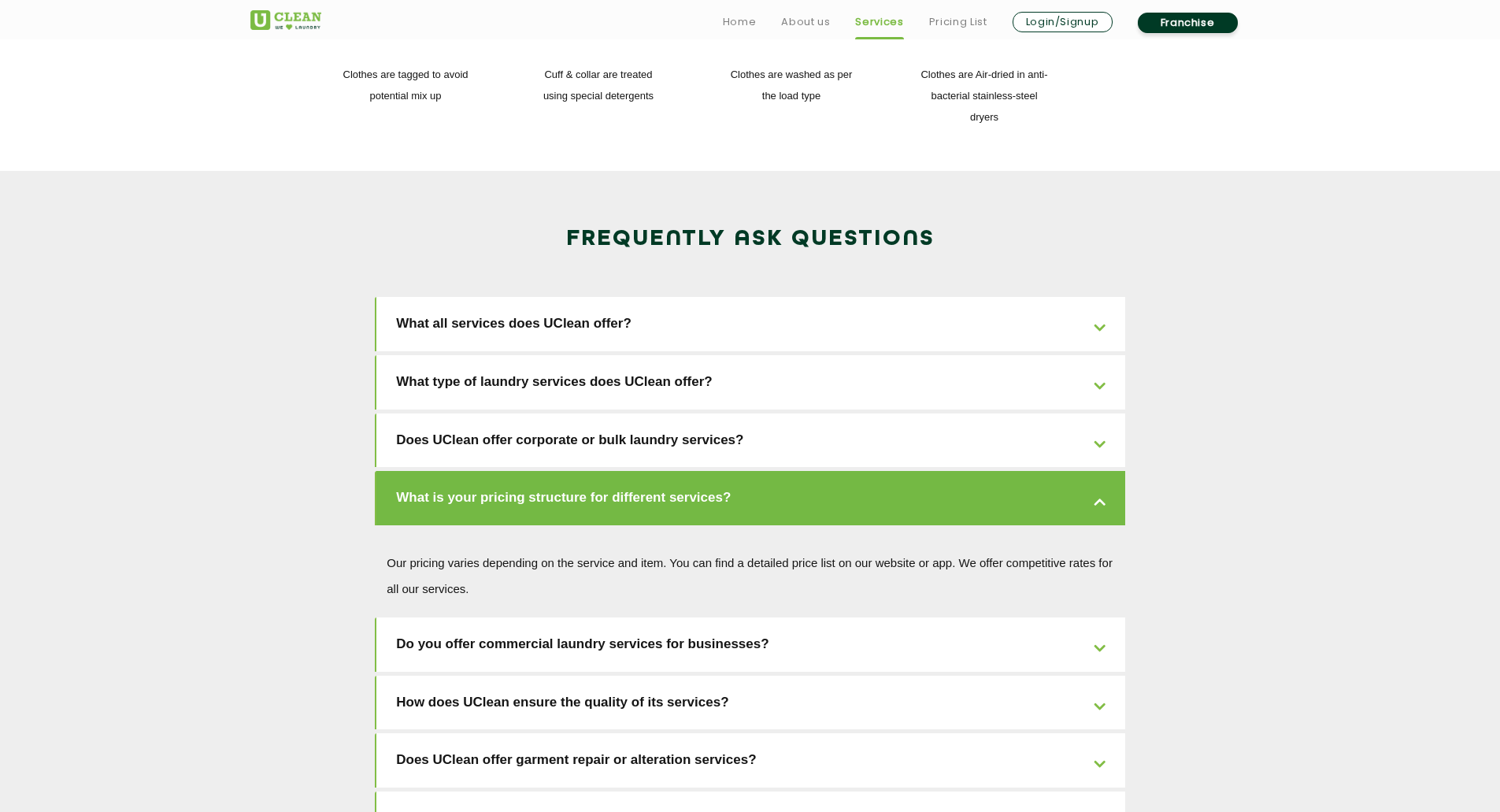
click at [770, 676] on link "How does UClean ensure the quality of its services?" at bounding box center [750, 702] width 749 height 54
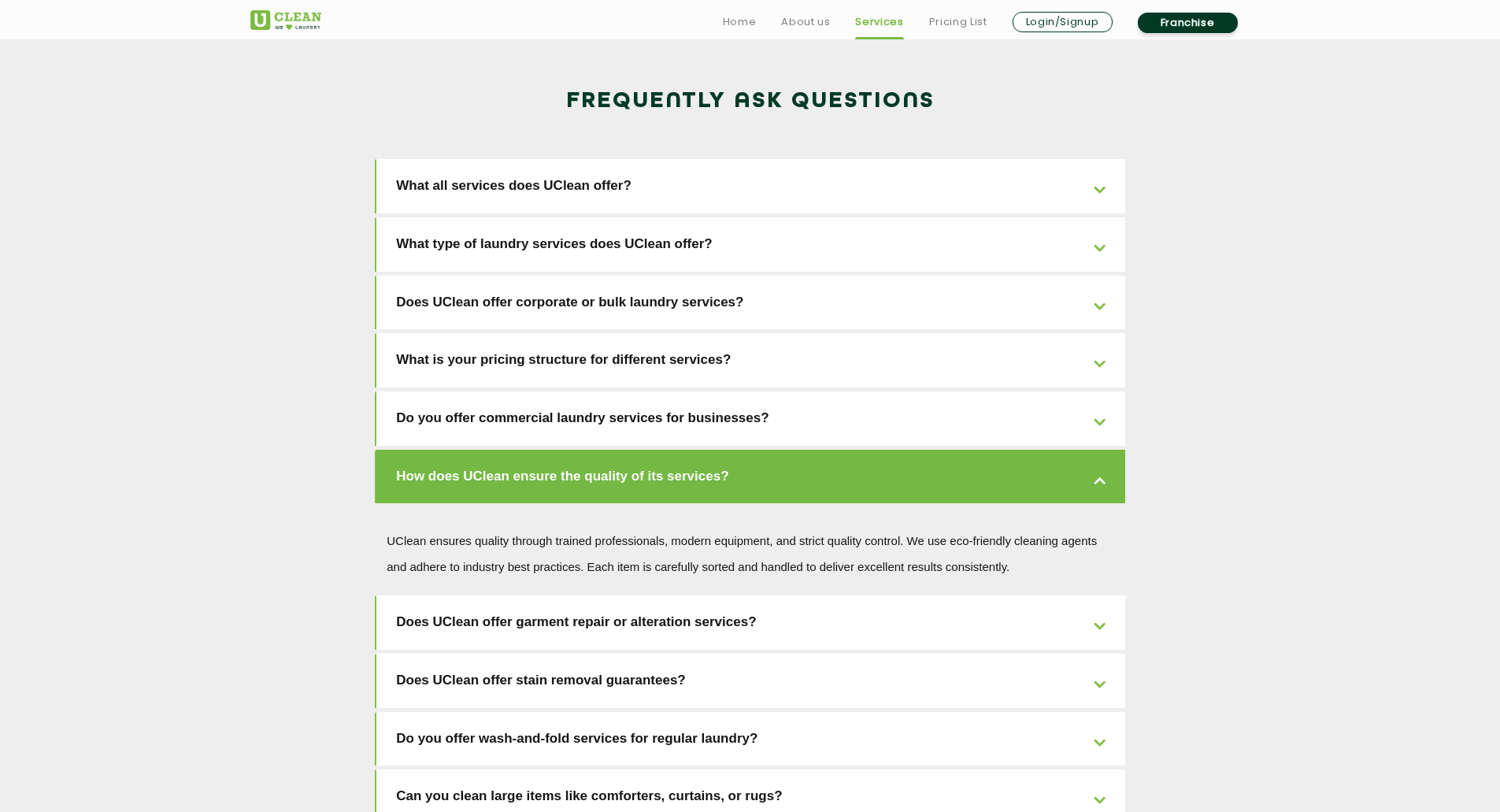
scroll to position [2519, 0]
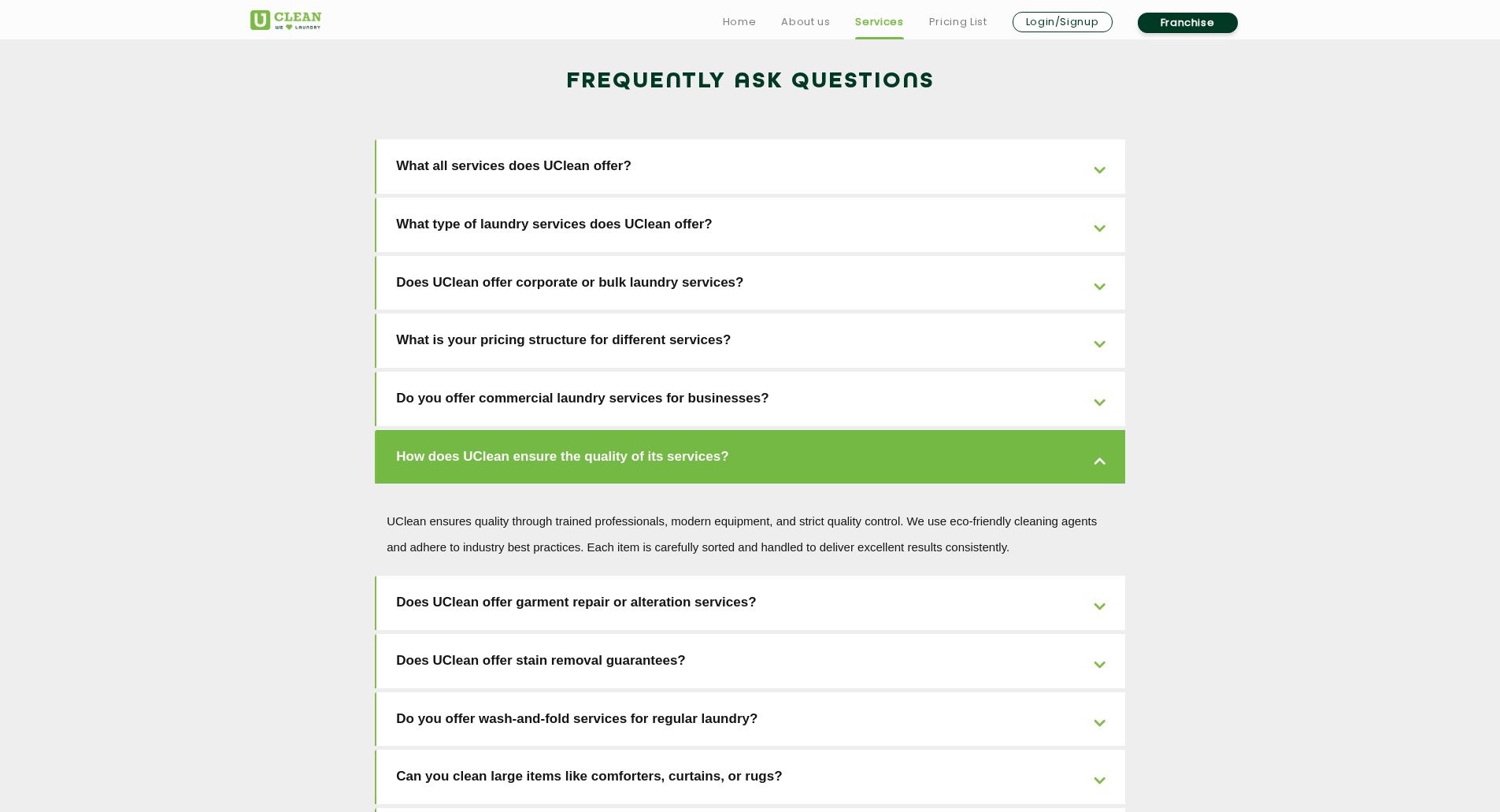
click at [771, 634] on link "Does UClean offer stain removal guarantees?" at bounding box center [750, 660] width 749 height 54
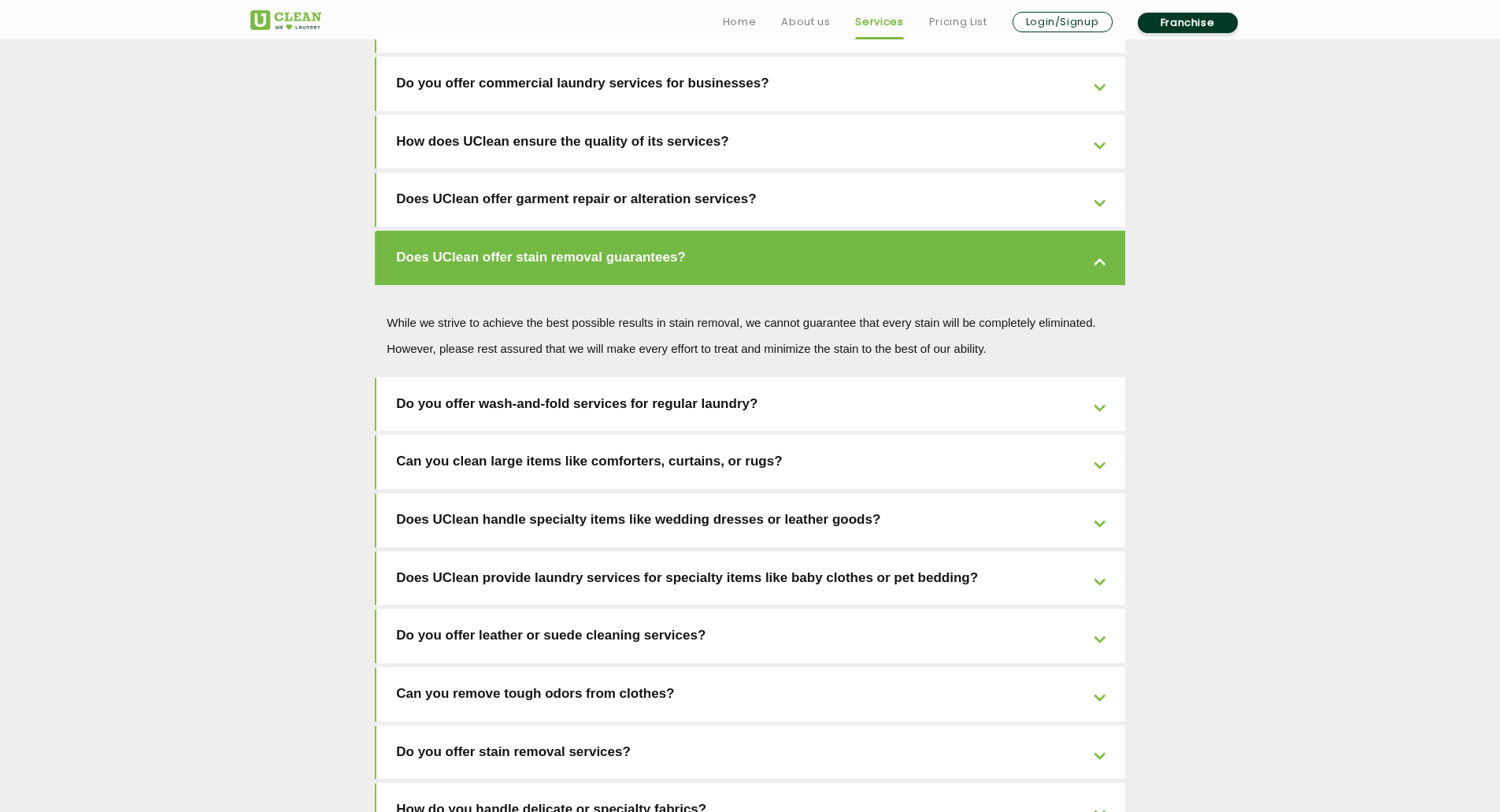
scroll to position [2913, 0]
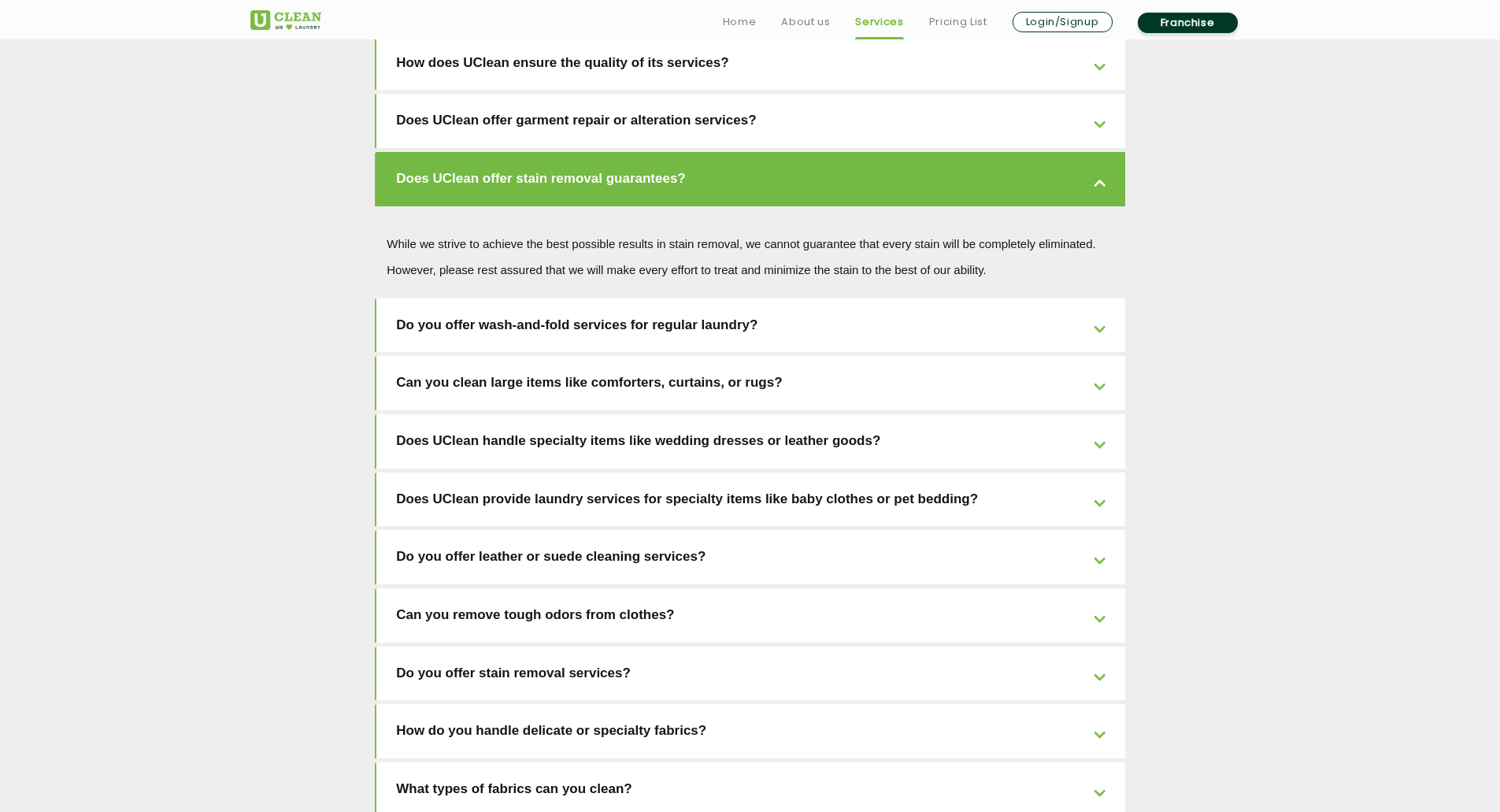
click at [774, 299] on link "Do you offer wash-and-fold services for regular laundry?" at bounding box center [750, 325] width 749 height 54
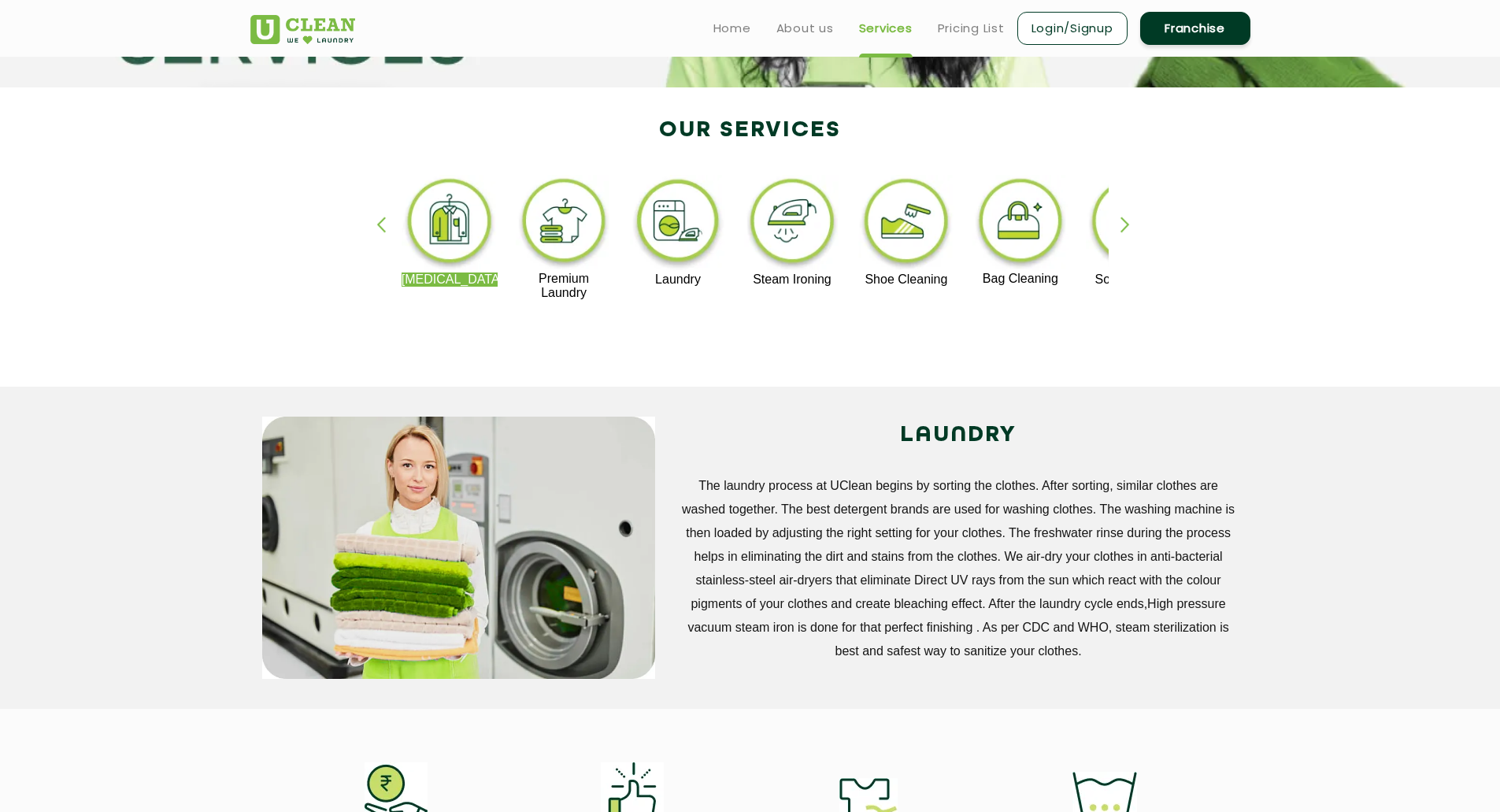
scroll to position [0, 0]
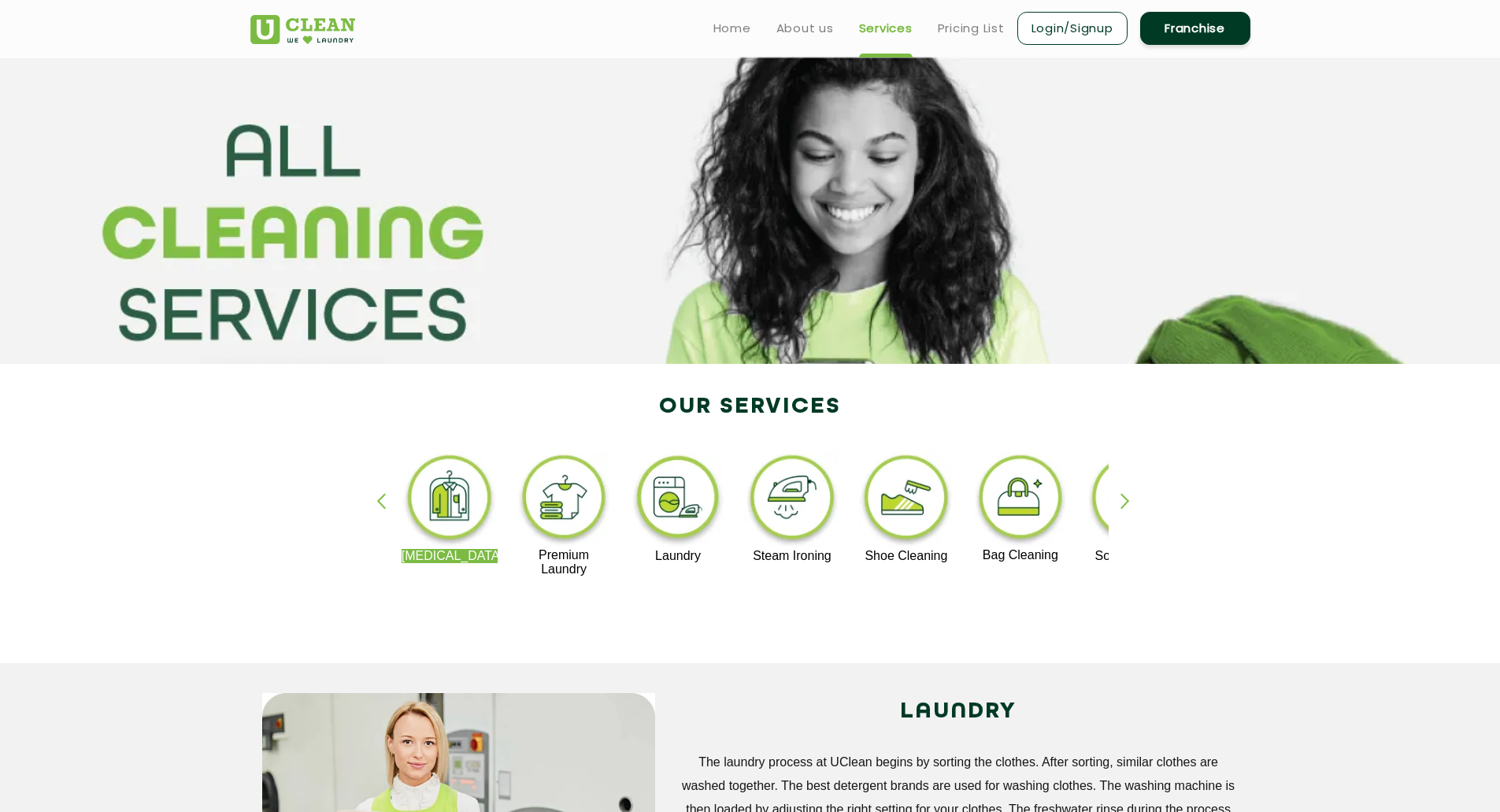
click at [676, 511] on img at bounding box center [679, 500] width 97 height 97
click at [1128, 497] on div "button" at bounding box center [1132, 514] width 24 height 43
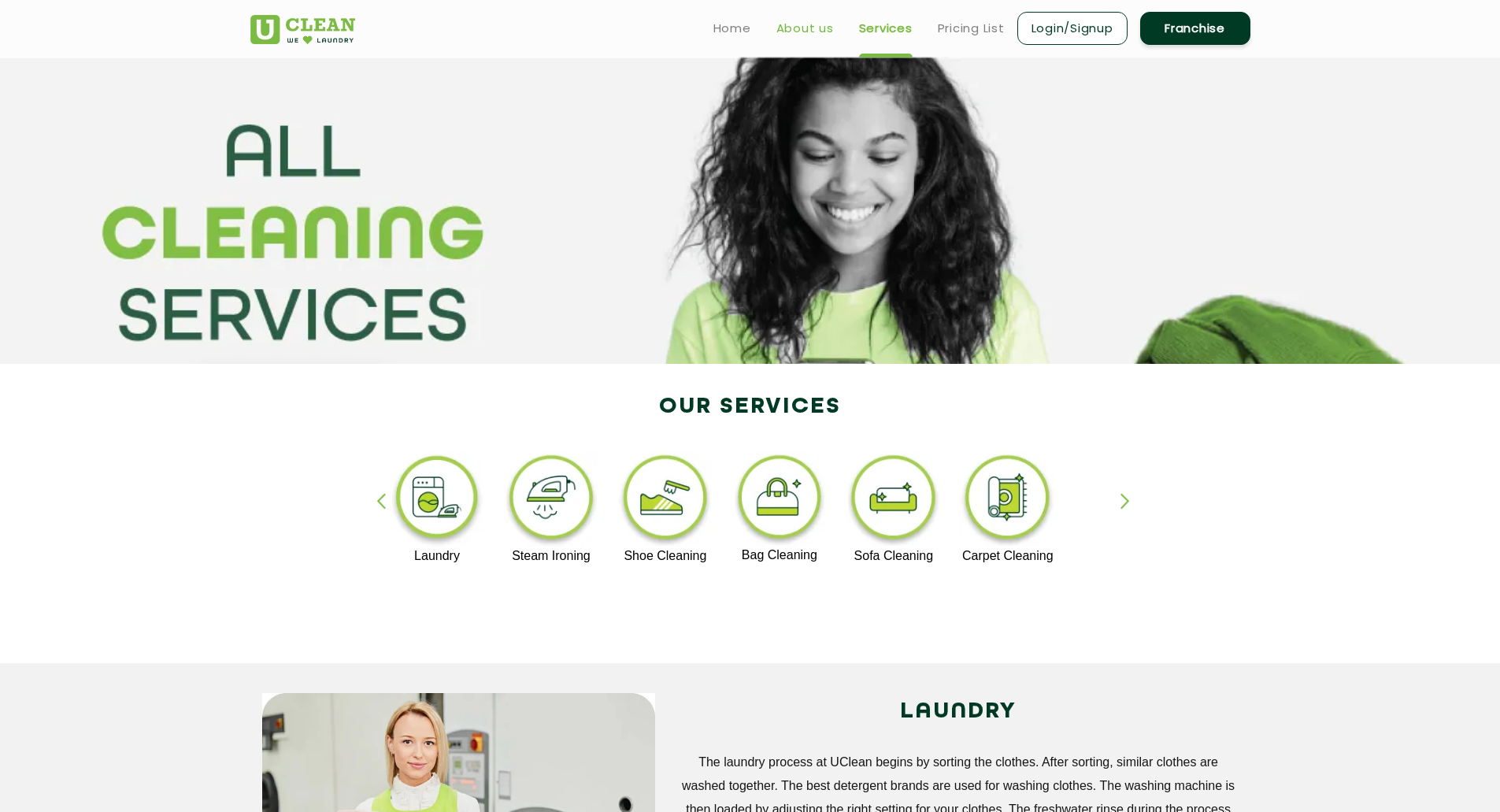
click at [799, 27] on link "About us" at bounding box center [805, 27] width 57 height 19
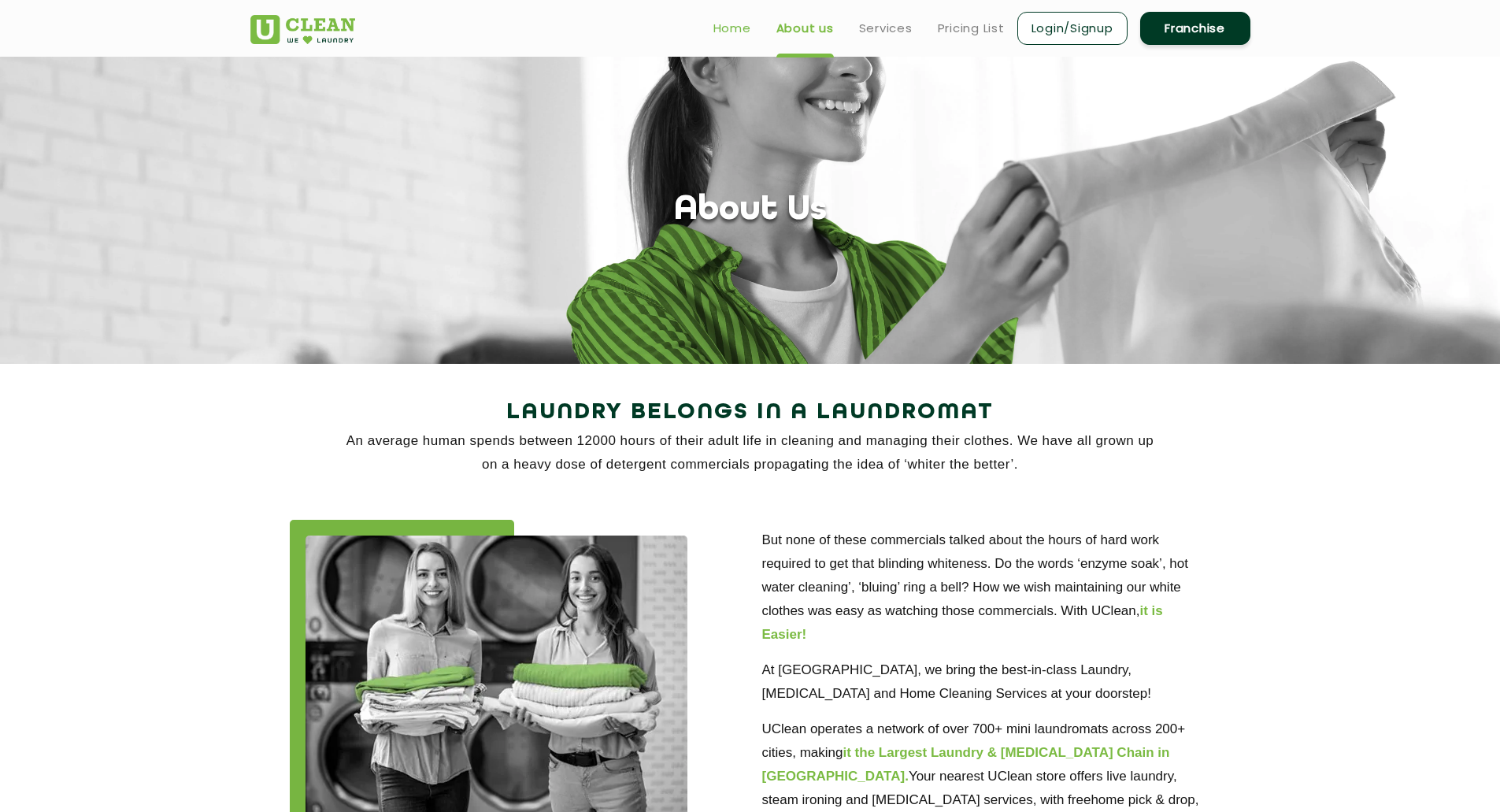
click at [719, 27] on link "Home" at bounding box center [732, 27] width 38 height 19
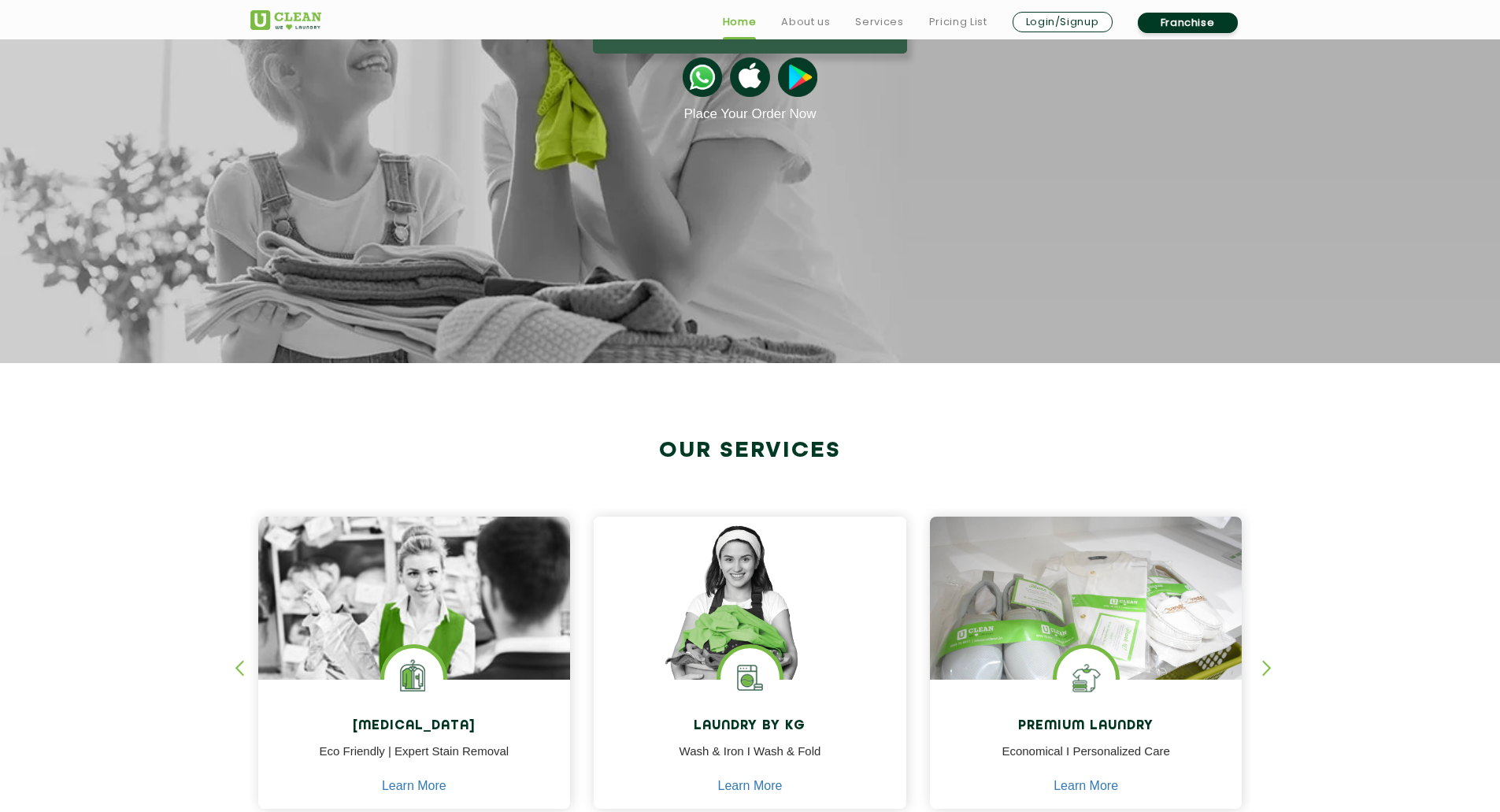
scroll to position [473, 0]
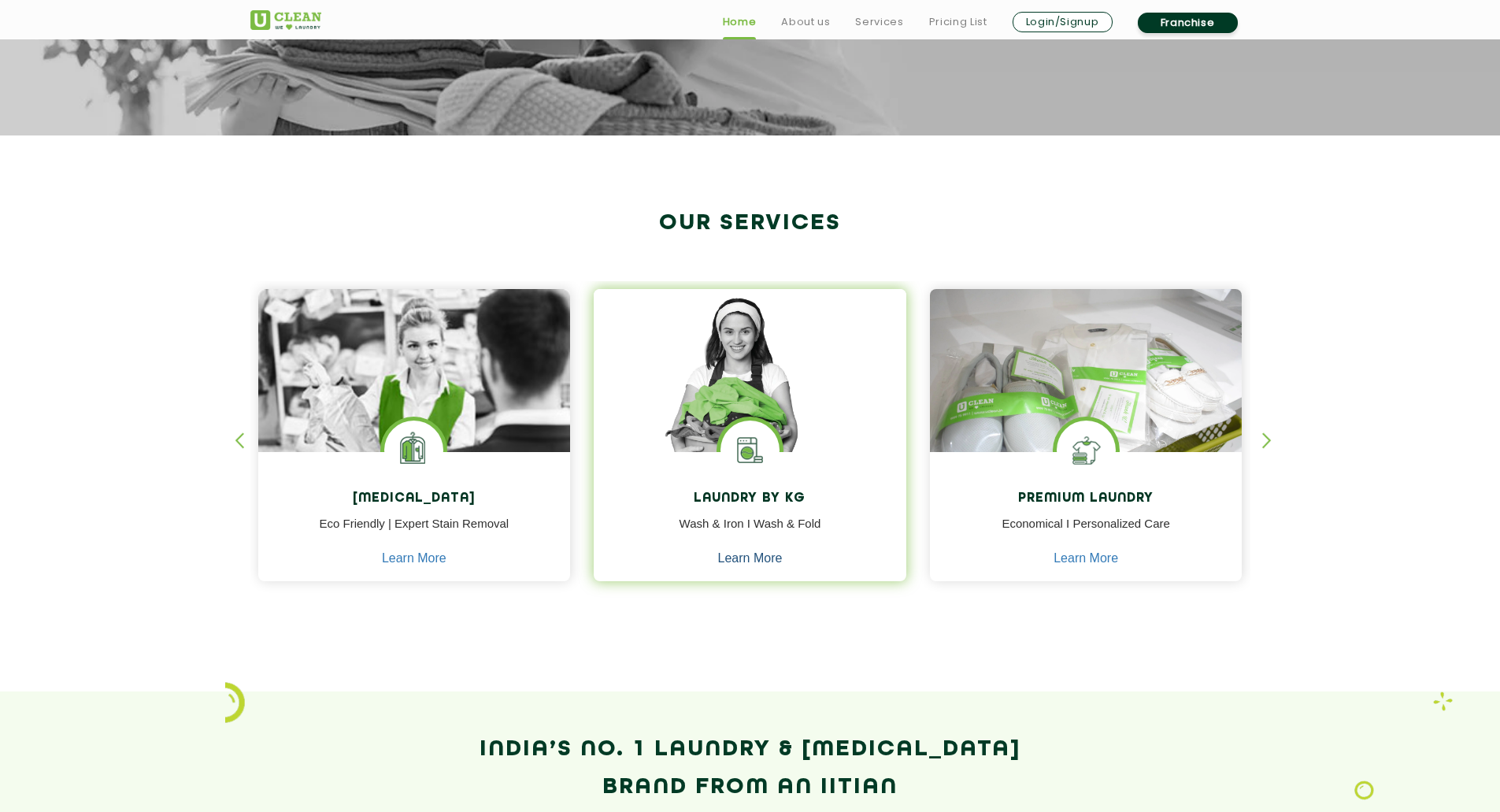
click at [756, 563] on link "Learn More" at bounding box center [750, 558] width 65 height 14
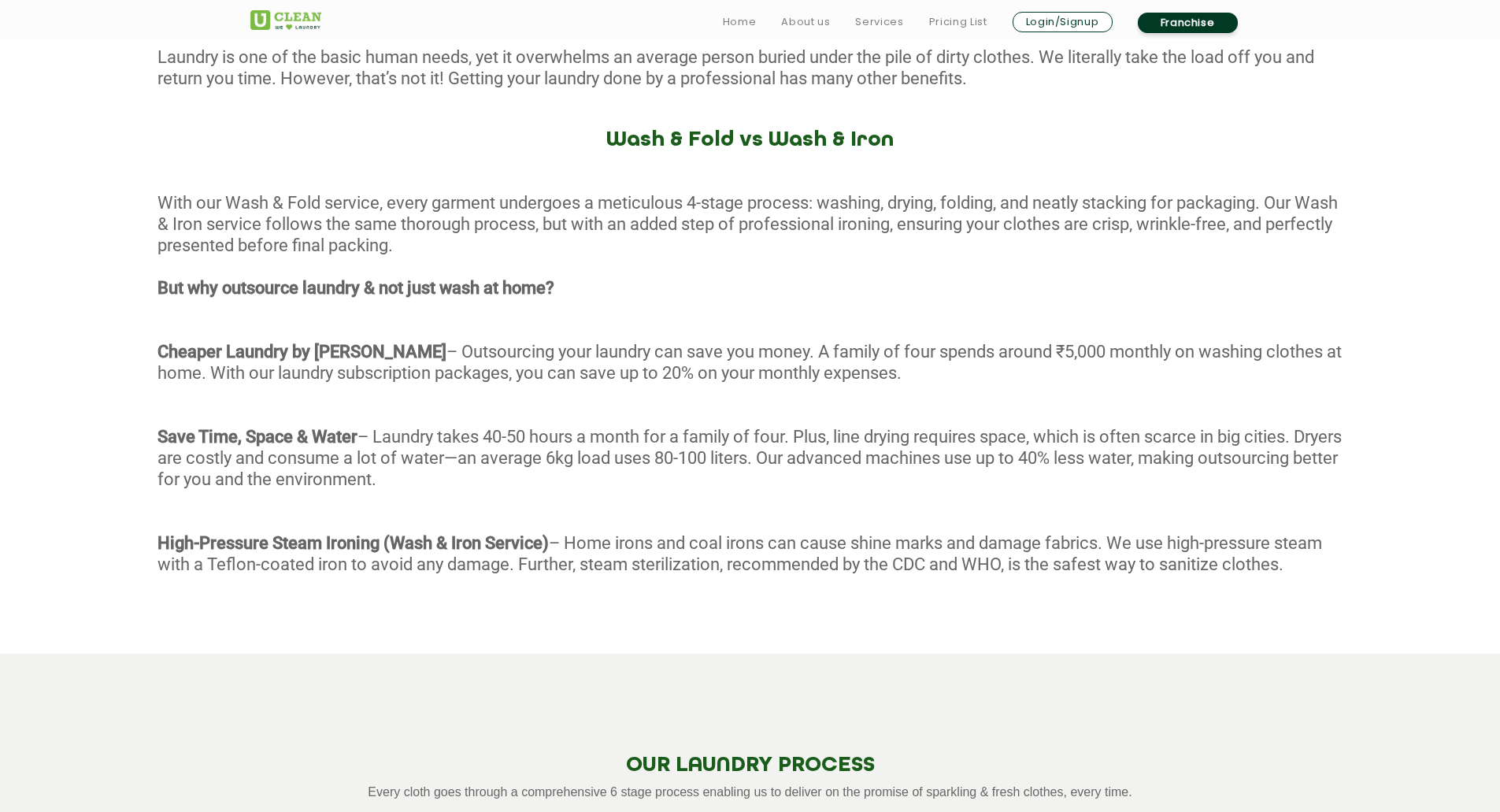
scroll to position [709, 0]
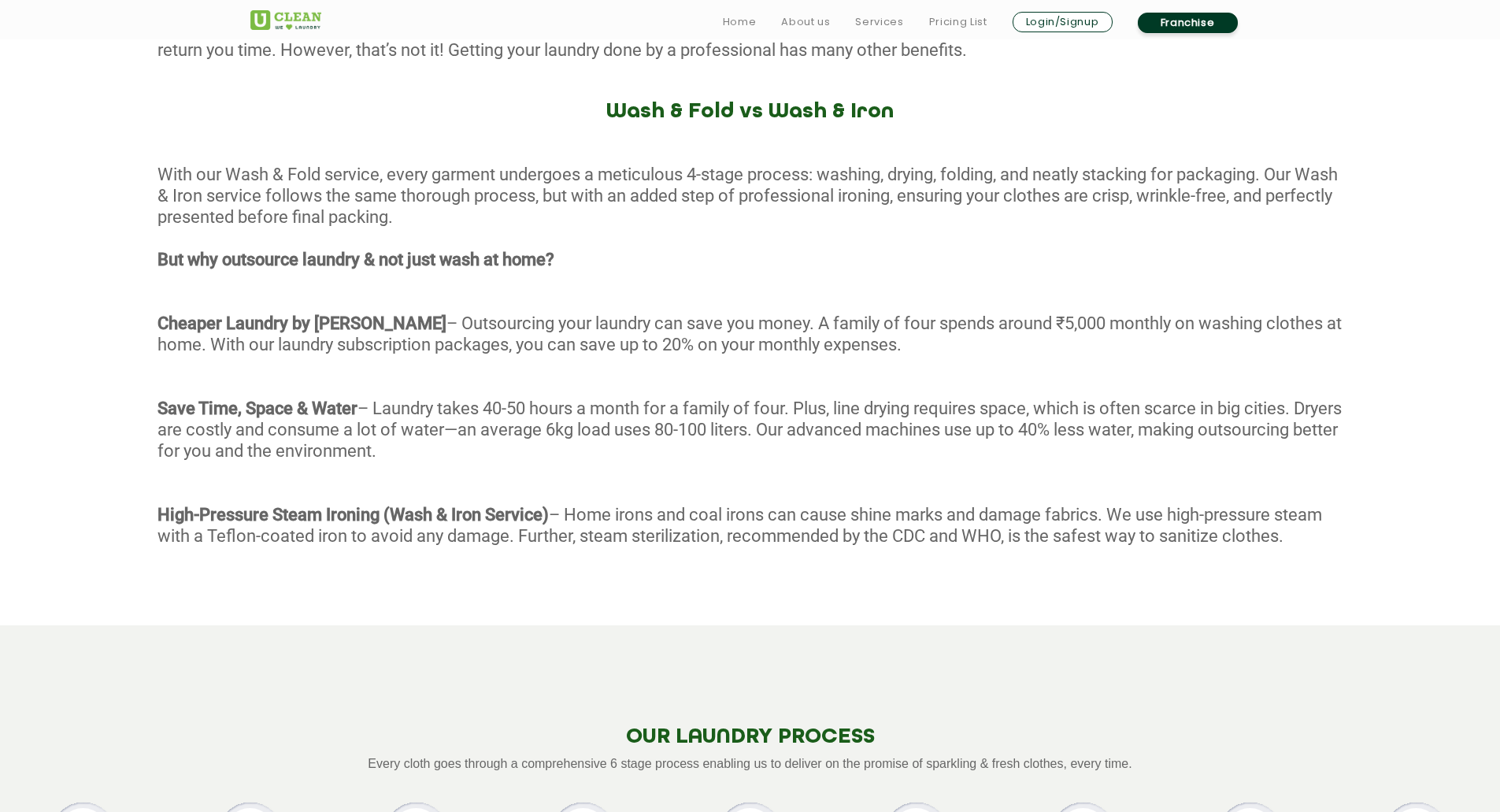
click at [331, 367] on div "With our Wash & Fold service, every garment undergoes a meticulous 4-stage proc…" at bounding box center [750, 375] width 1500 height 422
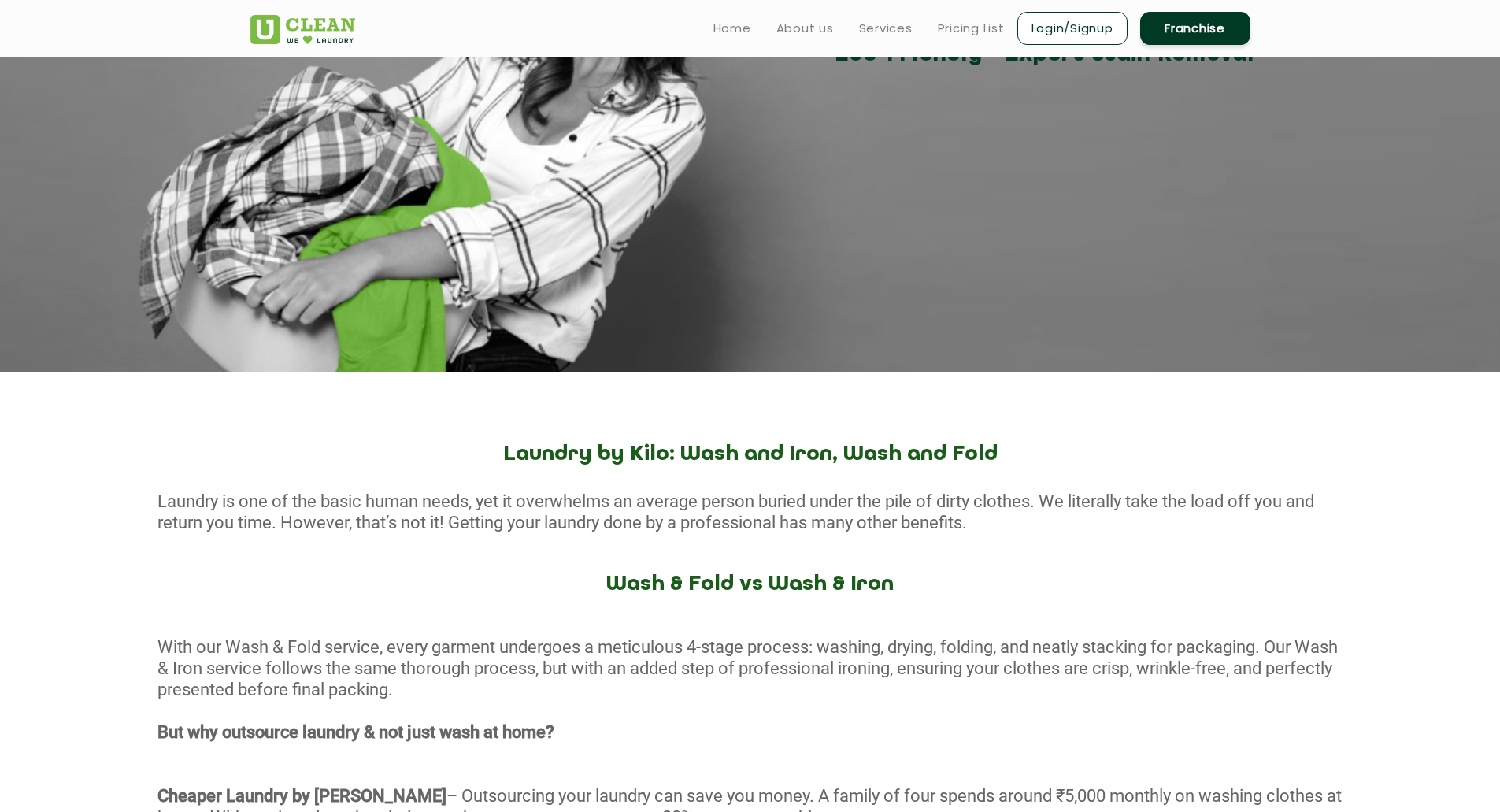
scroll to position [0, 0]
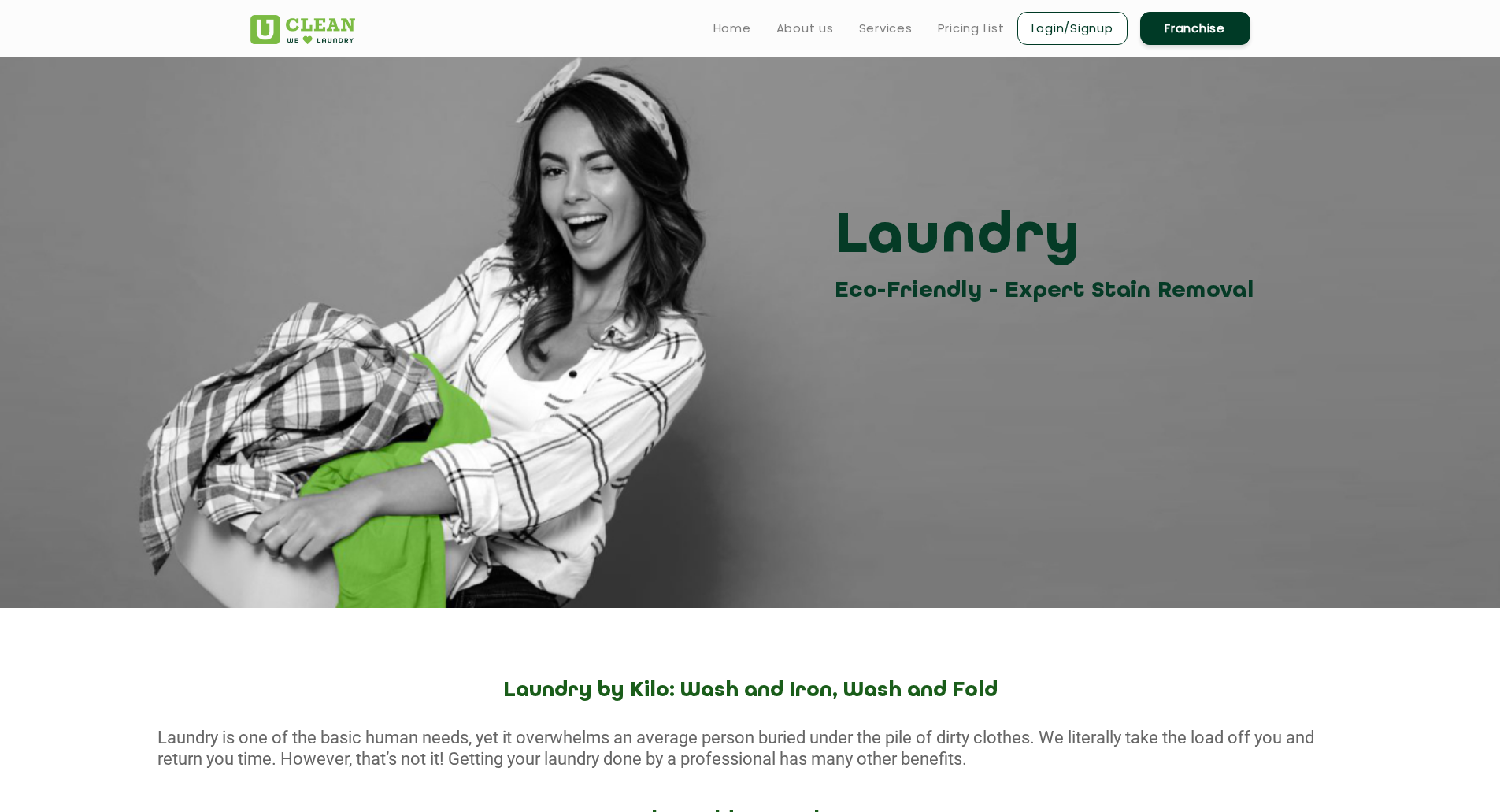
click at [1192, 31] on link "Franchise" at bounding box center [1195, 27] width 110 height 33
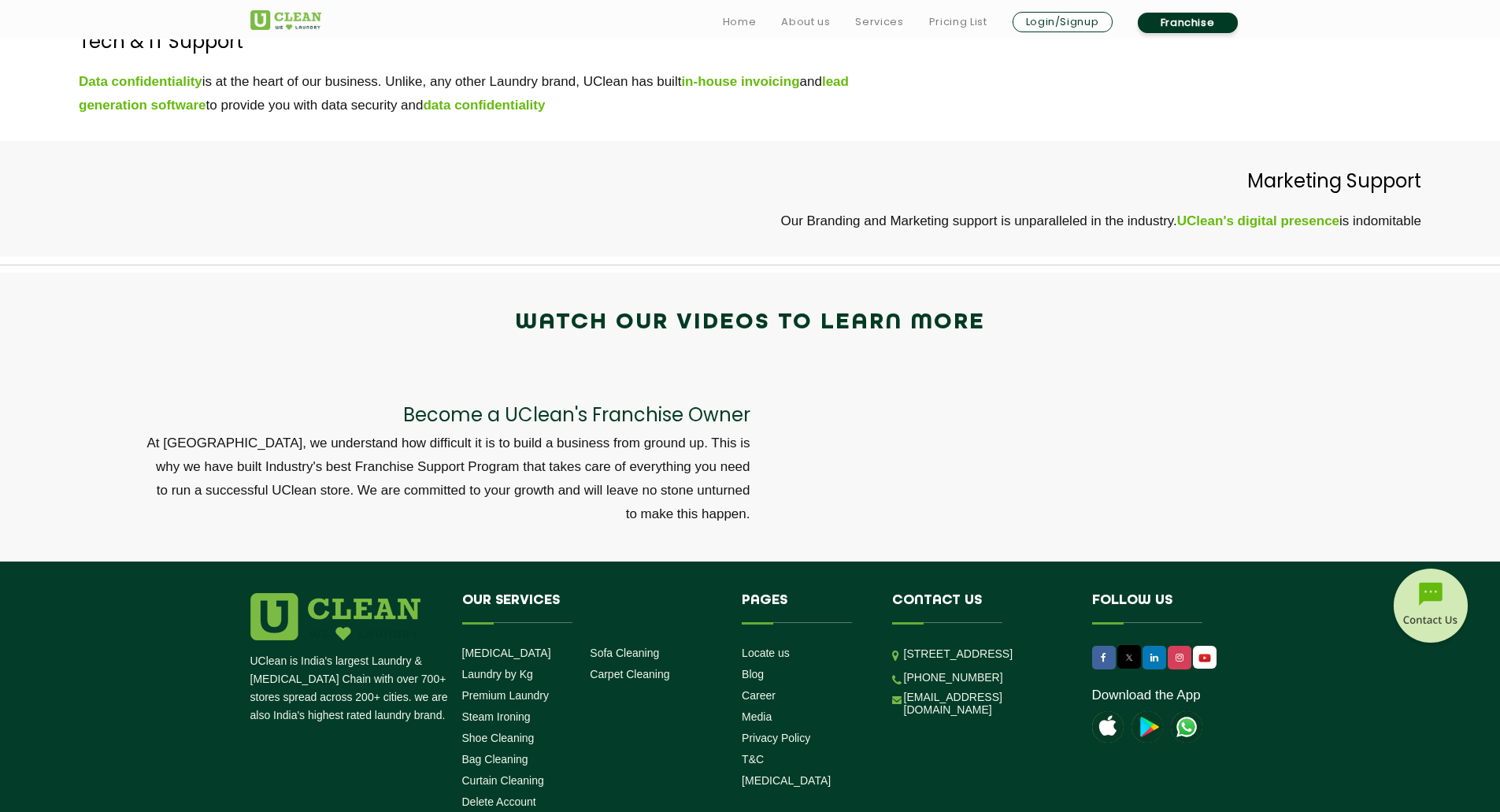
scroll to position [5029, 0]
